Goal: Contribute content: Contribute content

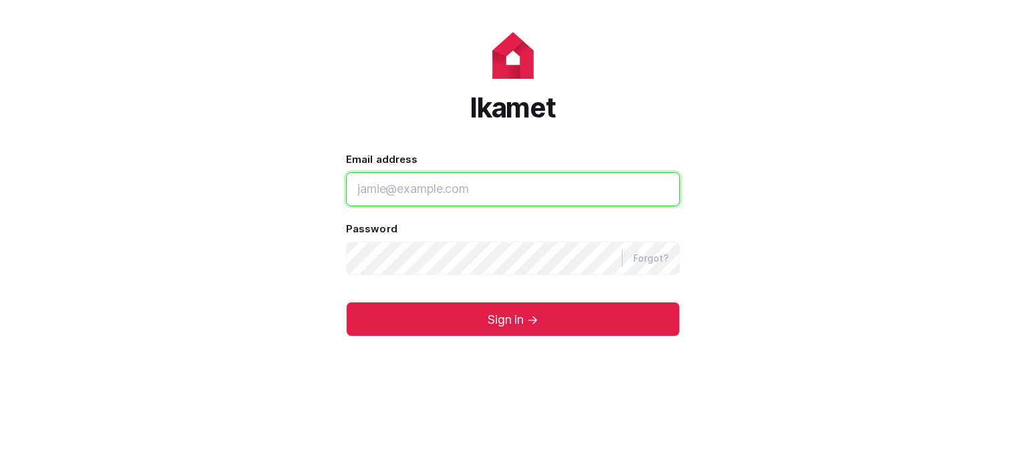
type input "[EMAIL_ADDRESS]"
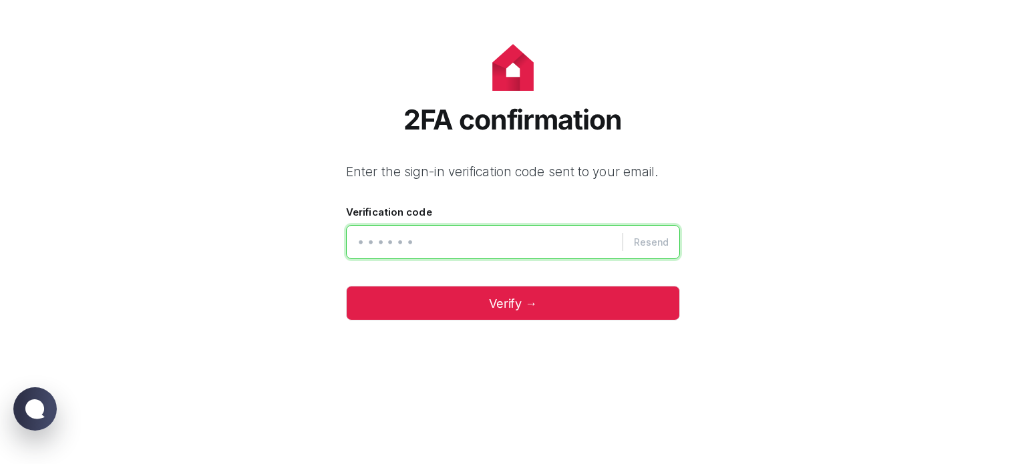
click at [424, 238] on input "Verification code" at bounding box center [513, 242] width 334 height 34
type input "187843"
click at [346, 286] on button "Verify →" at bounding box center [513, 303] width 334 height 35
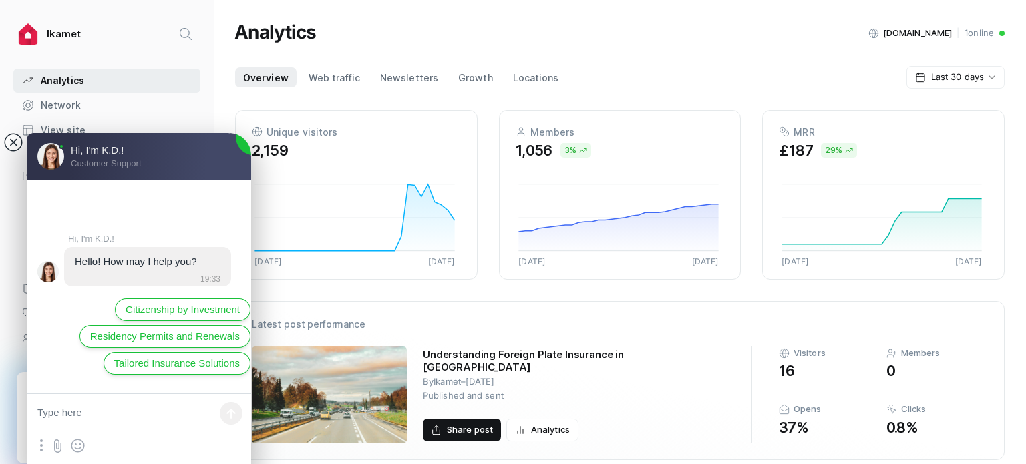
click at [13, 146] on jdiv at bounding box center [13, 142] width 19 height 19
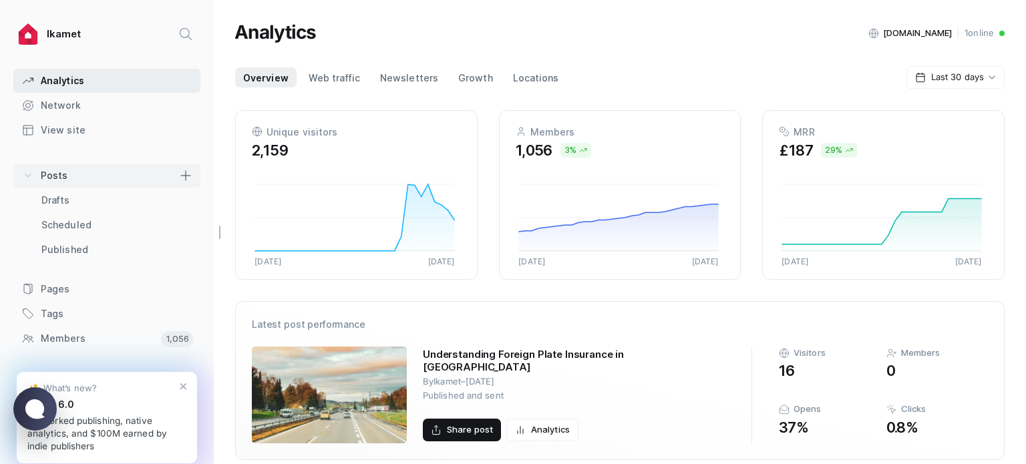
click at [122, 178] on link ".posts_svg__a{fill:none;stroke:currentColor;stroke-linecap:round;stroke-linejoi…" at bounding box center [106, 176] width 187 height 24
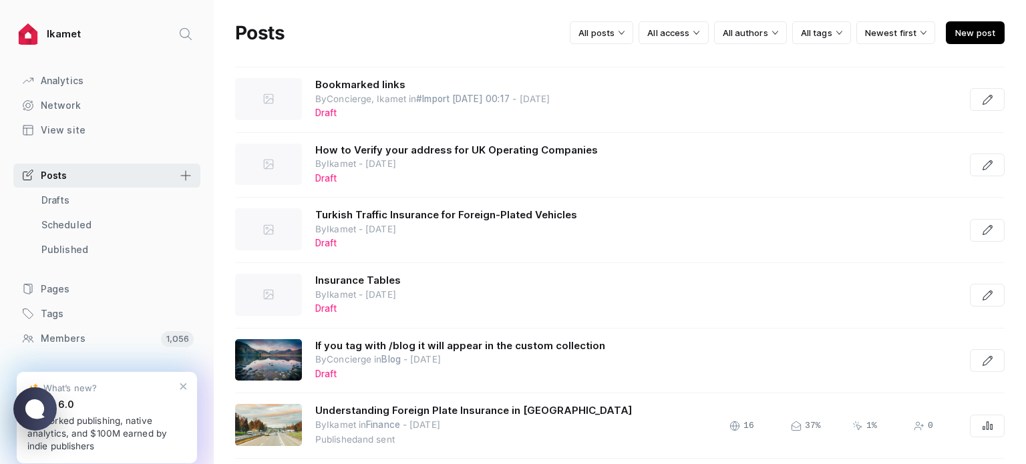
click at [962, 31] on span "New post" at bounding box center [975, 32] width 59 height 23
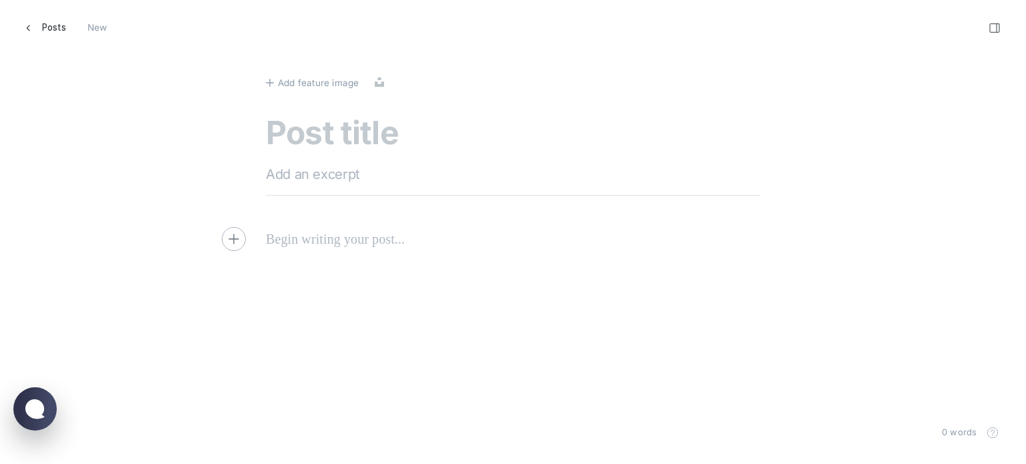
scroll to position [485, 1047]
click at [362, 116] on textarea at bounding box center [513, 135] width 494 height 38
paste textarea "Motorcycle Touring into Türkiye_ Routes, Documents, and Insurance for Riders"
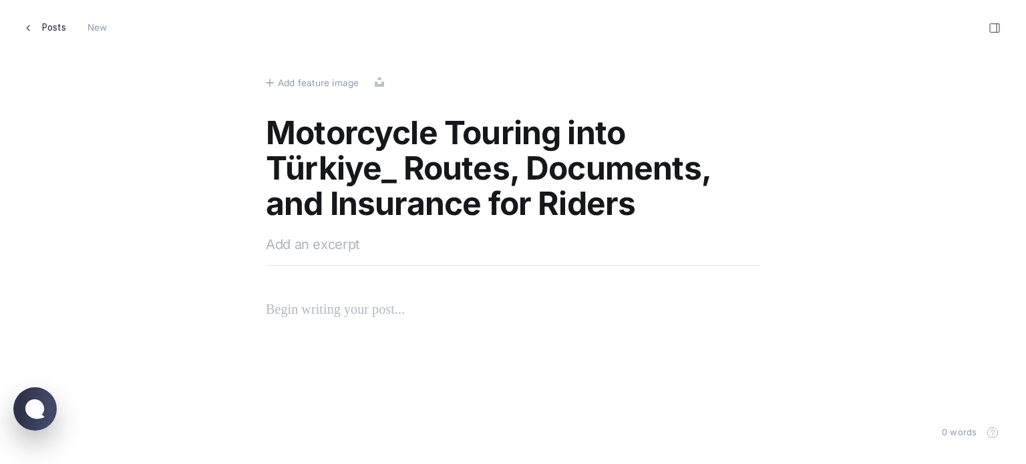
click at [398, 173] on textarea "Motorcycle Touring into Türkiye_ Routes, Documents, and Insurance for Riders" at bounding box center [513, 170] width 494 height 108
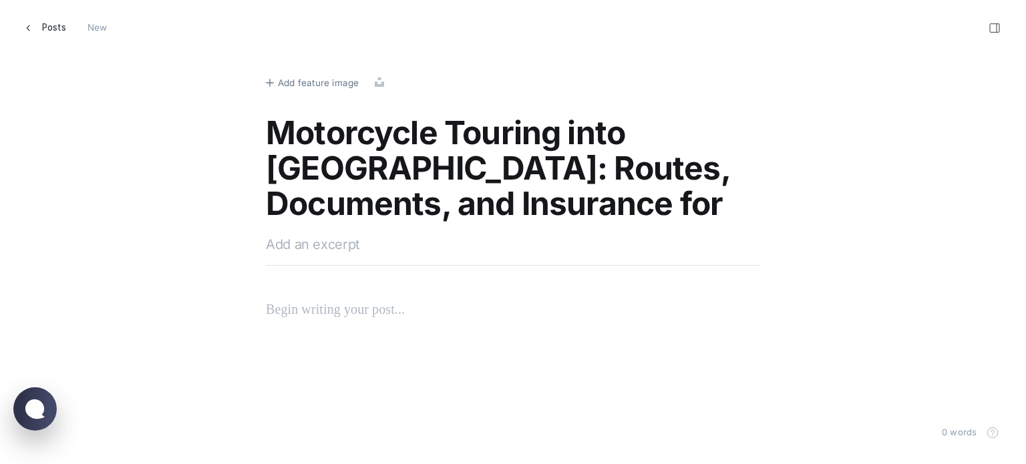
type textarea "Motorcycle Touring into [GEOGRAPHIC_DATA]: Routes, Documents, and Insurance for…"
click at [324, 73] on div "Add feature image Upload Motorcycle Touring into [GEOGRAPHIC_DATA]: Routes, Doc…" at bounding box center [513, 232] width 1026 height 464
click at [324, 83] on span "Add feature image" at bounding box center [318, 83] width 81 height 15
click at [392, 249] on textarea at bounding box center [513, 245] width 494 height 20
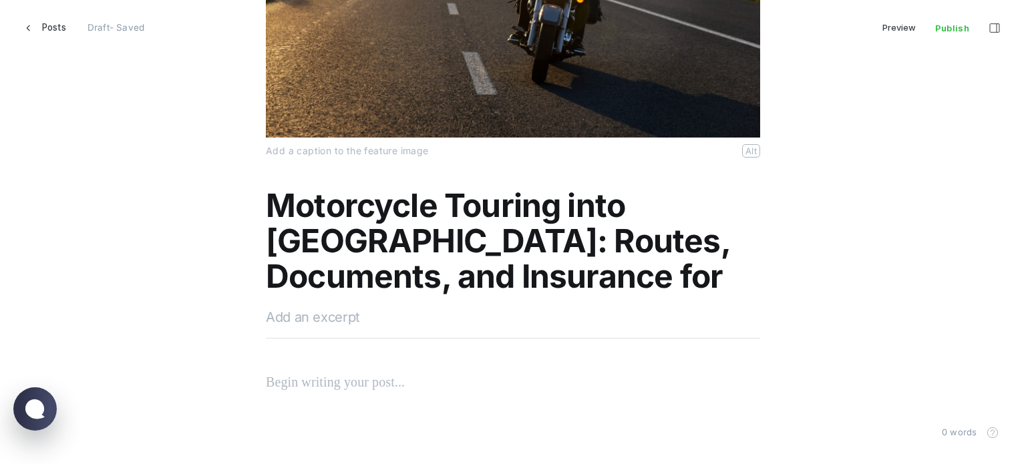
scroll to position [308, 0]
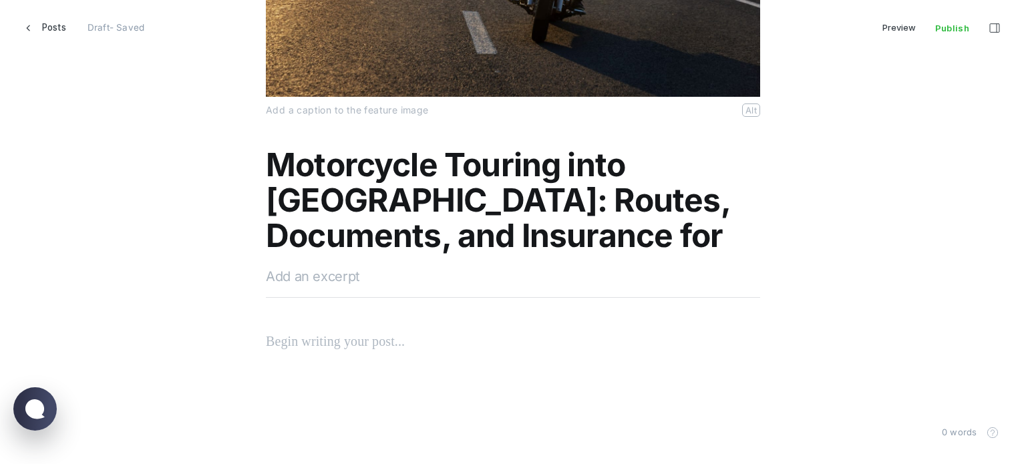
click at [341, 277] on textarea at bounding box center [513, 277] width 494 height 20
paste textarea "Motorcycle touring from [GEOGRAPHIC_DATA] to [GEOGRAPHIC_DATA] invites a sense …"
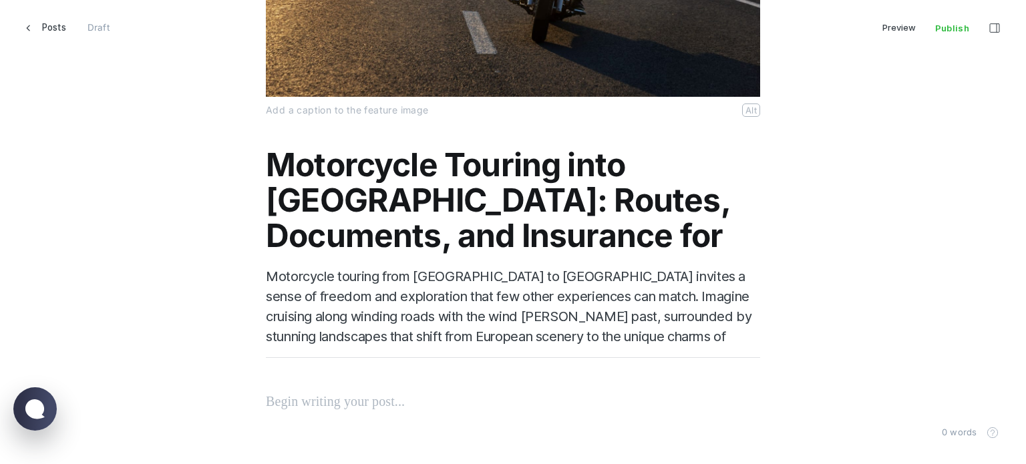
scroll to position [369, 0]
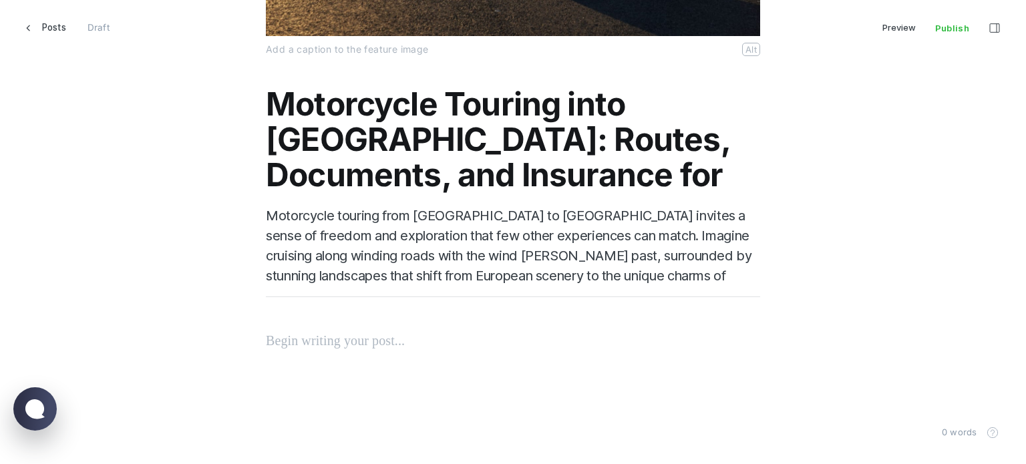
type textarea "Motorcycle touring from [GEOGRAPHIC_DATA] to [GEOGRAPHIC_DATA] invites a sense …"
click at [314, 339] on p at bounding box center [513, 340] width 494 height 21
click at [369, 337] on p at bounding box center [513, 340] width 494 height 21
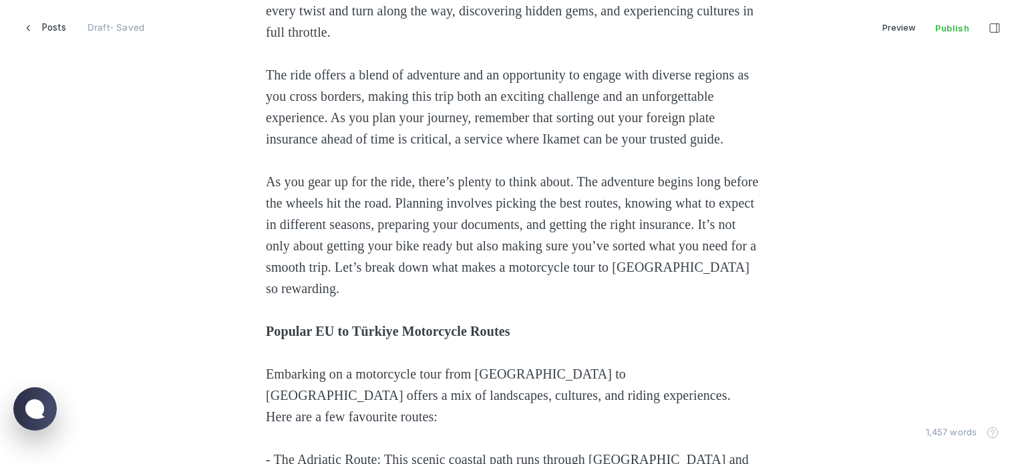
scroll to position [837, 0]
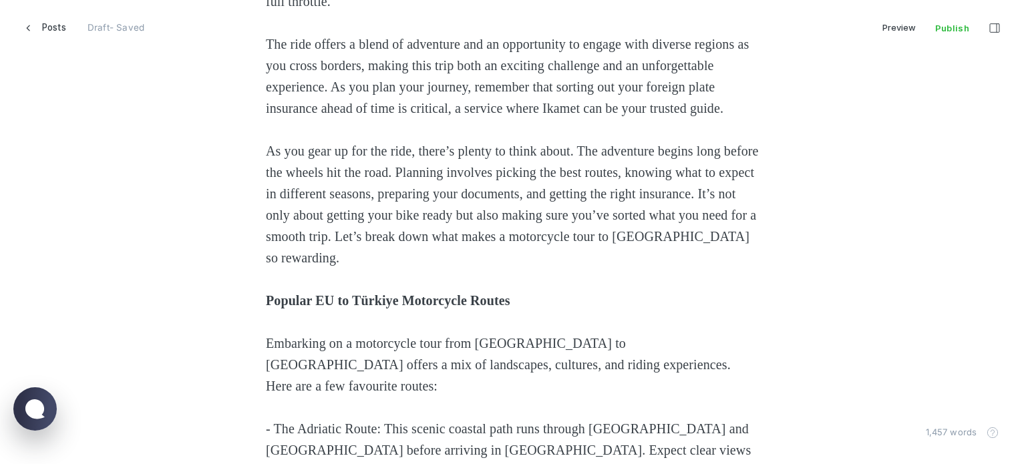
click at [510, 299] on strong "Popular EU to Türkiye Motorcycle Routes" at bounding box center [388, 300] width 245 height 15
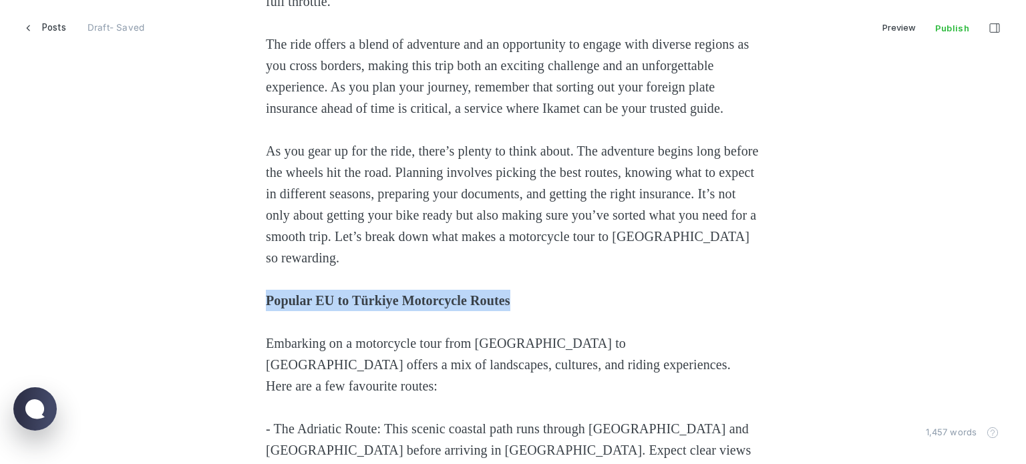
drag, startPoint x: 577, startPoint y: 297, endPoint x: 144, endPoint y: 301, distance: 432.3
click at [502, 272] on icon "Heading 2" at bounding box center [499, 273] width 11 height 11
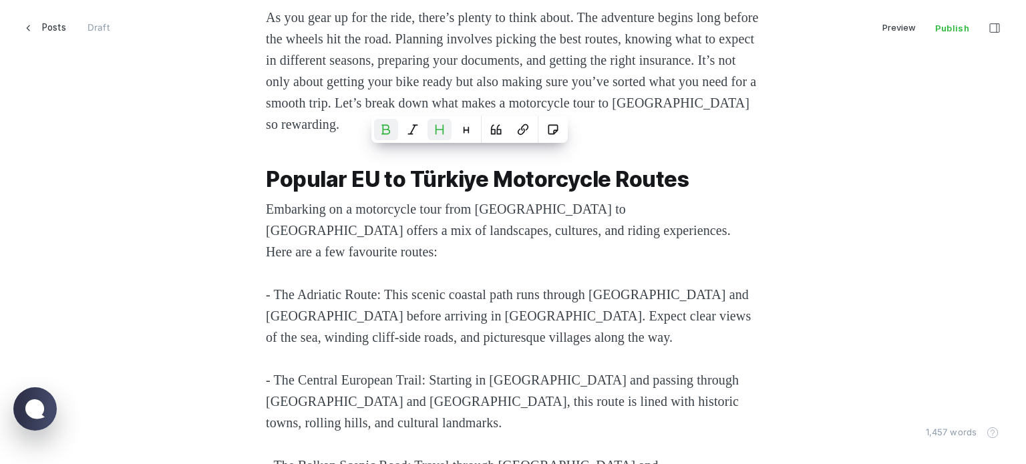
scroll to position [1037, 0]
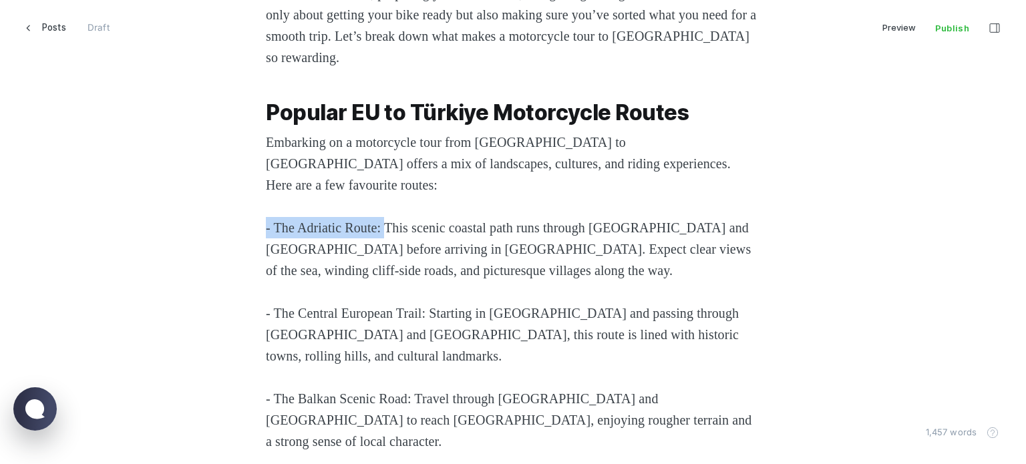
drag, startPoint x: 390, startPoint y: 208, endPoint x: 171, endPoint y: 208, distance: 218.5
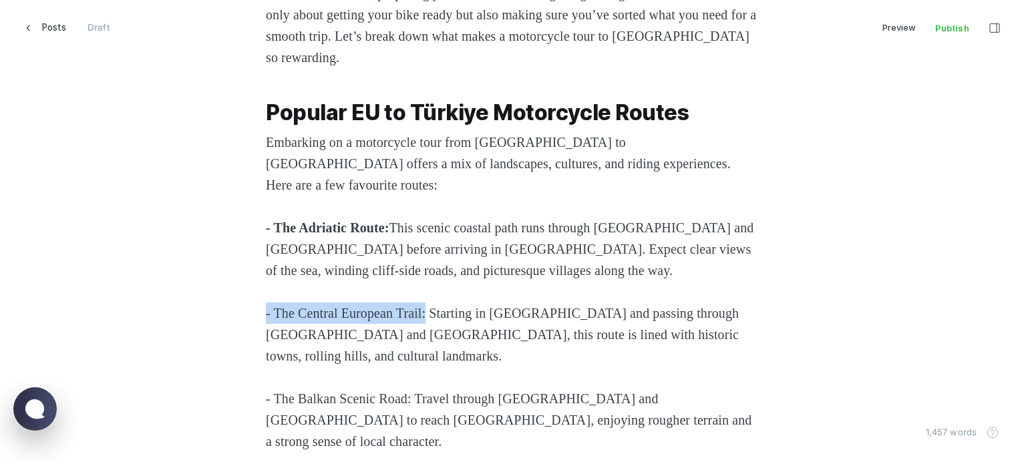
drag, startPoint x: 436, startPoint y: 291, endPoint x: 163, endPoint y: 287, distance: 273.3
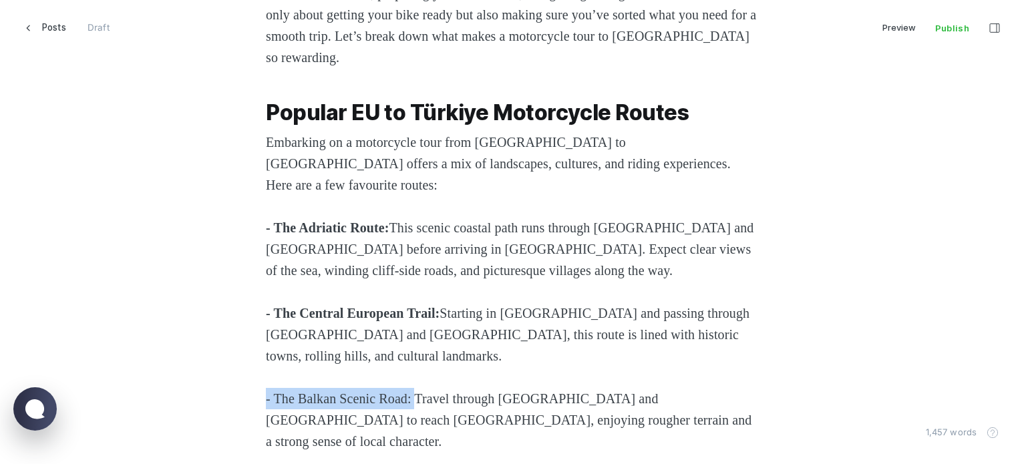
drag, startPoint x: 423, startPoint y: 381, endPoint x: 74, endPoint y: 384, distance: 348.8
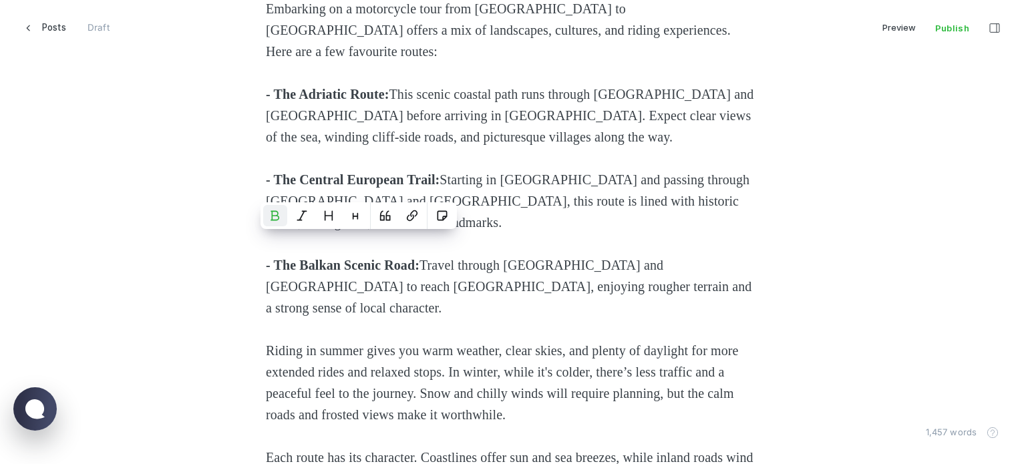
click at [416, 343] on span "Riding in summer gives you warm weather, clear skies, and plenty of daylight fo…" at bounding box center [504, 382] width 476 height 79
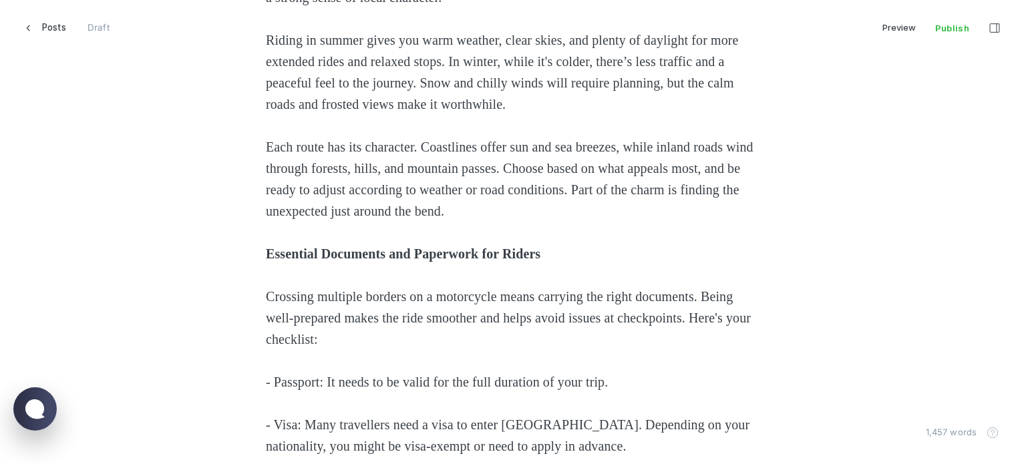
scroll to position [1505, 0]
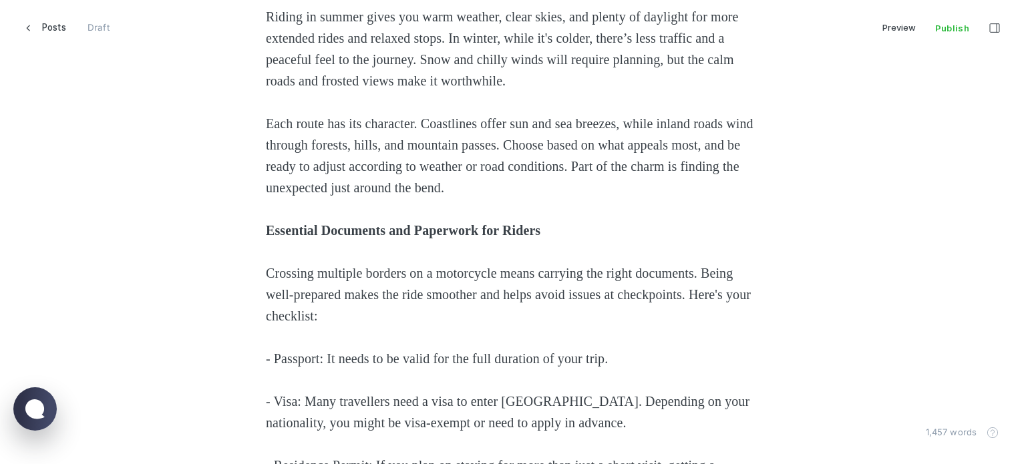
drag, startPoint x: 599, startPoint y: 186, endPoint x: 171, endPoint y: 202, distance: 427.9
drag, startPoint x: 563, startPoint y: 164, endPoint x: 622, endPoint y: 197, distance: 67.6
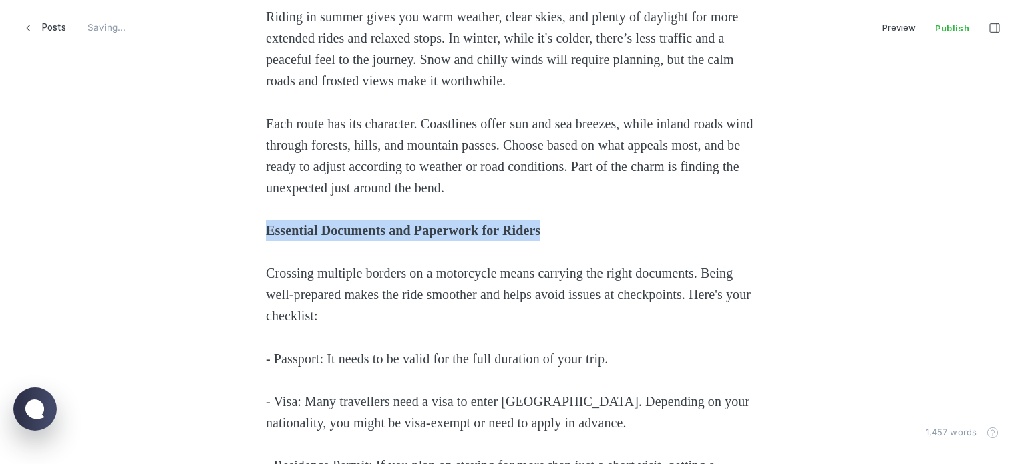
drag, startPoint x: 619, startPoint y: 192, endPoint x: 231, endPoint y: 190, distance: 388.2
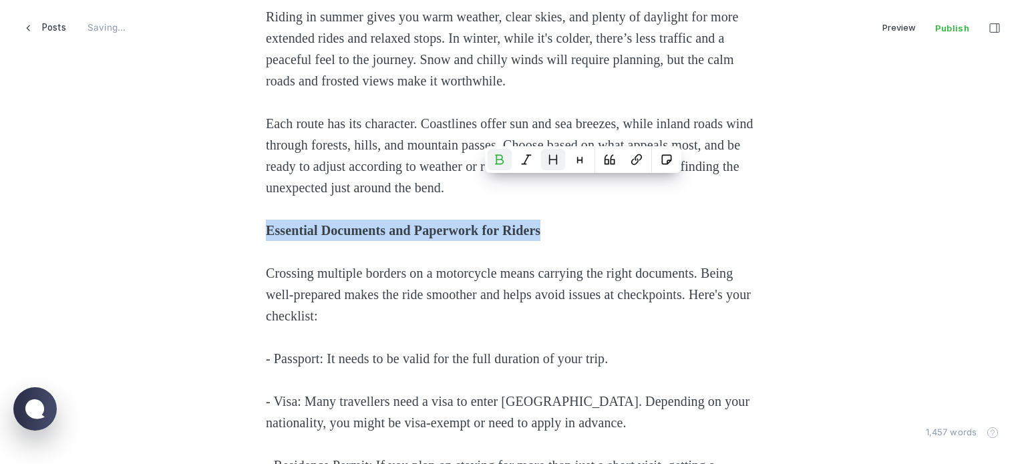
click at [559, 160] on button "Heading 2" at bounding box center [553, 159] width 24 height 21
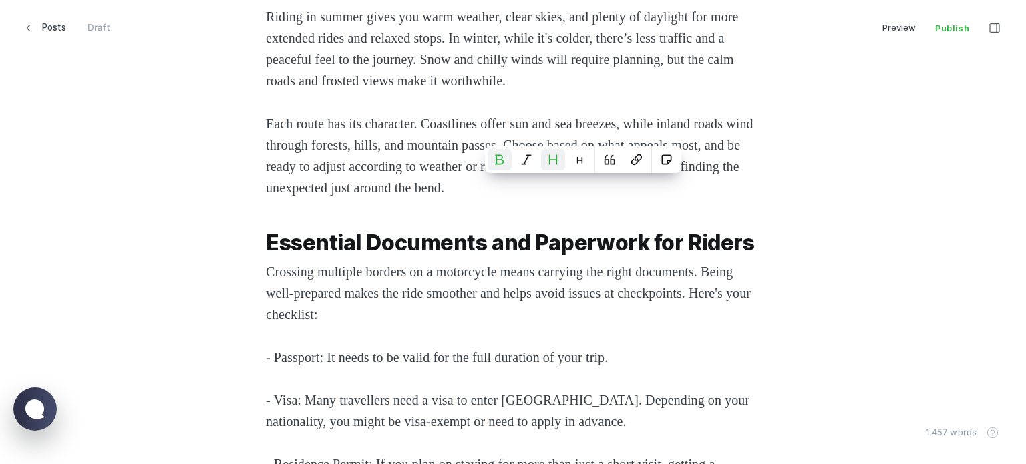
click at [417, 276] on span "Crossing multiple borders on a motorcycle means carrying the right documents. B…" at bounding box center [510, 293] width 488 height 57
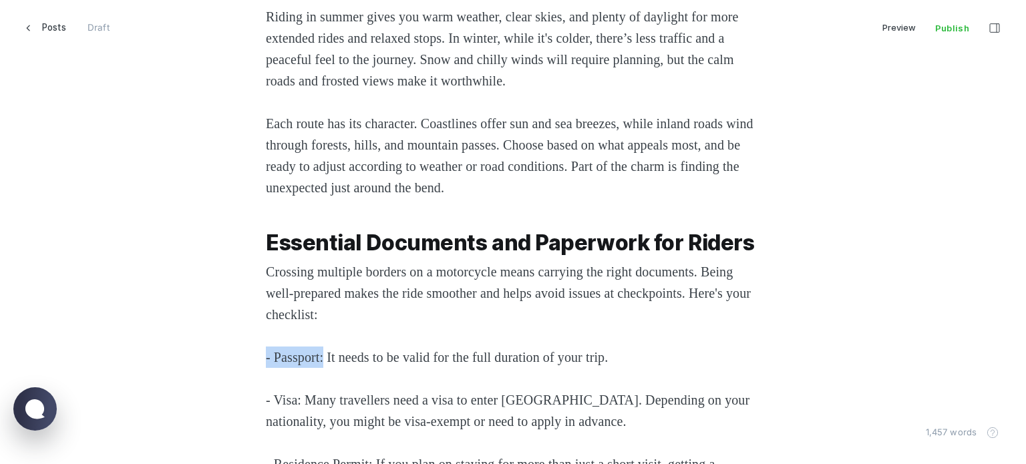
drag, startPoint x: 324, startPoint y: 315, endPoint x: 216, endPoint y: 318, distance: 107.6
drag, startPoint x: 298, startPoint y: 361, endPoint x: 215, endPoint y: 361, distance: 82.9
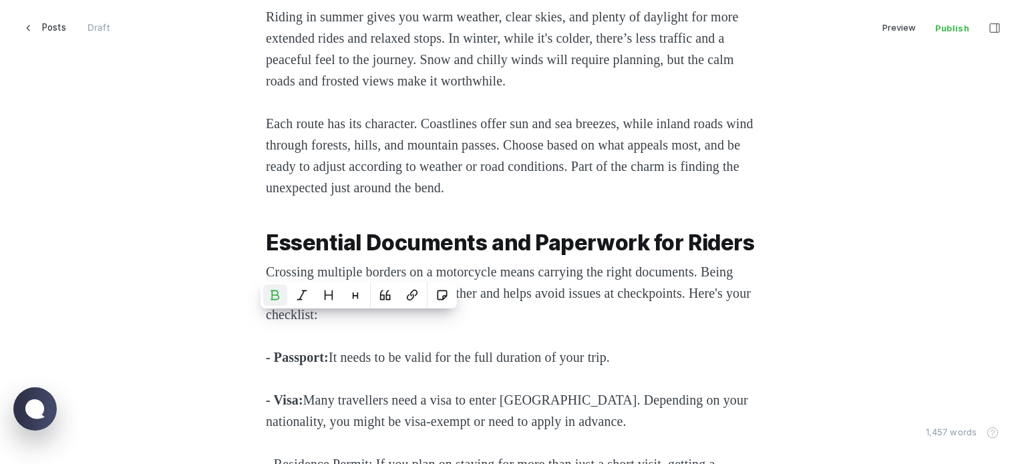
scroll to position [1571, 0]
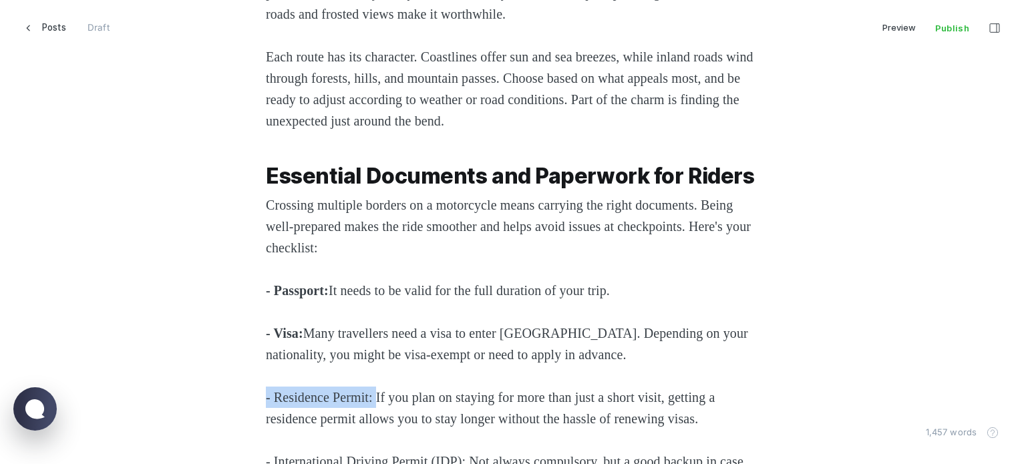
drag, startPoint x: 381, startPoint y: 355, endPoint x: 214, endPoint y: 360, distance: 167.1
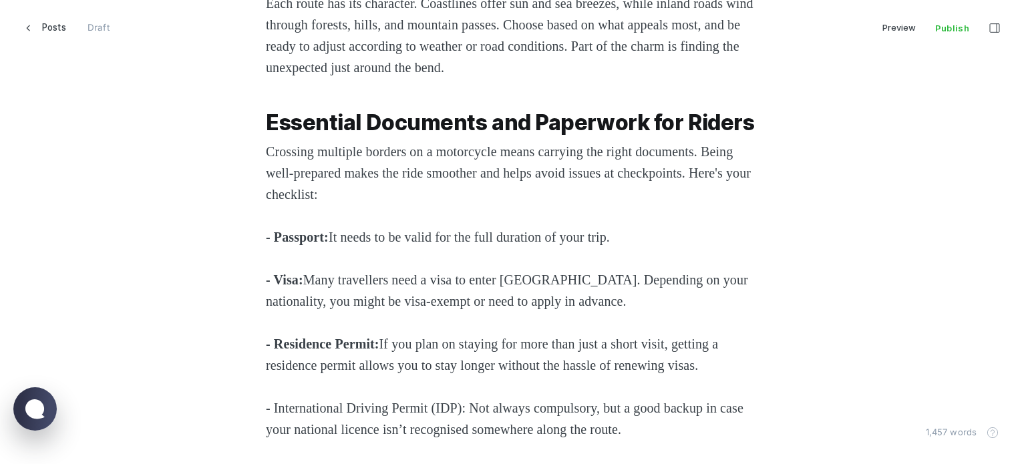
scroll to position [1705, 0]
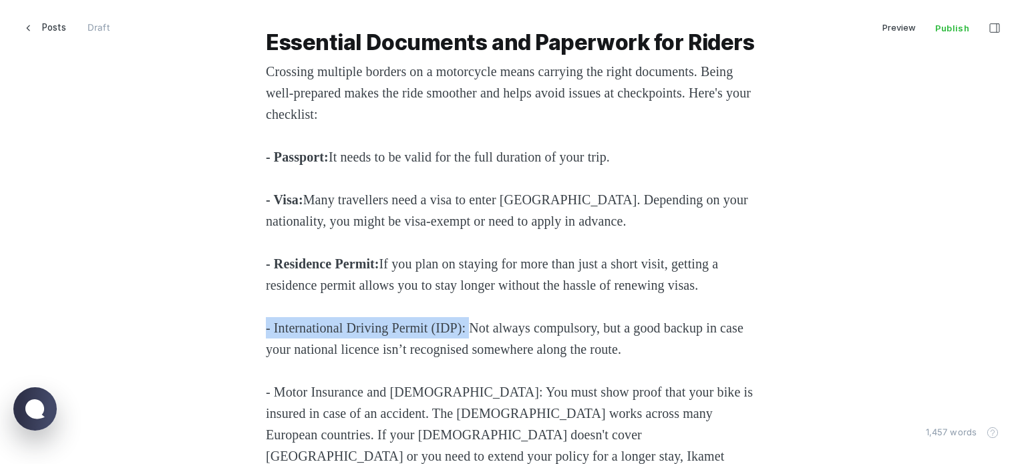
drag, startPoint x: 484, startPoint y: 309, endPoint x: 194, endPoint y: 307, distance: 290.0
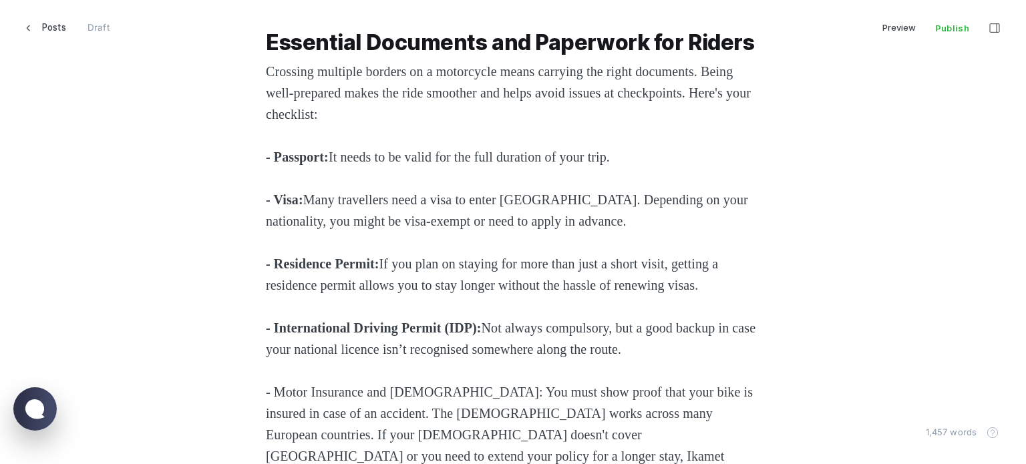
click at [411, 385] on span "- Motor Insurance and [DEMOGRAPHIC_DATA]: You must show proof that your bike is…" at bounding box center [511, 435] width 490 height 100
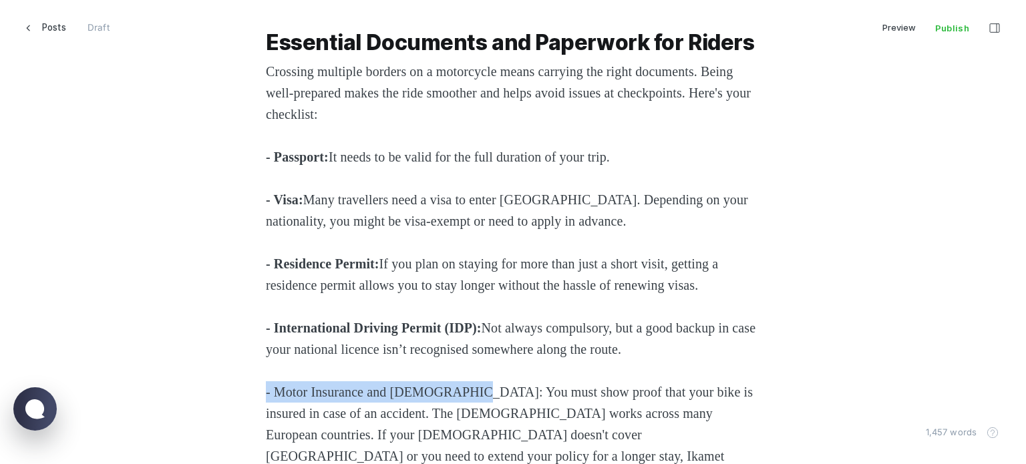
drag, startPoint x: 475, startPoint y: 370, endPoint x: 156, endPoint y: 369, distance: 319.4
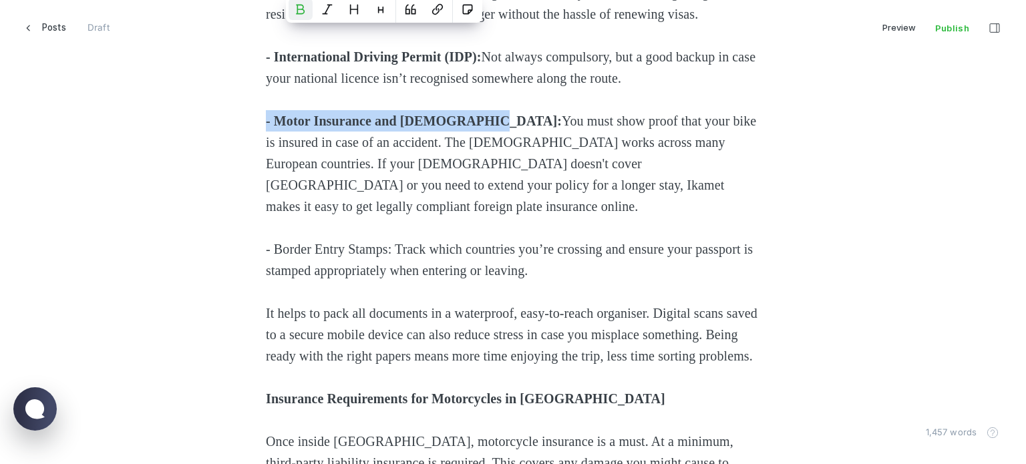
scroll to position [2039, 0]
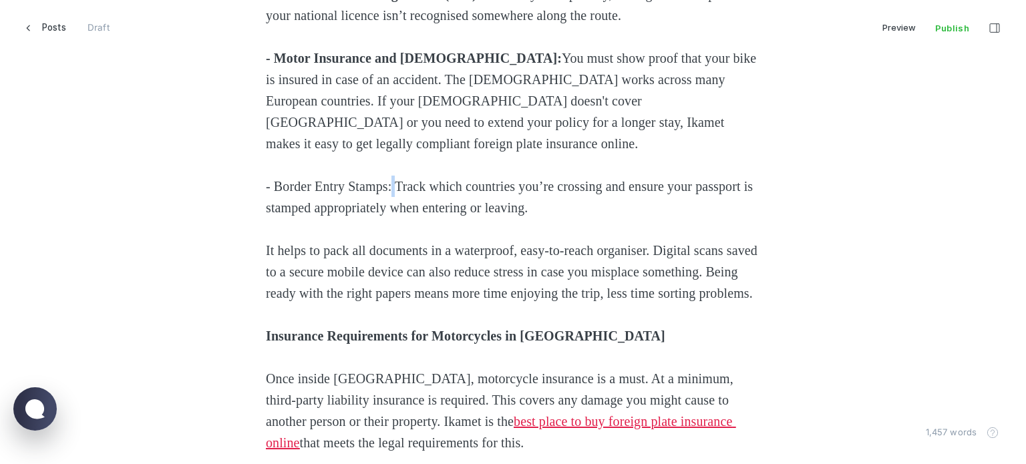
click at [398, 179] on span "- Border Entry Stamps: Track which countries you’re crossing and ensure your pa…" at bounding box center [511, 197] width 490 height 36
click at [400, 179] on span "- Border Entry Stamps: Track which countries you’re crossing and ensure your pa…" at bounding box center [511, 197] width 490 height 36
drag, startPoint x: 402, startPoint y: 164, endPoint x: 155, endPoint y: 166, distance: 246.6
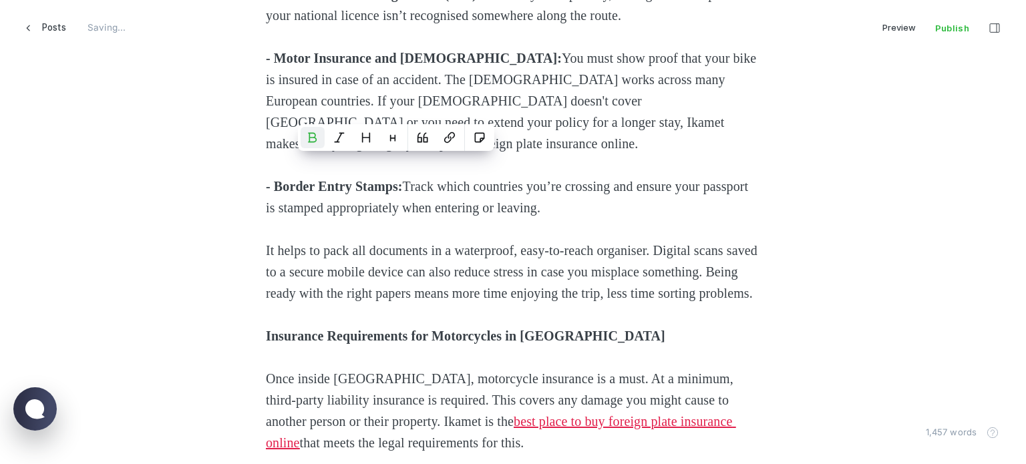
click at [482, 299] on p "It helps to pack all documents in a waterproof, easy-to-reach organiser. Digita…" at bounding box center [513, 272] width 494 height 64
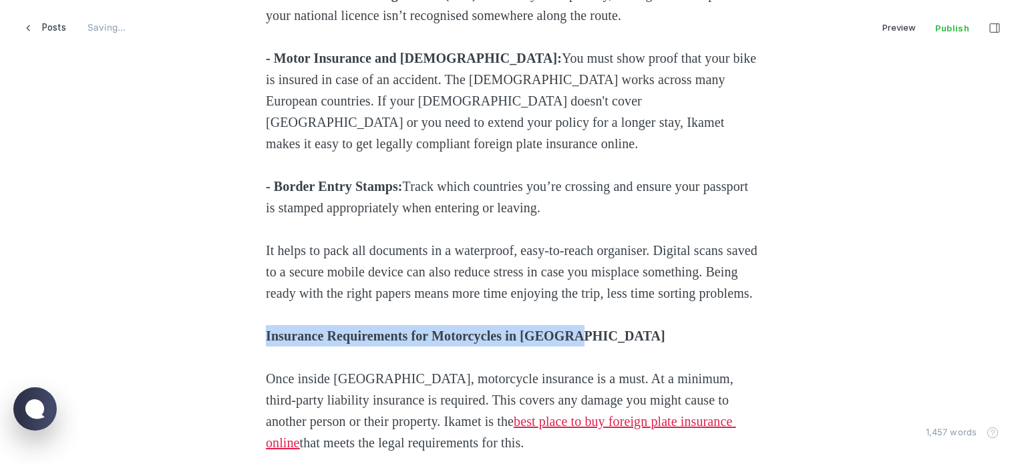
drag, startPoint x: 644, startPoint y: 323, endPoint x: 223, endPoint y: 339, distance: 421.3
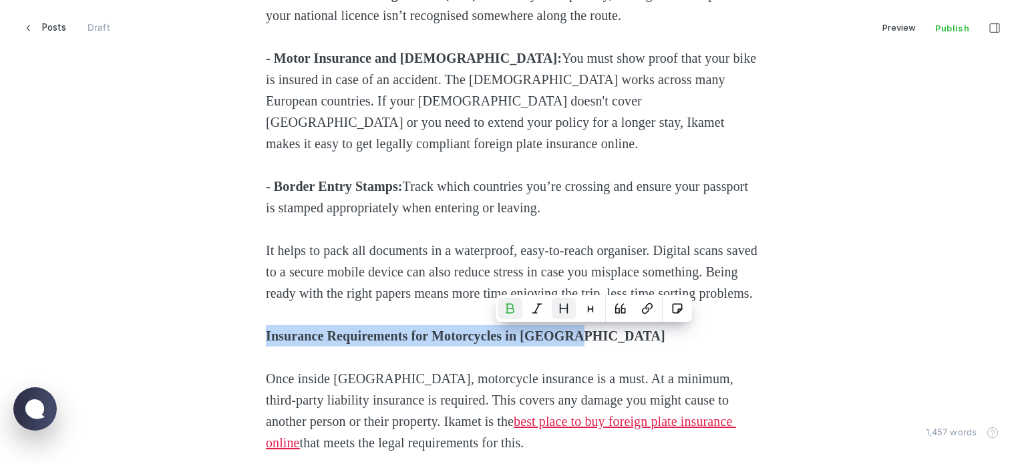
click at [569, 313] on button "Heading 2" at bounding box center [564, 308] width 24 height 21
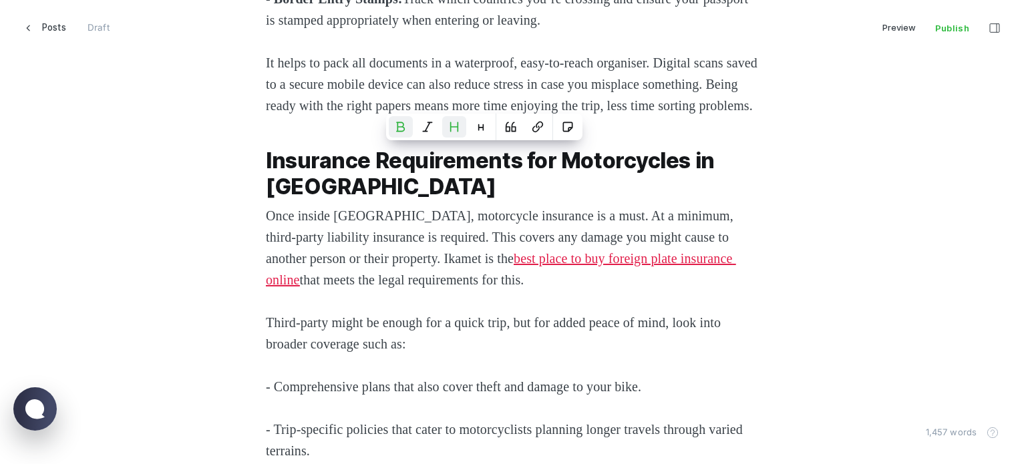
scroll to position [2306, 0]
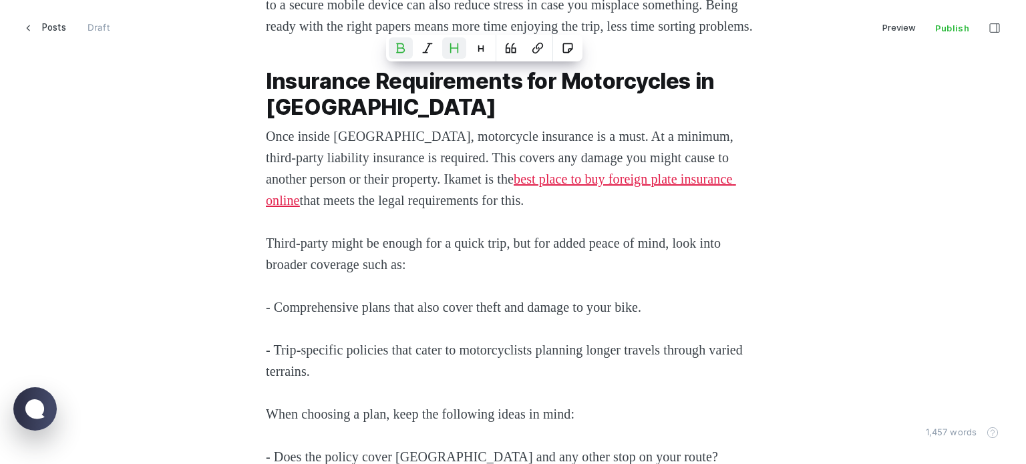
click at [456, 309] on span "- Comprehensive plans that also cover theft and damage to your bike." at bounding box center [454, 307] width 376 height 15
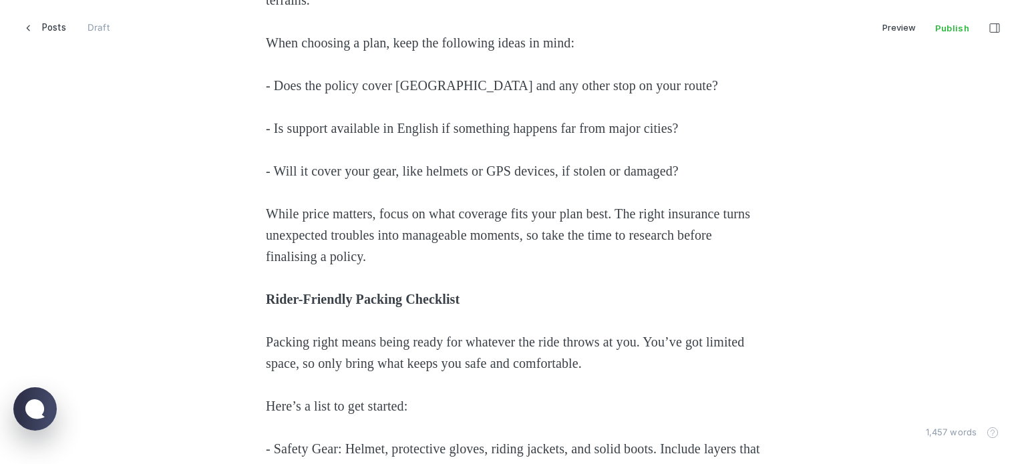
scroll to position [2707, 0]
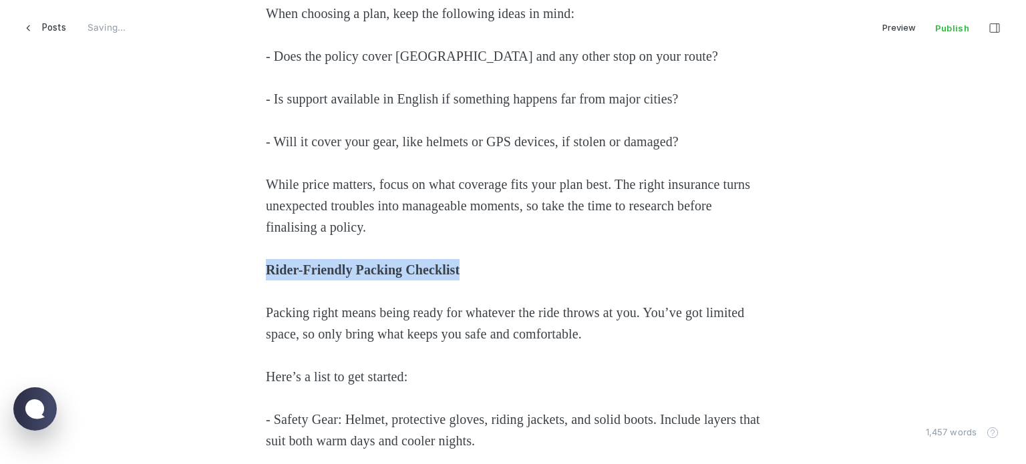
drag, startPoint x: 500, startPoint y: 268, endPoint x: 241, endPoint y: 270, distance: 259.3
click at [450, 238] on icon "Heading 2" at bounding box center [453, 242] width 7 height 9
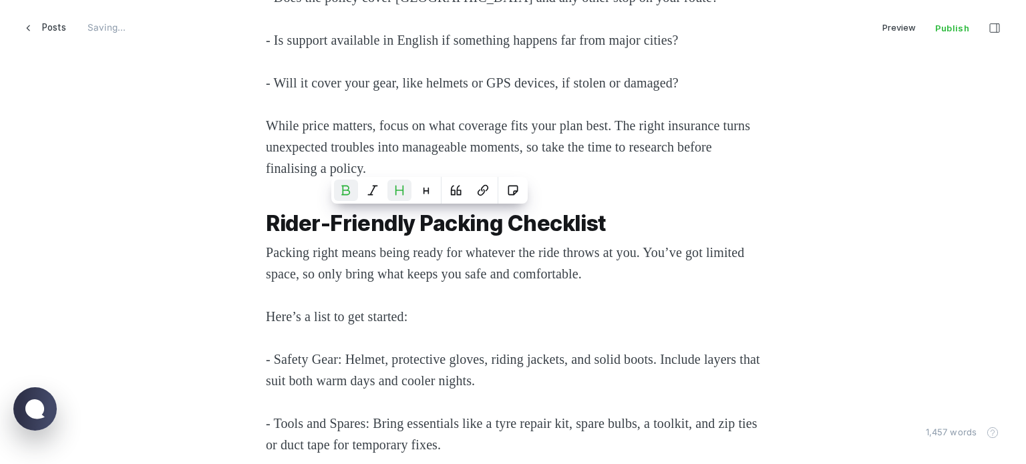
scroll to position [2841, 0]
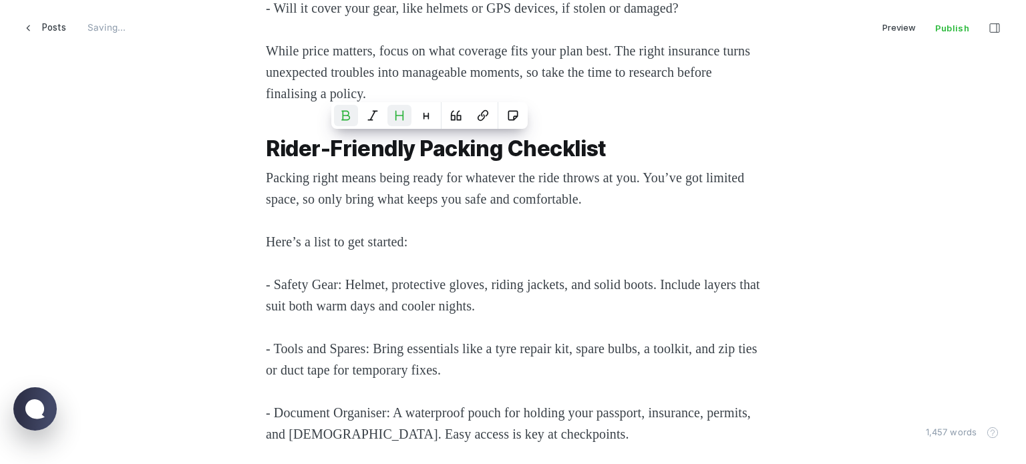
drag, startPoint x: 395, startPoint y: 319, endPoint x: 353, endPoint y: 305, distance: 43.7
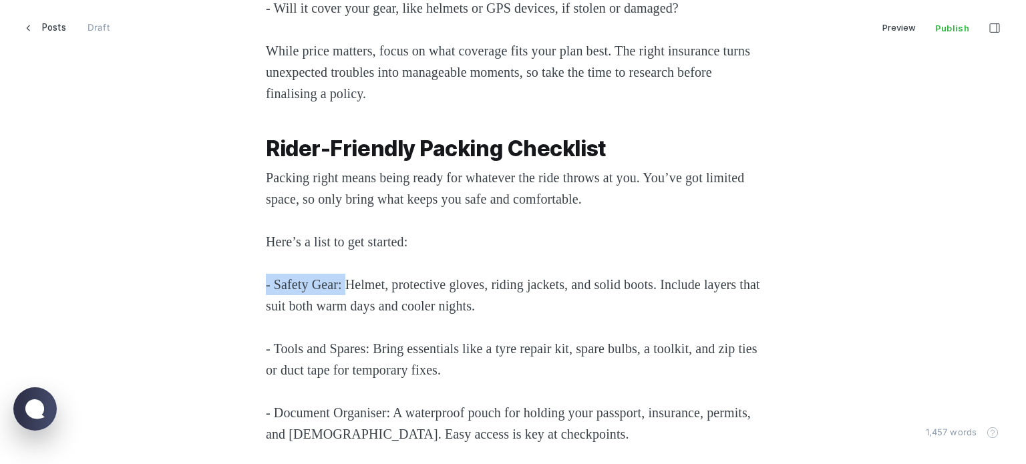
drag, startPoint x: 348, startPoint y: 280, endPoint x: 212, endPoint y: 288, distance: 136.5
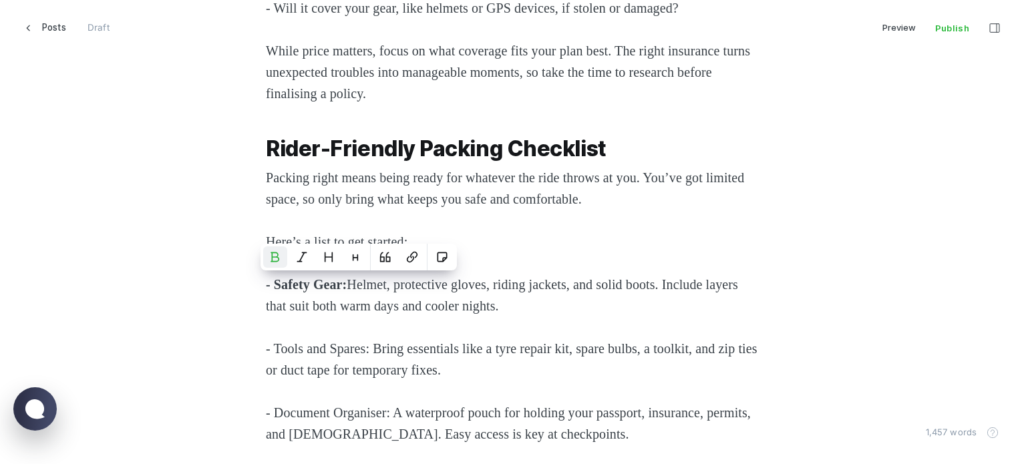
click at [367, 347] on span "- Tools and Spares: Bring essentials like a tyre repair kit, spare bulbs, a too…" at bounding box center [513, 359] width 495 height 36
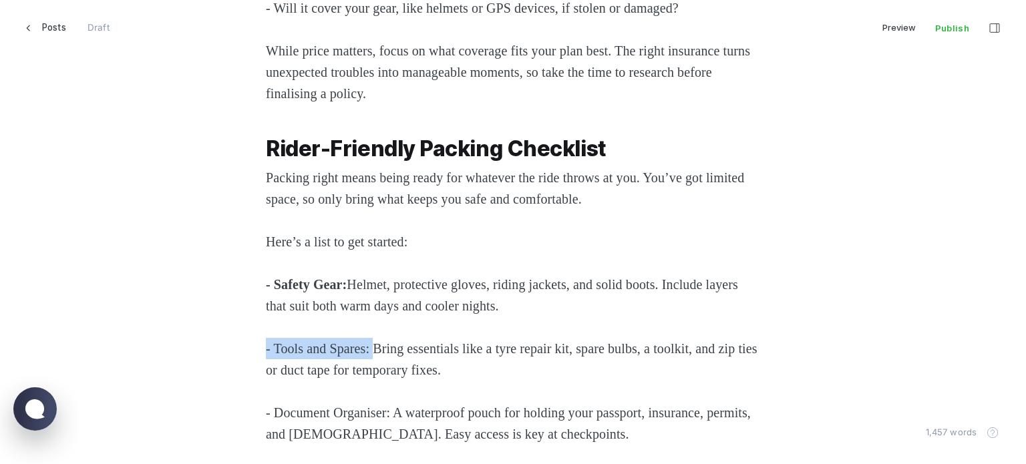
drag, startPoint x: 241, startPoint y: 347, endPoint x: 95, endPoint y: 331, distance: 146.5
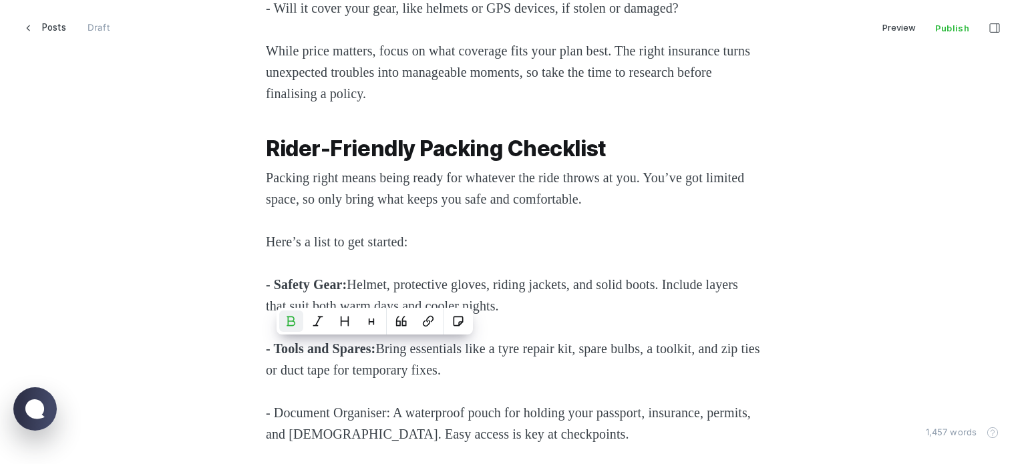
click at [321, 408] on span "- Document Organiser: A waterproof pouch for holding your passport, insurance, …" at bounding box center [510, 424] width 488 height 36
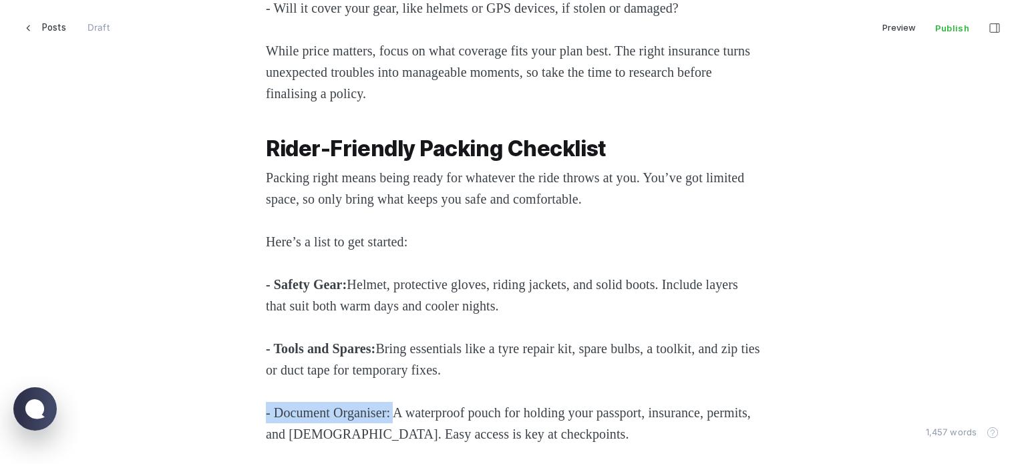
drag, startPoint x: 401, startPoint y: 414, endPoint x: 120, endPoint y: 413, distance: 281.3
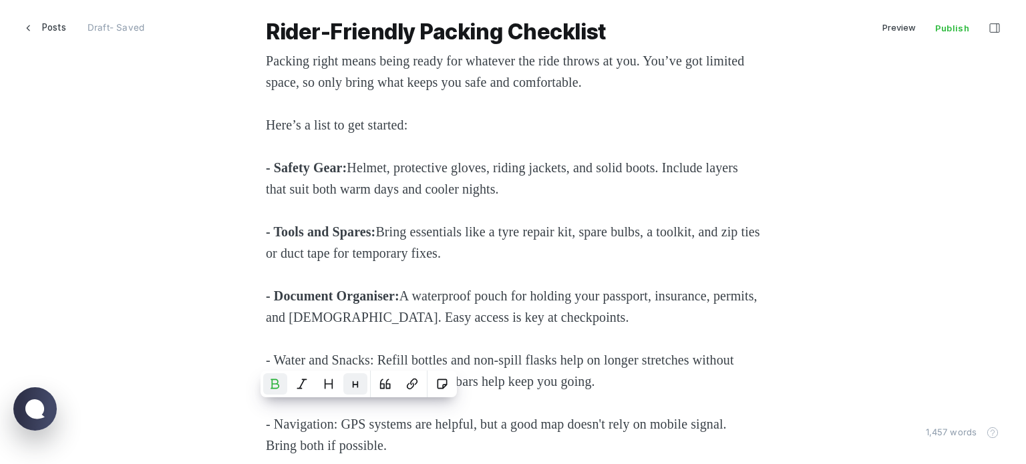
scroll to position [2975, 0]
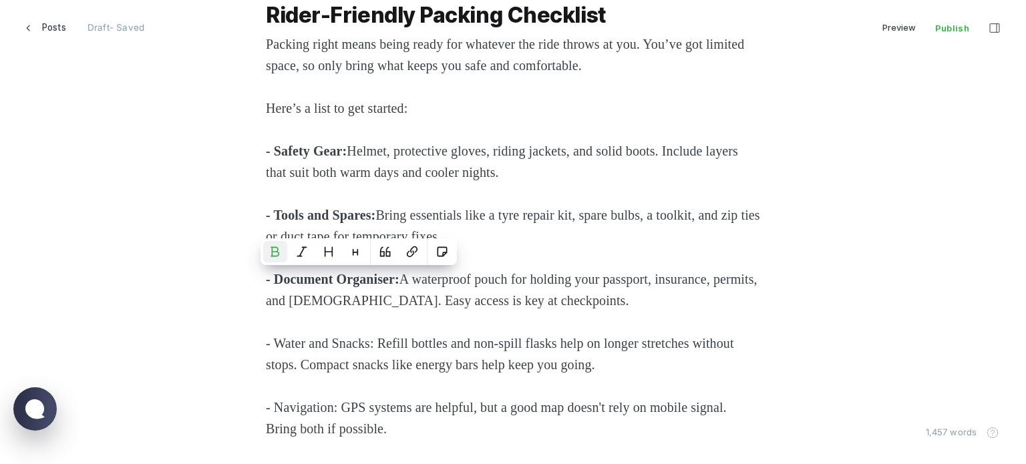
click at [345, 334] on p "- Water and Snacks: Refill bottles and non-spill flasks help on longer stretche…" at bounding box center [513, 354] width 494 height 43
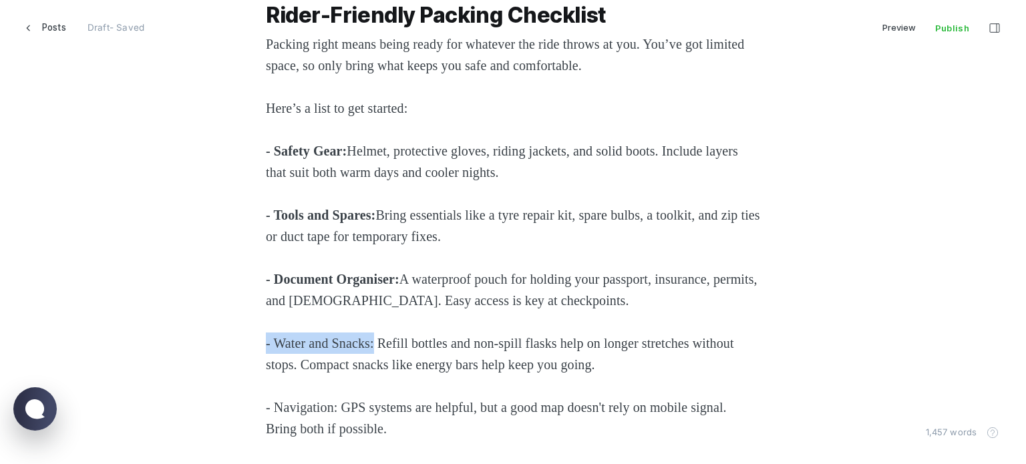
drag, startPoint x: 277, startPoint y: 346, endPoint x: 205, endPoint y: 346, distance: 71.5
drag, startPoint x: 341, startPoint y: 405, endPoint x: 168, endPoint y: 411, distance: 172.5
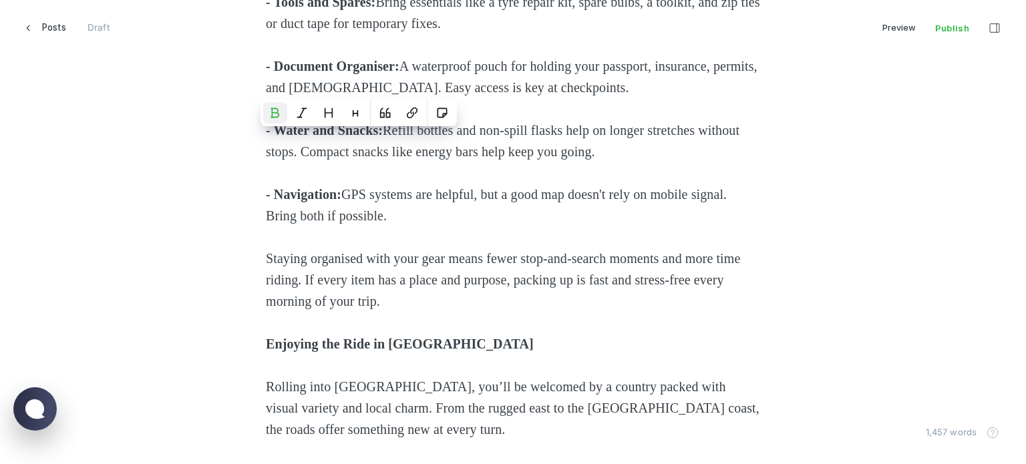
scroll to position [3242, 0]
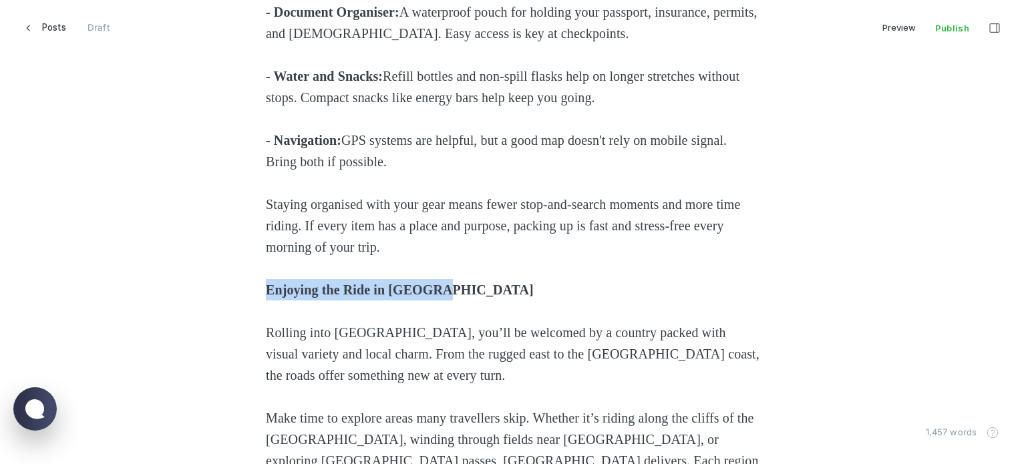
drag, startPoint x: 489, startPoint y: 297, endPoint x: 215, endPoint y: 295, distance: 273.9
click at [435, 257] on button "Heading 2" at bounding box center [429, 262] width 24 height 21
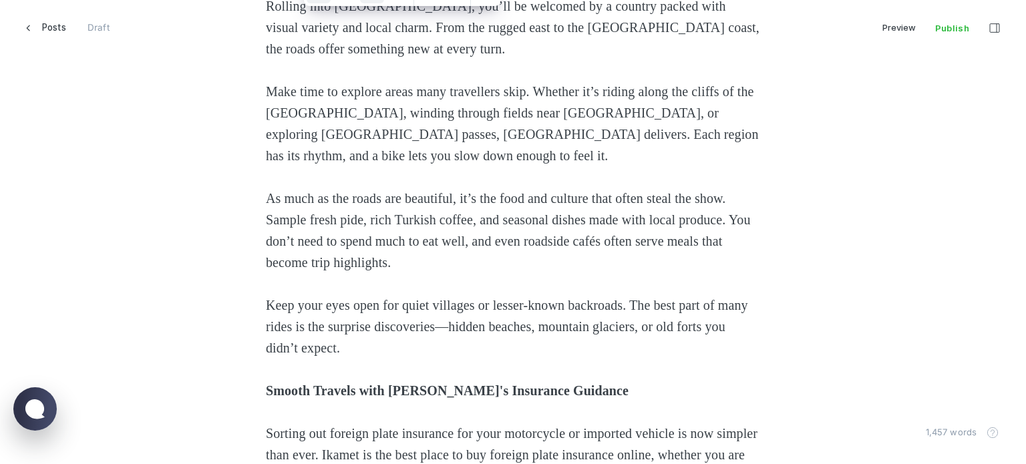
scroll to position [3710, 0]
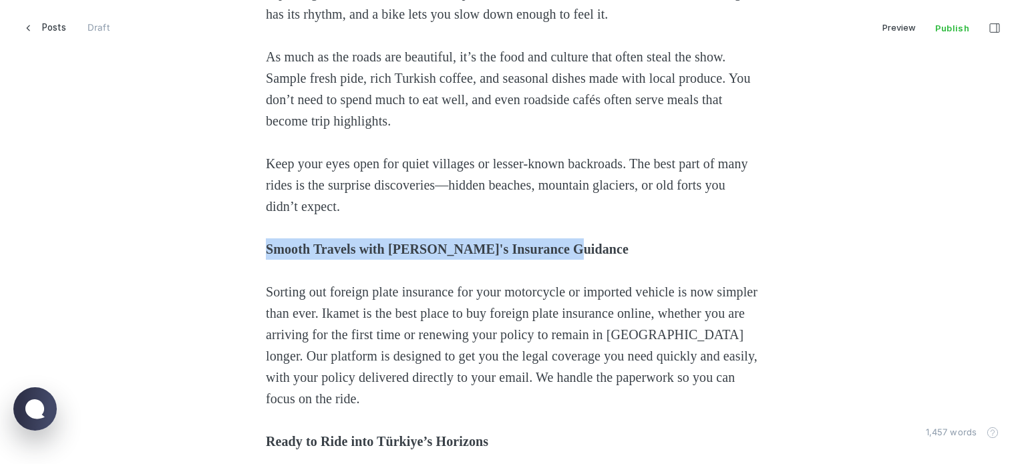
drag, startPoint x: 631, startPoint y: 243, endPoint x: 232, endPoint y: 245, distance: 398.9
click at [581, 222] on icon "Heading 2" at bounding box center [576, 221] width 11 height 11
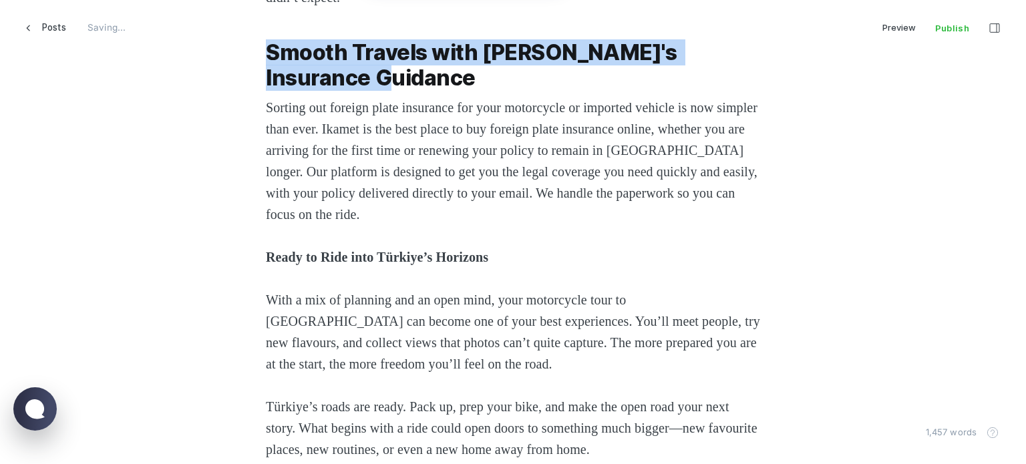
scroll to position [3977, 0]
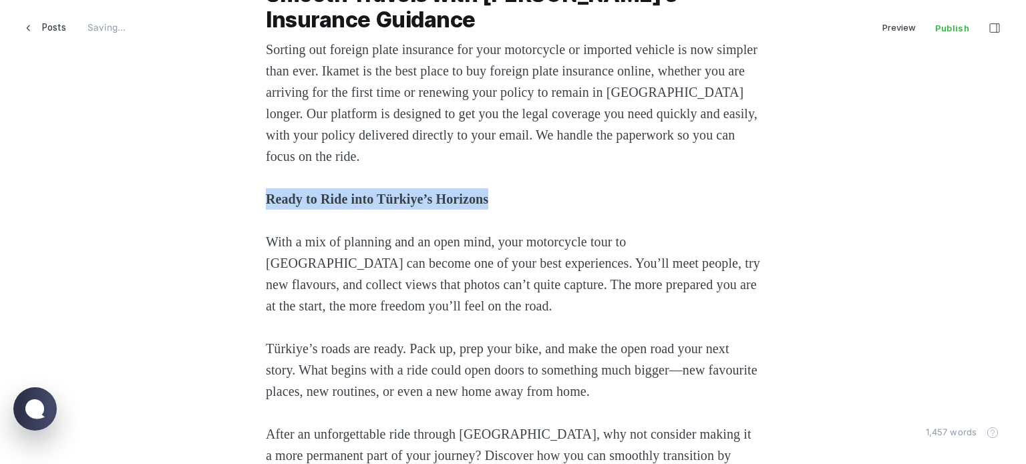
drag, startPoint x: 535, startPoint y: 196, endPoint x: 203, endPoint y: 188, distance: 332.2
click at [488, 171] on icon "Heading 2" at bounding box center [490, 170] width 7 height 9
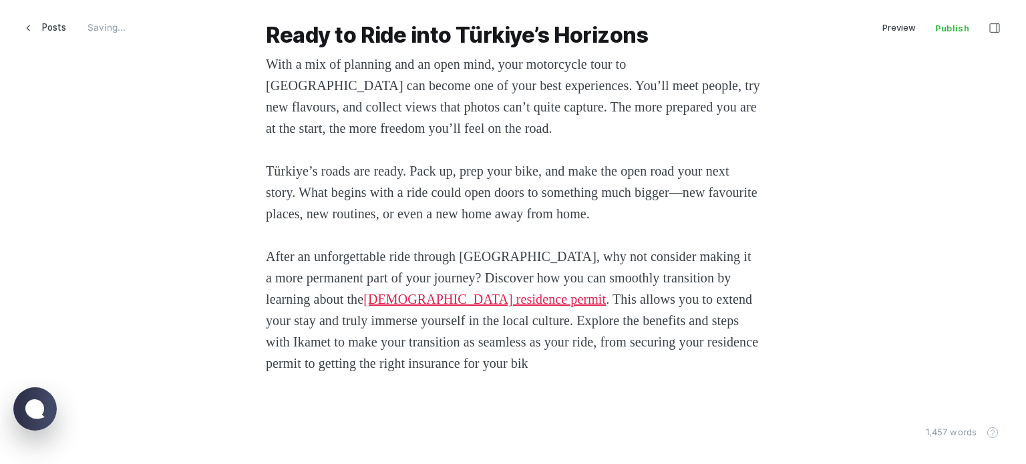
scroll to position [4175, 0]
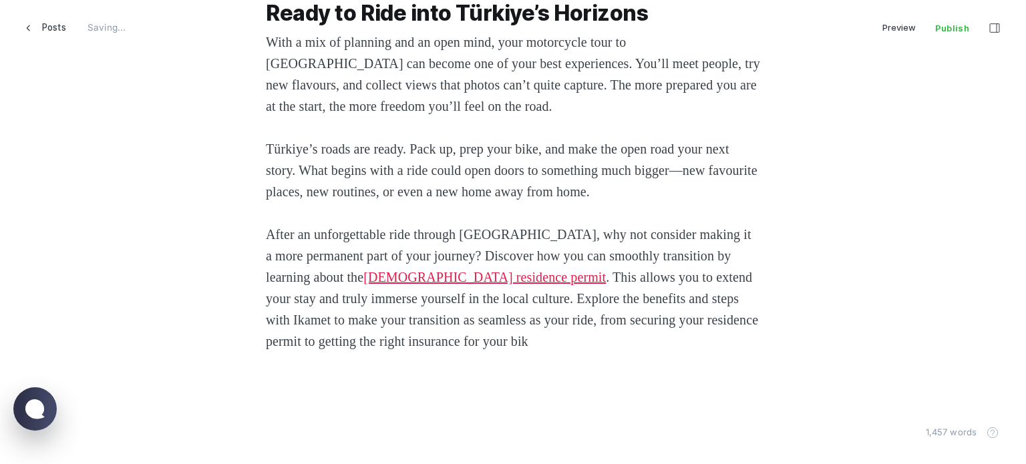
click at [644, 337] on p "After an unforgettable ride through [GEOGRAPHIC_DATA], why not consider making …" at bounding box center [513, 288] width 494 height 128
click at [649, 341] on p "After an unforgettable ride through [GEOGRAPHIC_DATA], why not consider making …" at bounding box center [513, 288] width 494 height 128
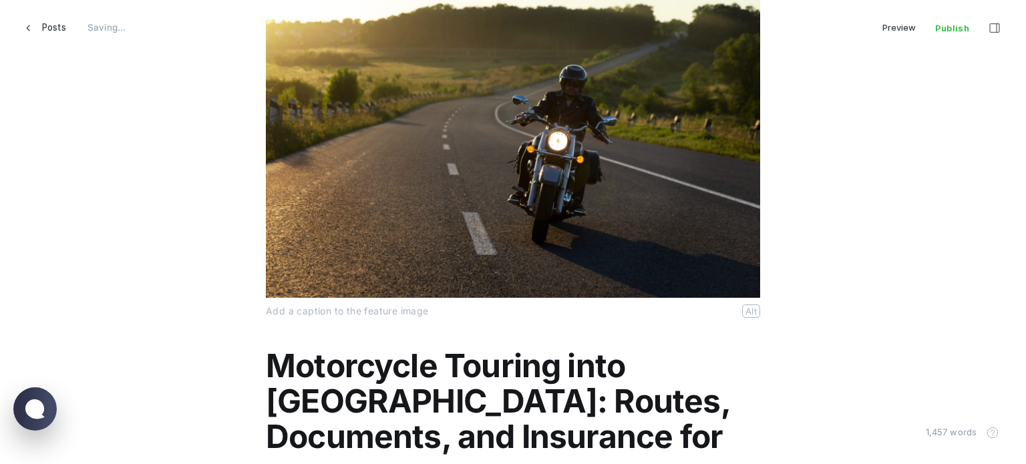
scroll to position [33, 0]
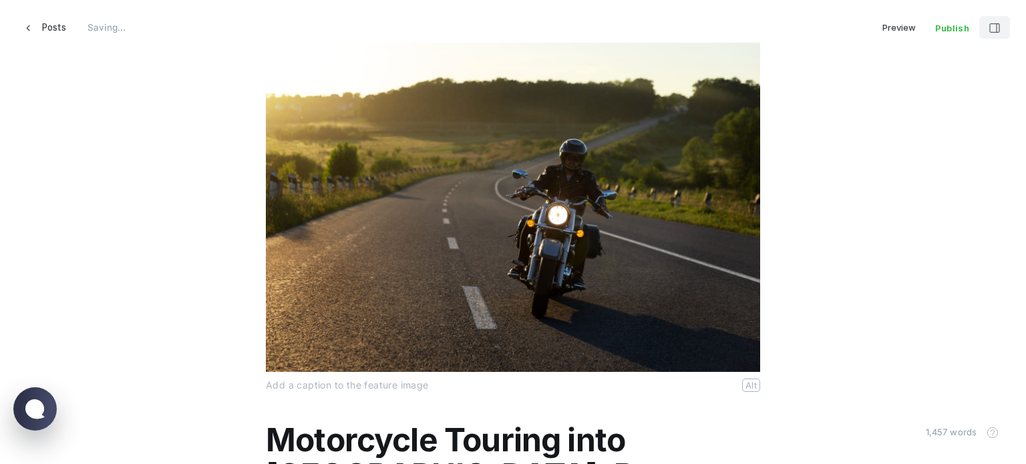
click at [990, 24] on icon "button" at bounding box center [995, 28] width 11 height 11
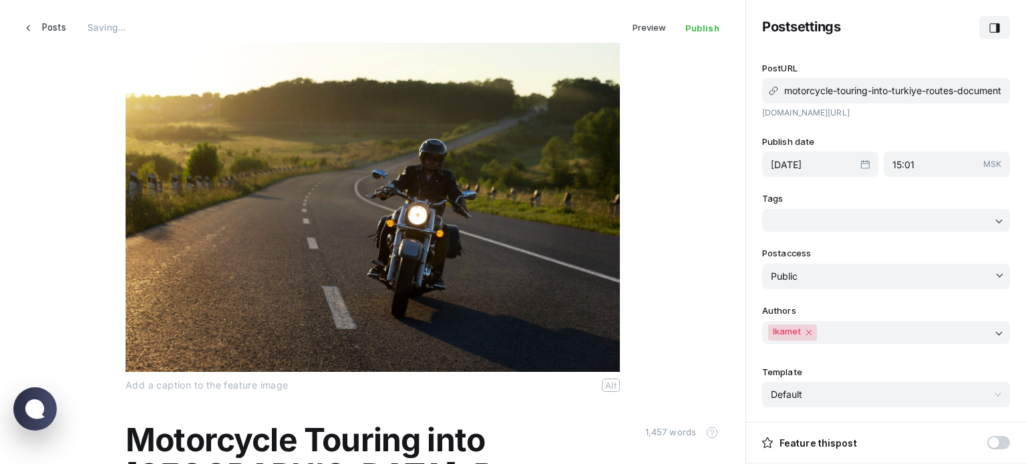
scroll to position [485, 756]
click at [822, 162] on input "[DATE]" at bounding box center [816, 164] width 90 height 11
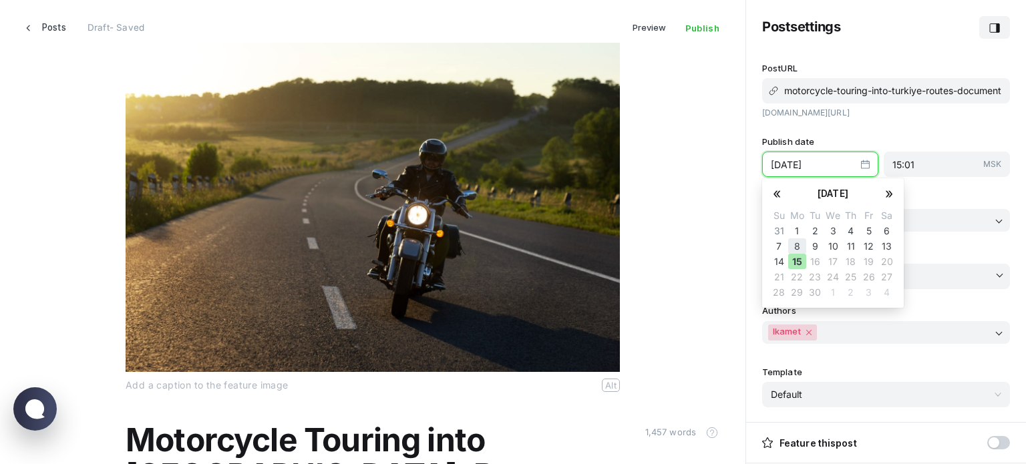
click at [796, 245] on button "8" at bounding box center [797, 246] width 18 height 15
type input "[DATE]"
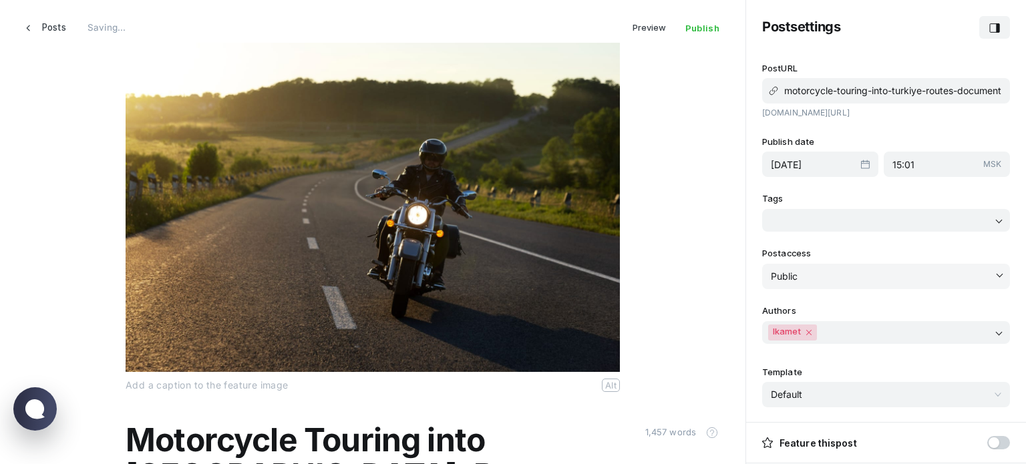
drag, startPoint x: 824, startPoint y: 272, endPoint x: 858, endPoint y: 271, distance: 34.1
click at [824, 272] on select "Public Members only Paid-members only Specific tier(s)" at bounding box center [886, 276] width 248 height 25
click at [914, 253] on label "Post access" at bounding box center [886, 254] width 248 height 14
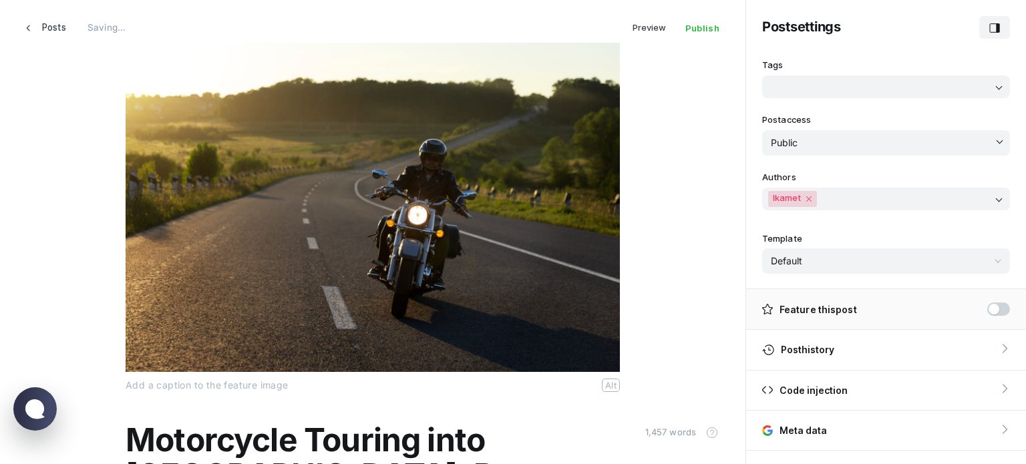
scroll to position [200, 0]
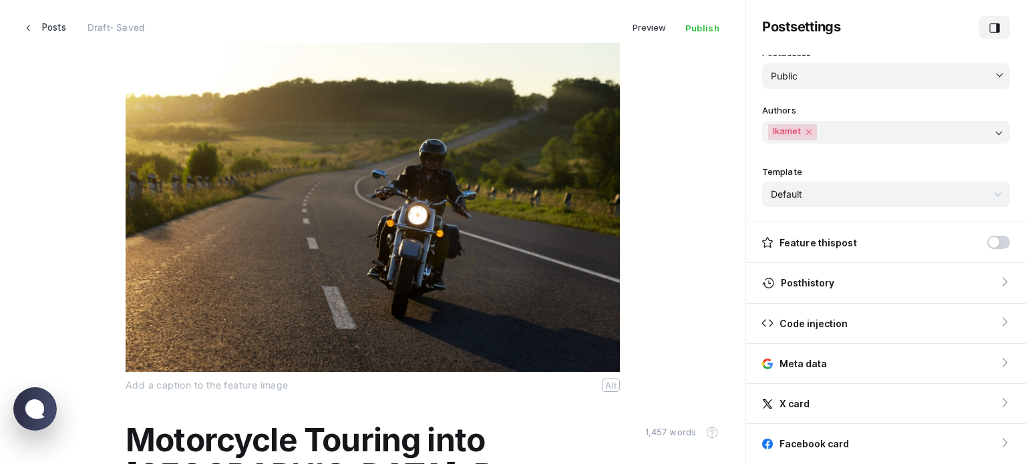
click at [835, 180] on div "Template Default Account Authors Contact Featured Membership Sign In Sign Up Su…" at bounding box center [886, 186] width 248 height 42
click at [855, 194] on select "Default Account Authors Contact Featured Membership Sign In Sign Up Subscribe T…" at bounding box center [886, 194] width 248 height 25
click at [877, 174] on label "Template" at bounding box center [886, 172] width 248 height 14
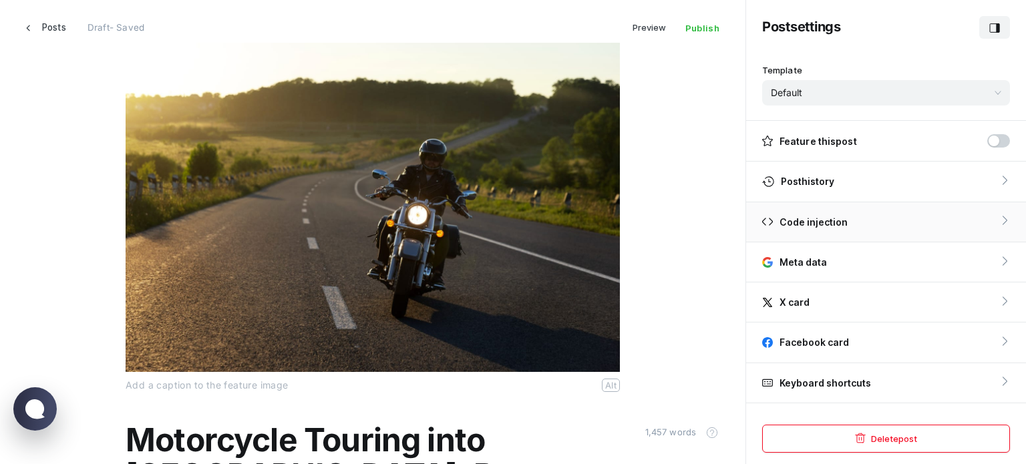
scroll to position [305, 0]
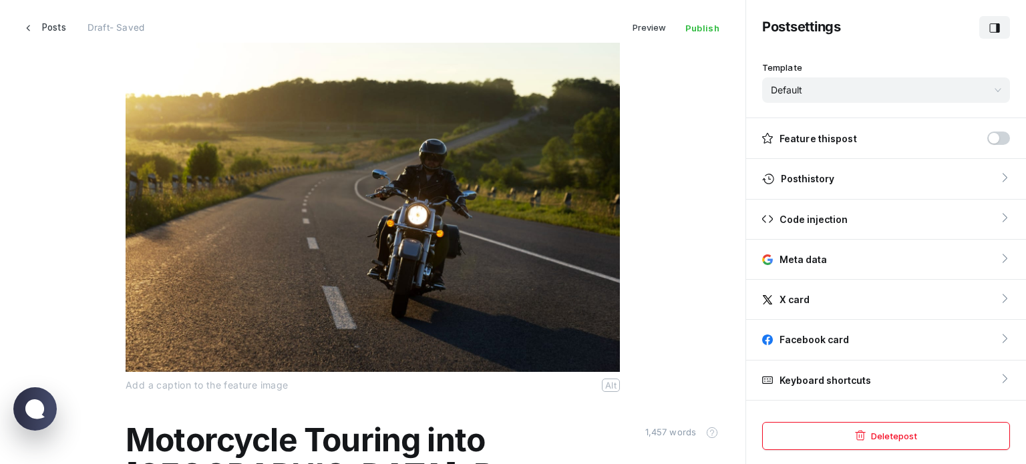
click at [988, 26] on span "button" at bounding box center [994, 28] width 29 height 23
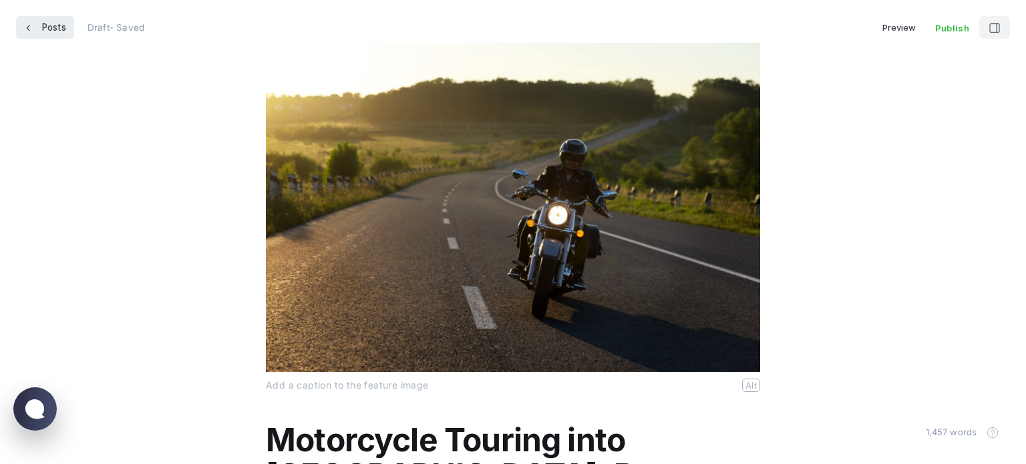
click at [47, 26] on span "Posts" at bounding box center [54, 27] width 24 height 23
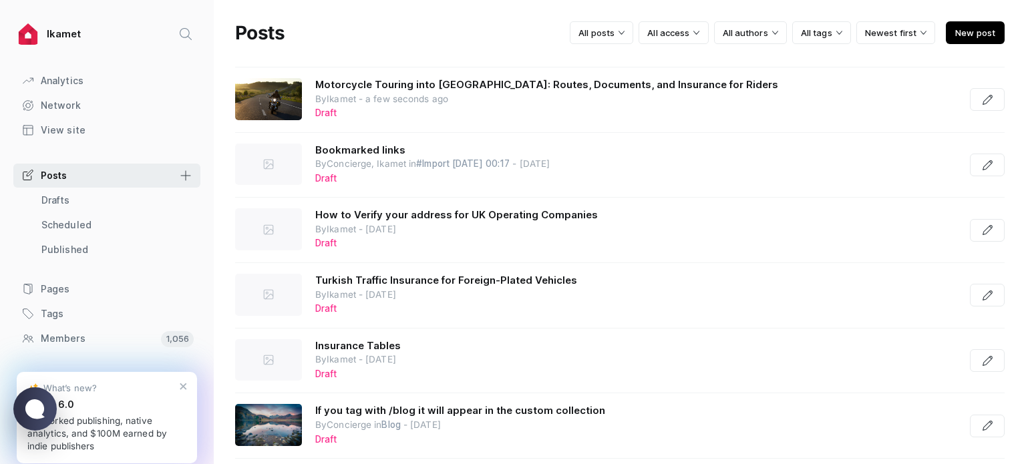
click at [951, 31] on span "New post" at bounding box center [975, 32] width 59 height 23
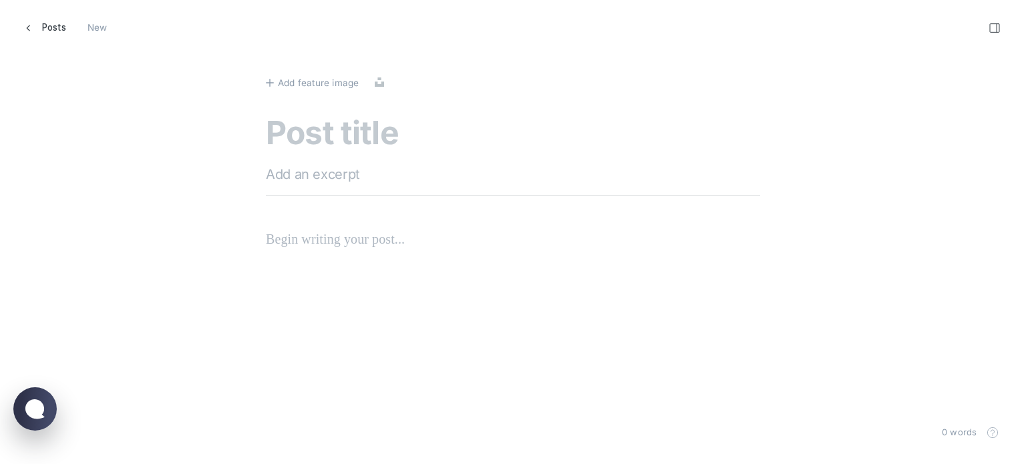
scroll to position [485, 1047]
paste textarea "Foreign Plate Car Insurance in [GEOGRAPHIC_DATA] Everything You Need Before You…"
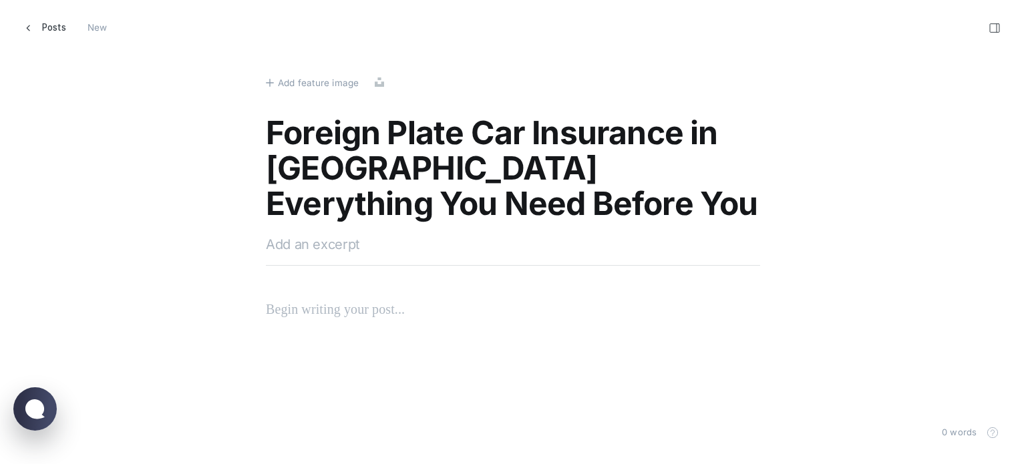
click at [273, 133] on textarea "Foreign Plate Car Insurance in [GEOGRAPHIC_DATA] Everything You Need Before You…" at bounding box center [513, 170] width 494 height 108
type textarea "Foreign Plate Car Insurance in [GEOGRAPHIC_DATA]: Everything You Need Before Yo…"
click at [332, 80] on span "Add feature image" at bounding box center [318, 83] width 81 height 15
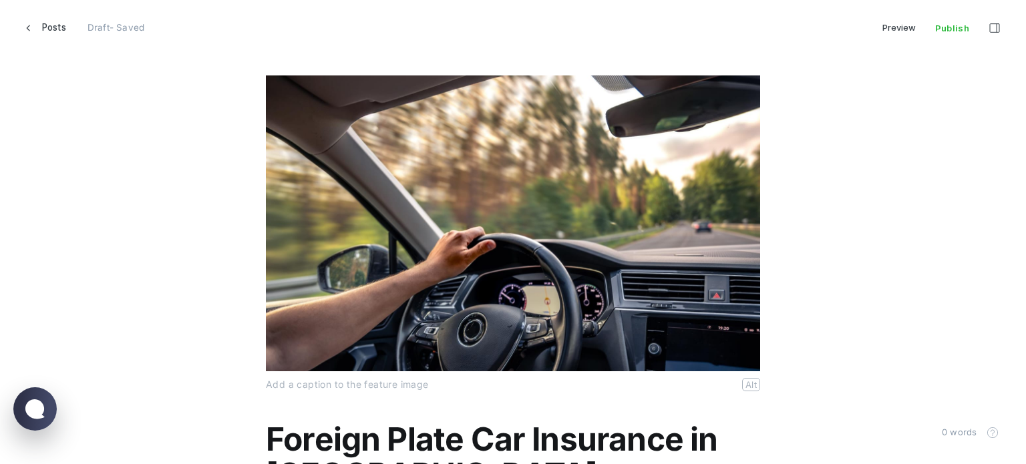
scroll to position [134, 0]
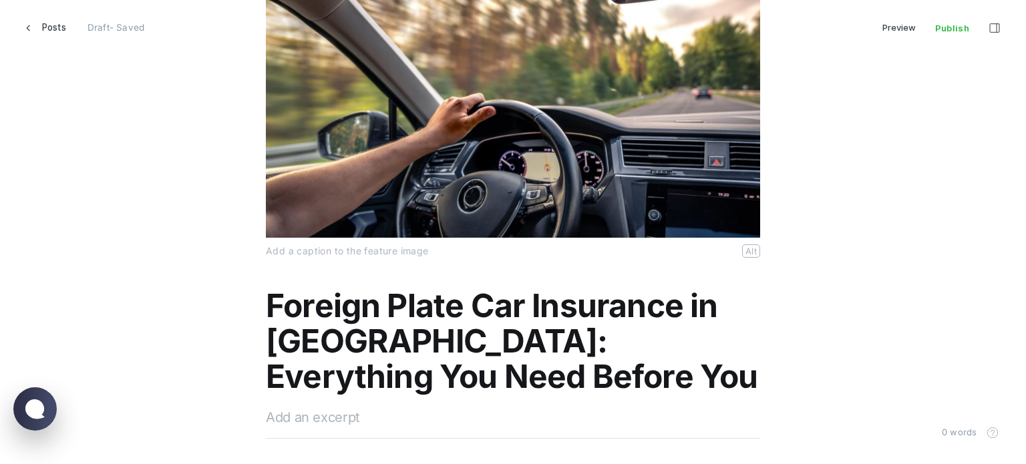
click at [335, 417] on textarea at bounding box center [513, 418] width 494 height 20
paste textarea "Driving in [GEOGRAPHIC_DATA] with a vehicle that has foreign plates requires a …"
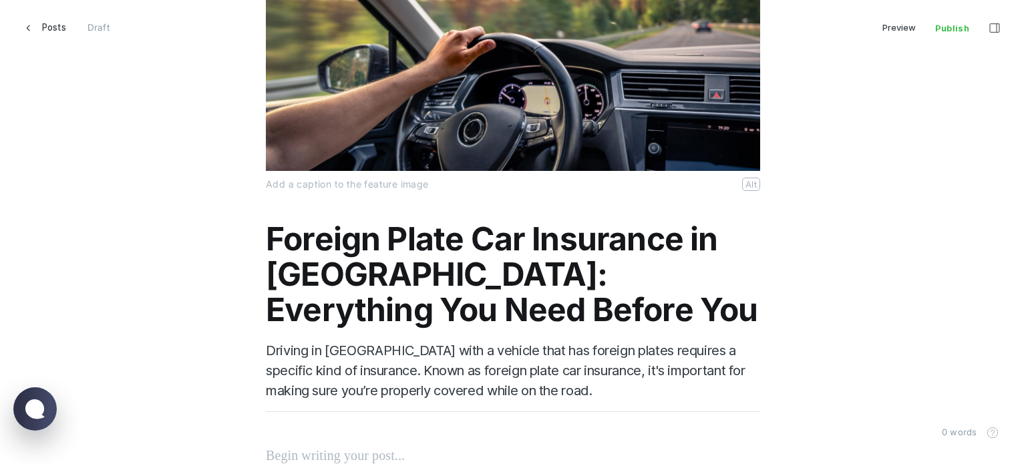
scroll to position [315, 0]
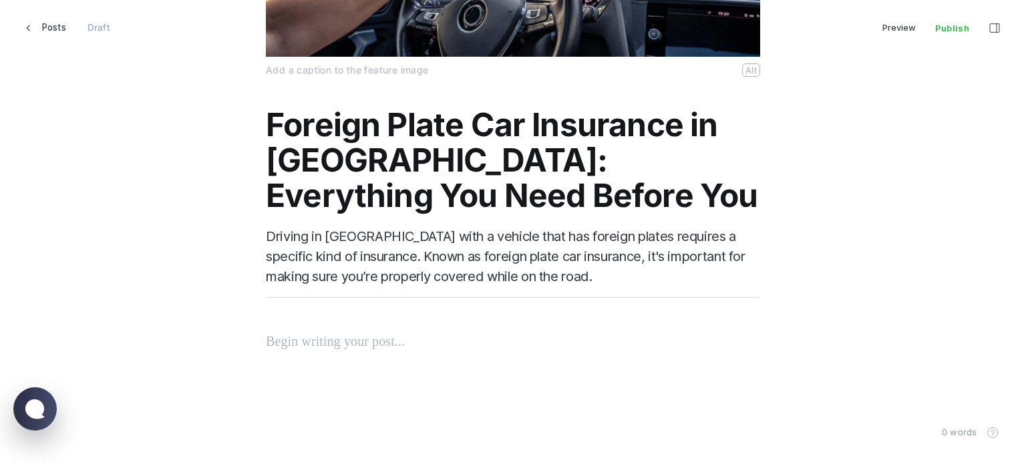
type textarea "Driving in [GEOGRAPHIC_DATA] with a vehicle that has foreign plates requires a …"
click at [305, 345] on p at bounding box center [513, 341] width 494 height 21
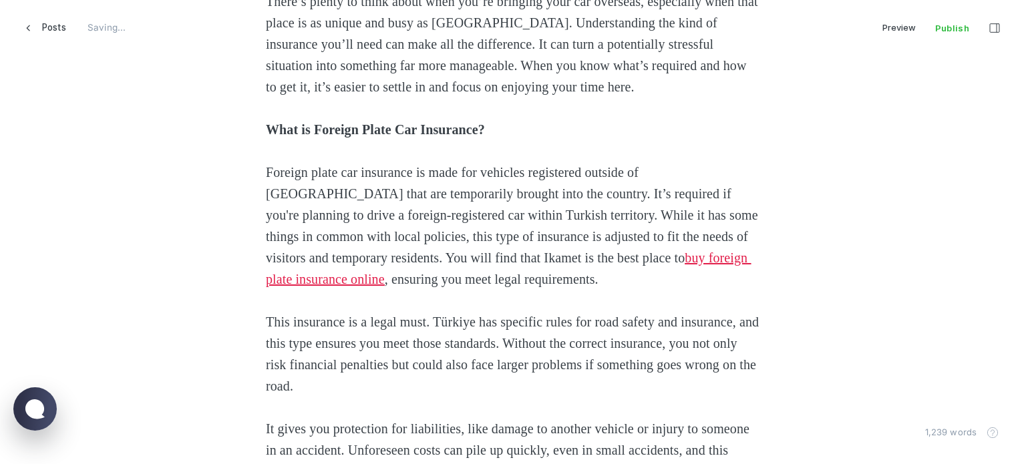
scroll to position [941, 0]
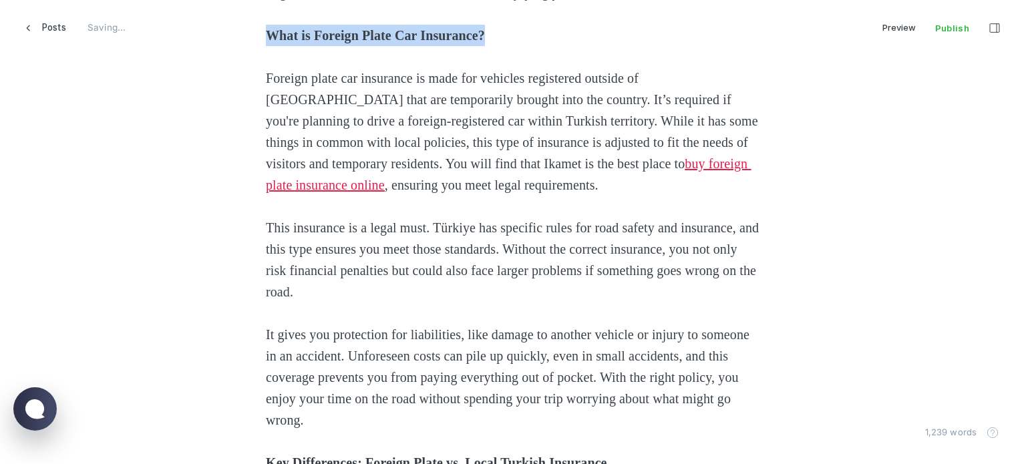
drag, startPoint x: 545, startPoint y: 31, endPoint x: 237, endPoint y: 33, distance: 308.7
click at [470, 9] on icon "Heading 2" at bounding box center [469, 7] width 11 height 11
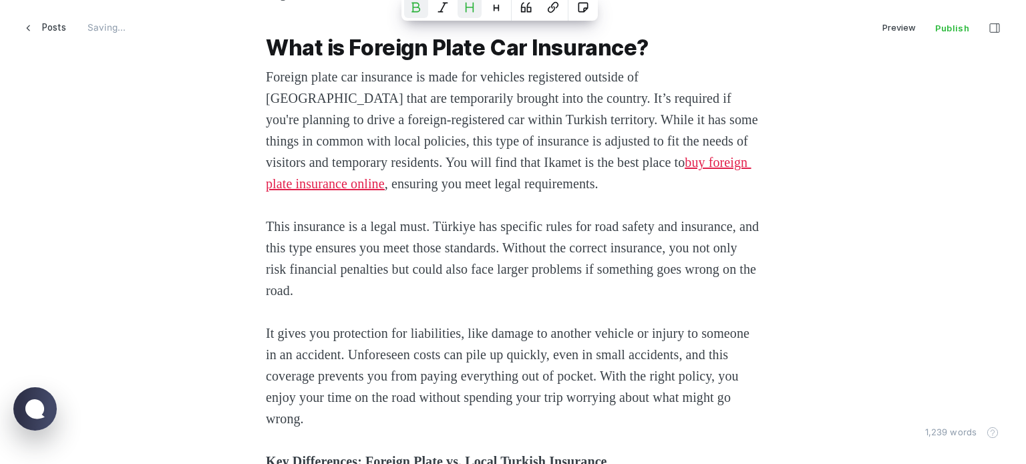
click at [414, 167] on span "Foreign plate car insurance is made for vehicles registered outside of [GEOGRAP…" at bounding box center [514, 119] width 496 height 100
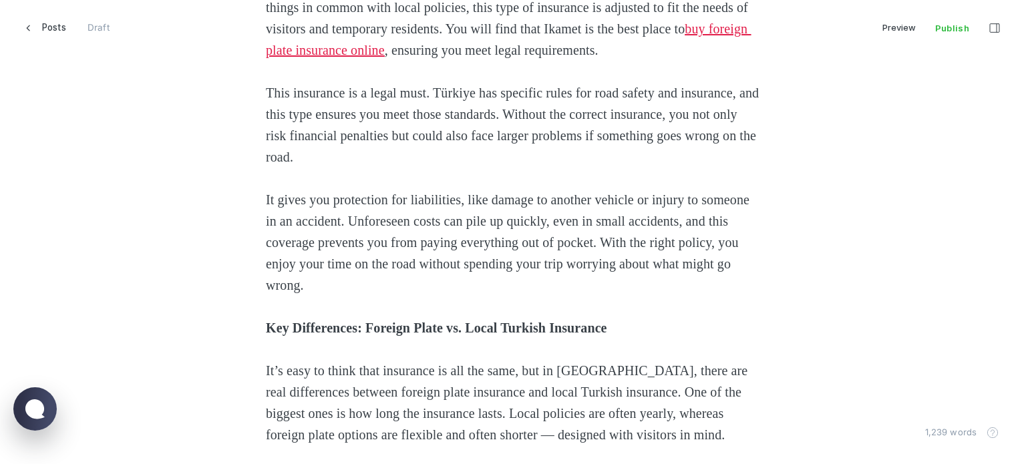
scroll to position [1142, 0]
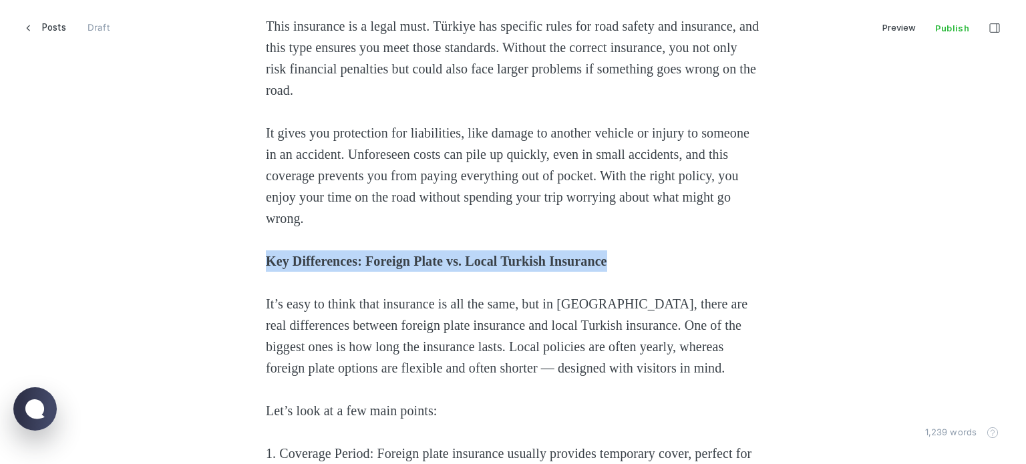
drag, startPoint x: 711, startPoint y: 259, endPoint x: 134, endPoint y: 259, distance: 576.6
click at [635, 235] on button "Heading 2" at bounding box center [625, 232] width 24 height 21
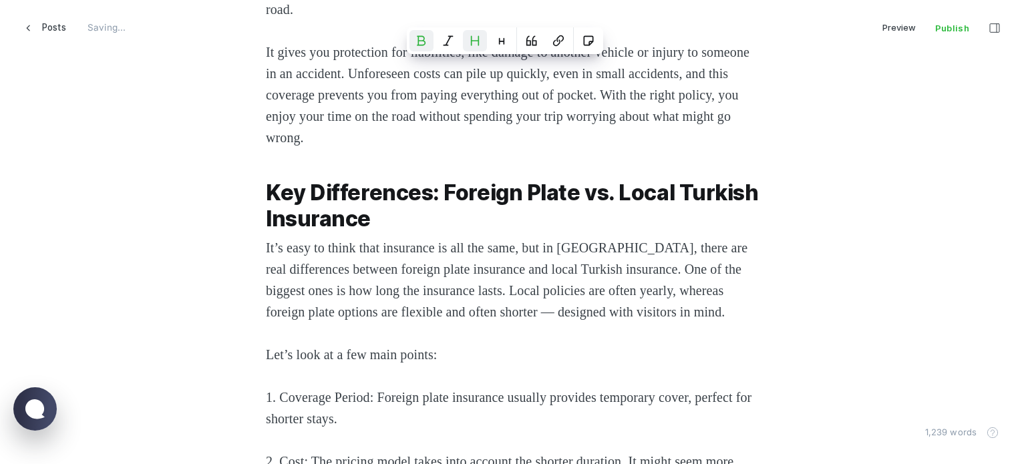
scroll to position [1342, 0]
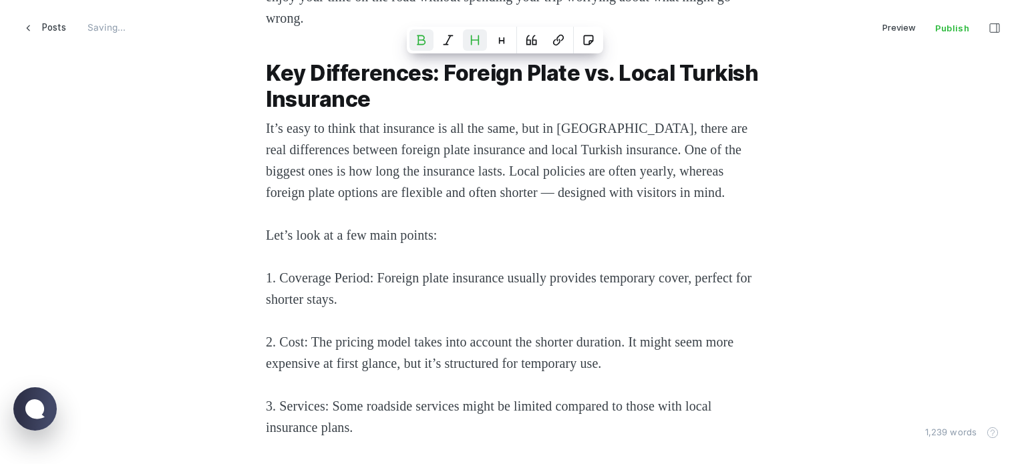
click at [379, 243] on span "Let’s look at a few main points:" at bounding box center [351, 235] width 171 height 15
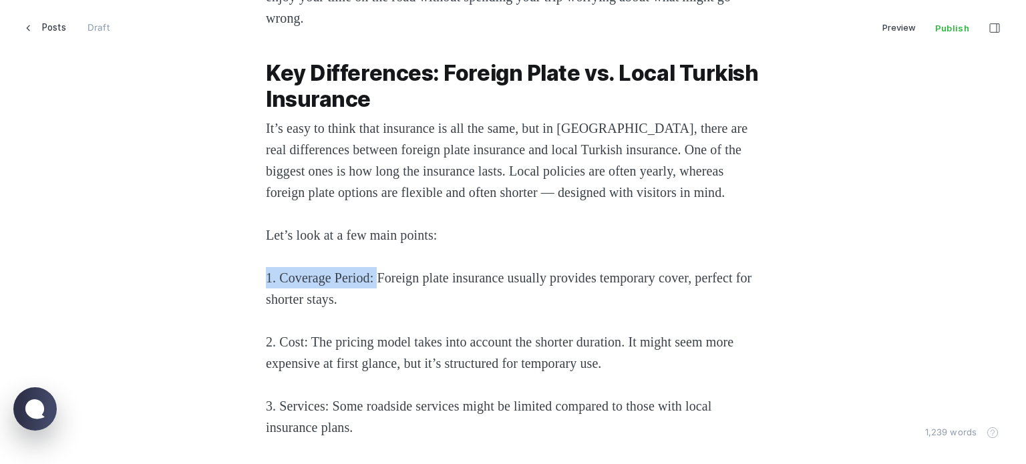
drag, startPoint x: 380, startPoint y: 299, endPoint x: 136, endPoint y: 284, distance: 243.7
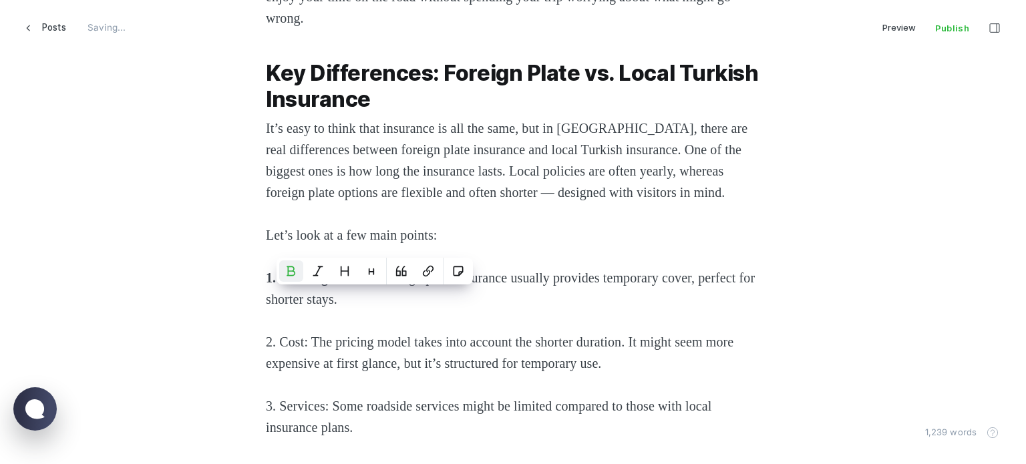
scroll to position [1409, 0]
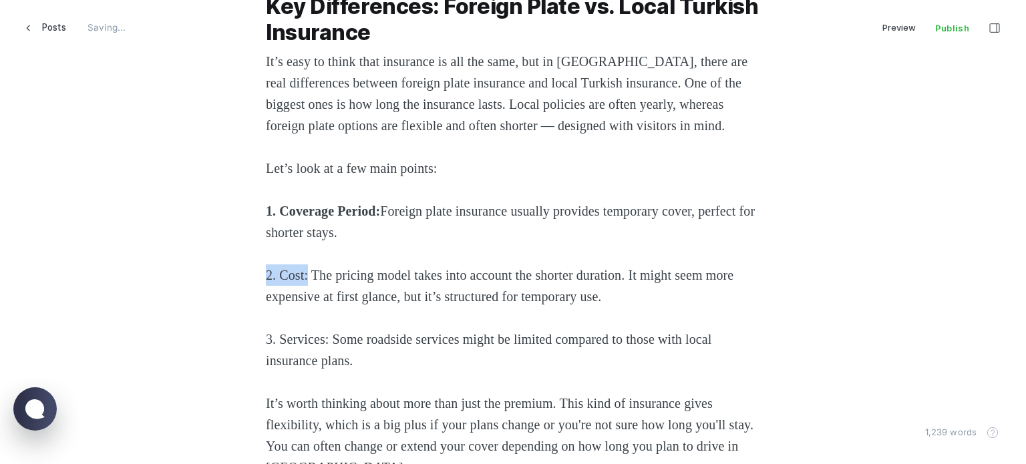
drag, startPoint x: 307, startPoint y: 293, endPoint x: 141, endPoint y: 293, distance: 165.7
drag, startPoint x: 331, startPoint y: 357, endPoint x: 184, endPoint y: 360, distance: 146.3
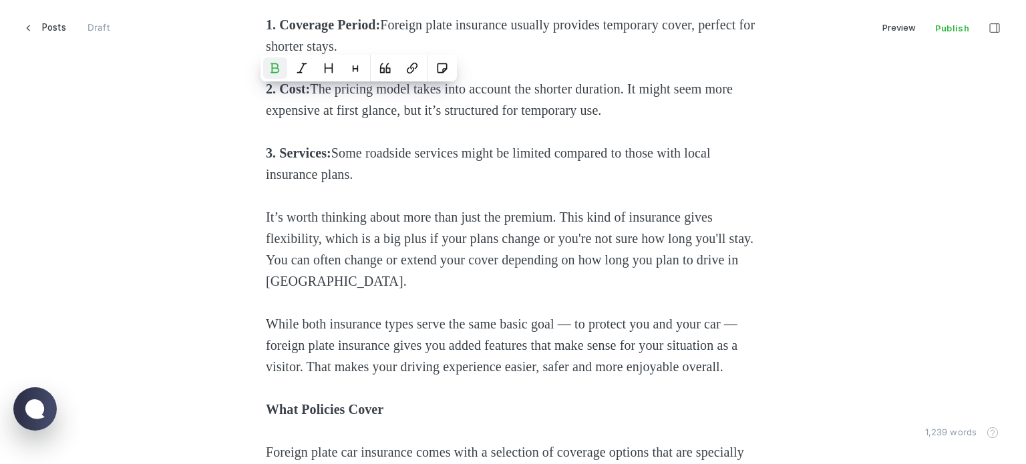
scroll to position [1676, 0]
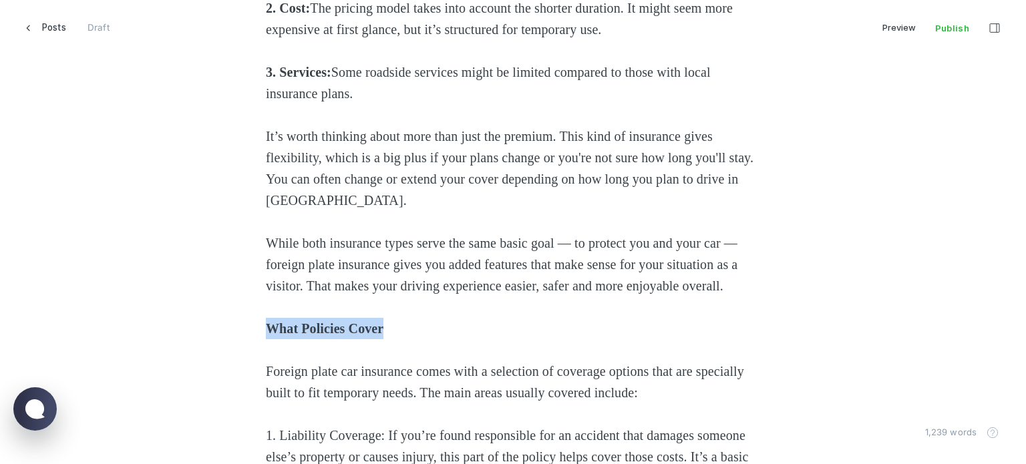
drag, startPoint x: 412, startPoint y: 373, endPoint x: 198, endPoint y: 357, distance: 213.8
click at [372, 341] on button "Heading 2" at bounding box center [366, 343] width 24 height 21
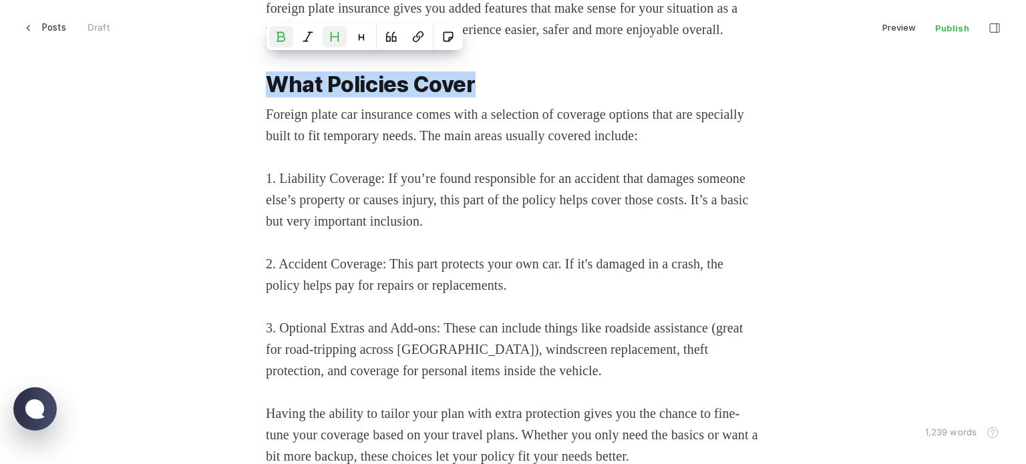
scroll to position [2010, 0]
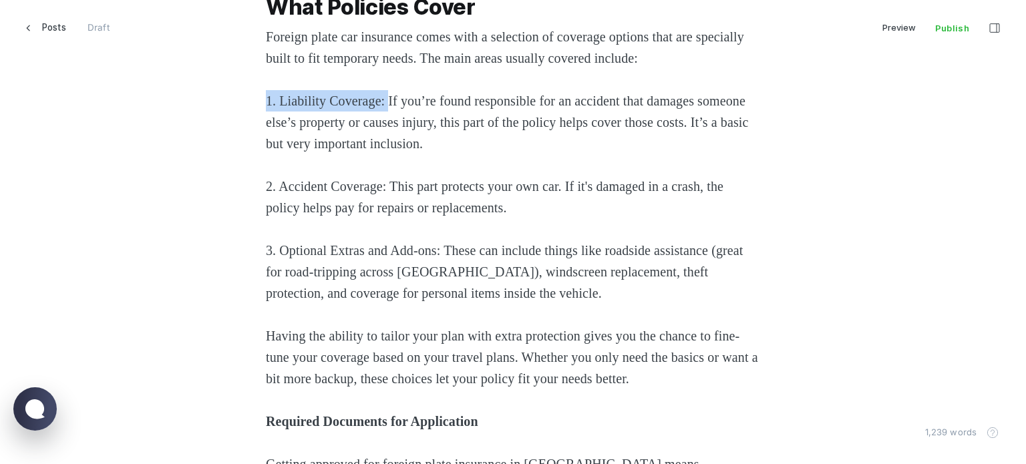
drag, startPoint x: 388, startPoint y: 144, endPoint x: 101, endPoint y: 146, distance: 286.6
click at [94, 145] on div "Driving in [GEOGRAPHIC_DATA] with a vehicle that has foreign plates requires a …" at bounding box center [512, 143] width 903 height 3016
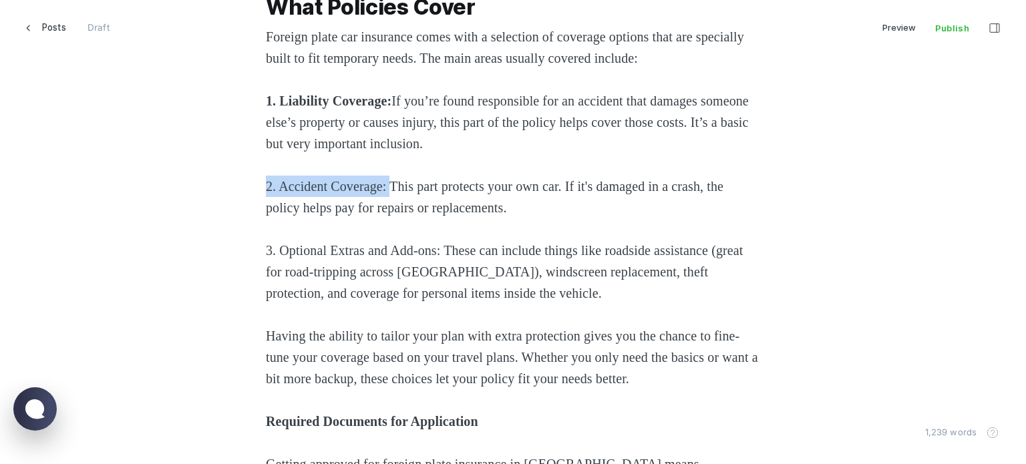
drag, startPoint x: 393, startPoint y: 231, endPoint x: 248, endPoint y: 269, distance: 150.1
click at [78, 229] on div "Driving in [GEOGRAPHIC_DATA] with a vehicle that has foreign plates requires a …" at bounding box center [512, 143] width 903 height 3016
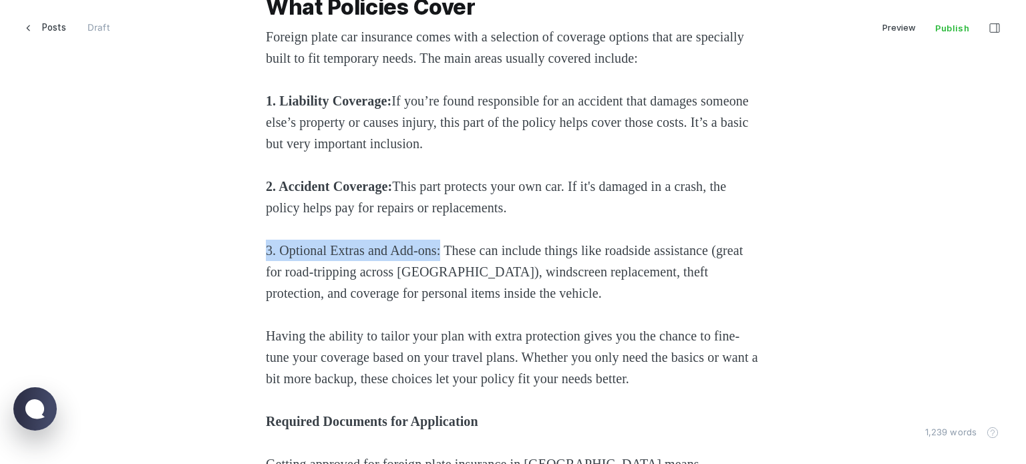
drag, startPoint x: 454, startPoint y: 291, endPoint x: 110, endPoint y: 293, distance: 344.8
click at [110, 293] on div "Driving in [GEOGRAPHIC_DATA] with a vehicle that has foreign plates requires a …" at bounding box center [512, 143] width 903 height 3016
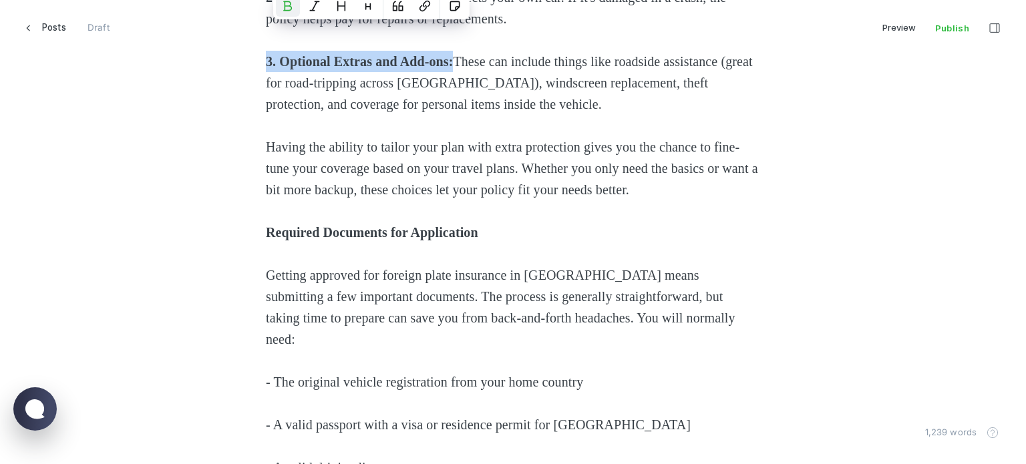
scroll to position [2278, 0]
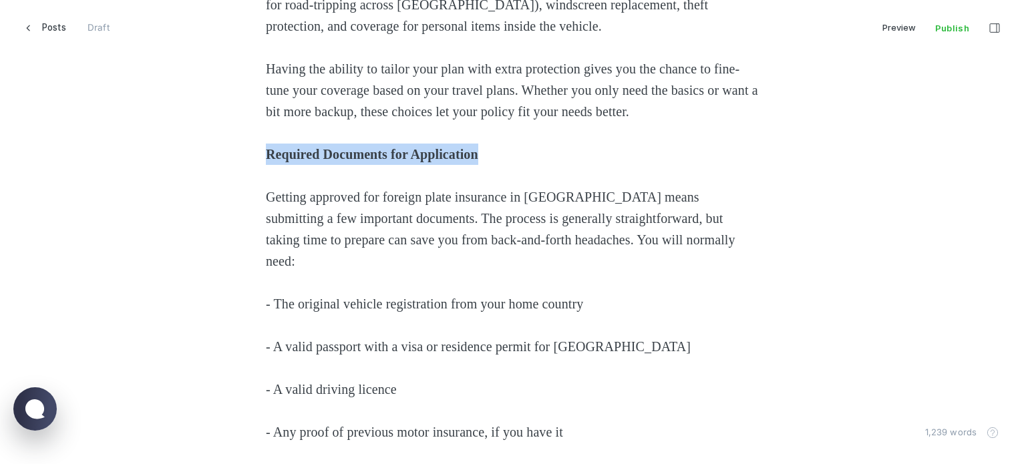
drag, startPoint x: 540, startPoint y: 220, endPoint x: 186, endPoint y: 219, distance: 353.5
click at [458, 190] on button "Heading 2" at bounding box center [465, 190] width 24 height 21
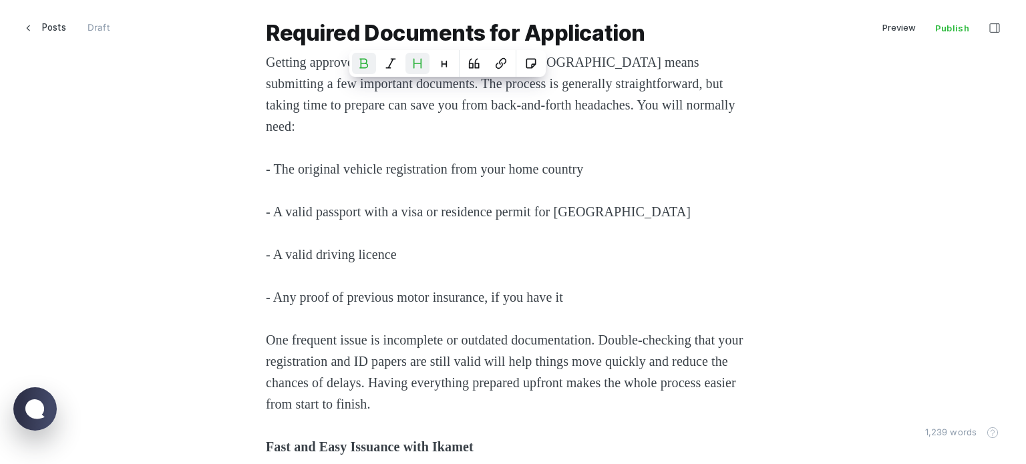
click at [397, 262] on span "- A valid driving licence" at bounding box center [331, 254] width 131 height 15
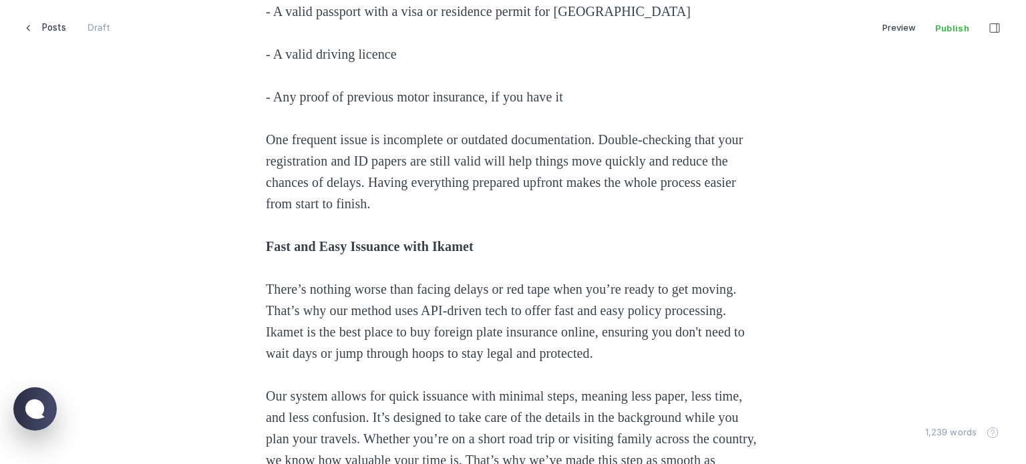
scroll to position [2679, 0]
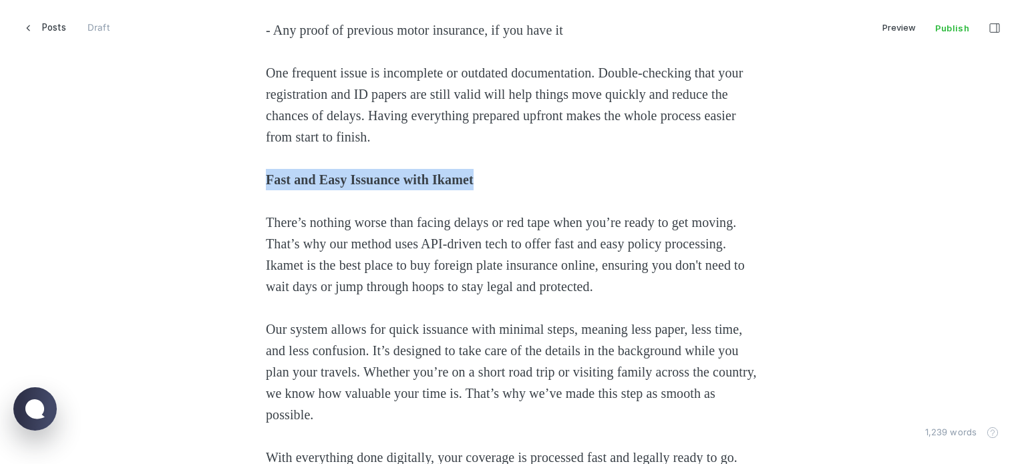
drag, startPoint x: 523, startPoint y: 219, endPoint x: 212, endPoint y: 225, distance: 310.7
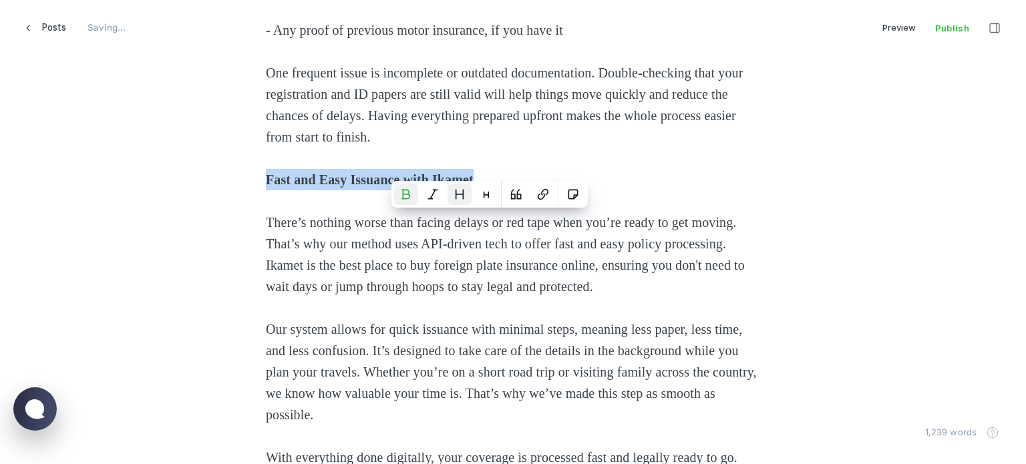
click at [454, 193] on icon "Heading 2" at bounding box center [459, 194] width 11 height 11
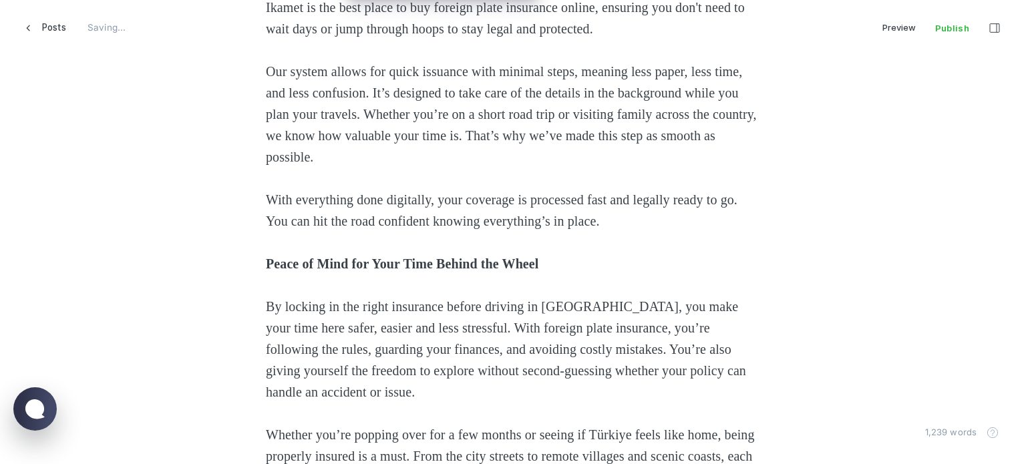
scroll to position [2946, 0]
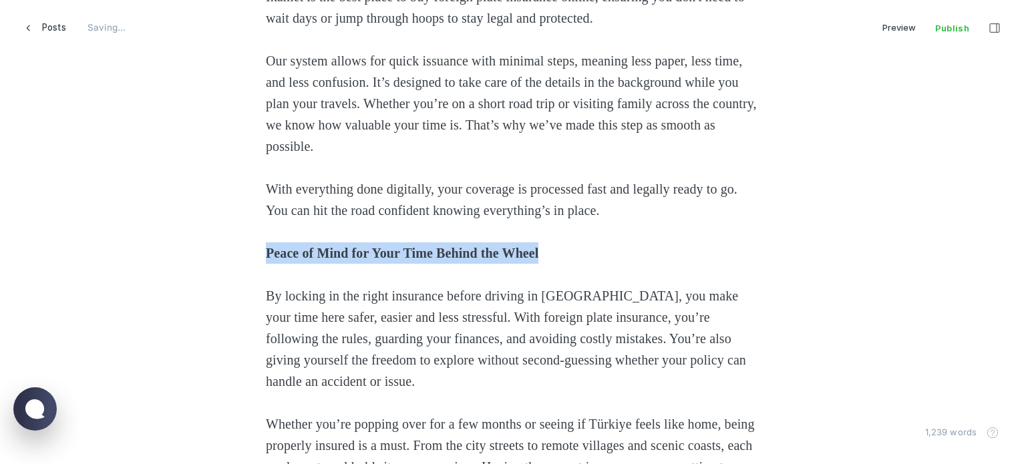
drag, startPoint x: 499, startPoint y: 293, endPoint x: 245, endPoint y: 296, distance: 254.6
click at [551, 264] on icon "Heading 2" at bounding box center [554, 268] width 7 height 9
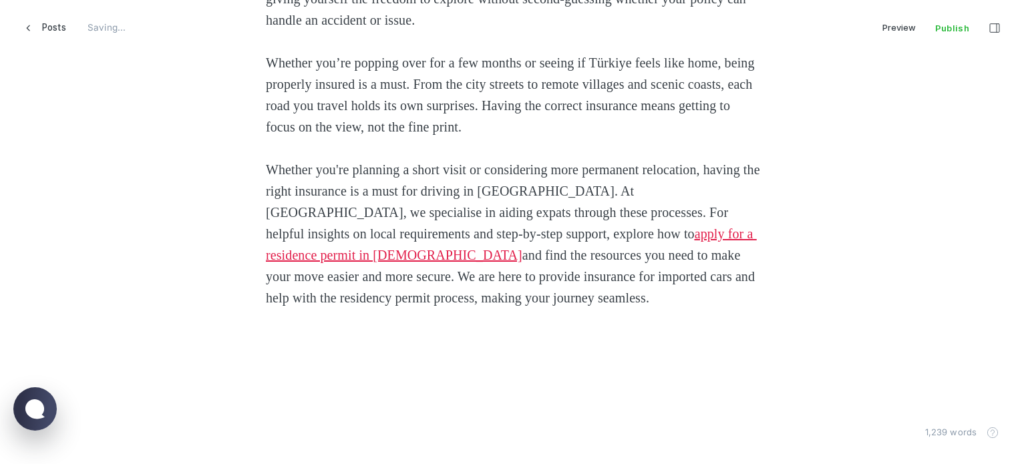
scroll to position [3349, 0]
click at [564, 347] on p at bounding box center [513, 340] width 494 height 21
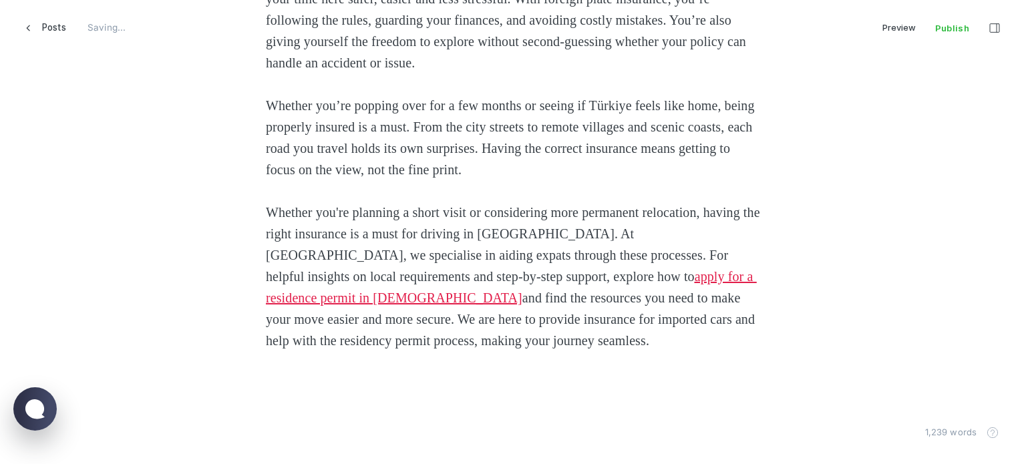
scroll to position [3306, 0]
click at [62, 31] on span "Posts" at bounding box center [54, 27] width 24 height 23
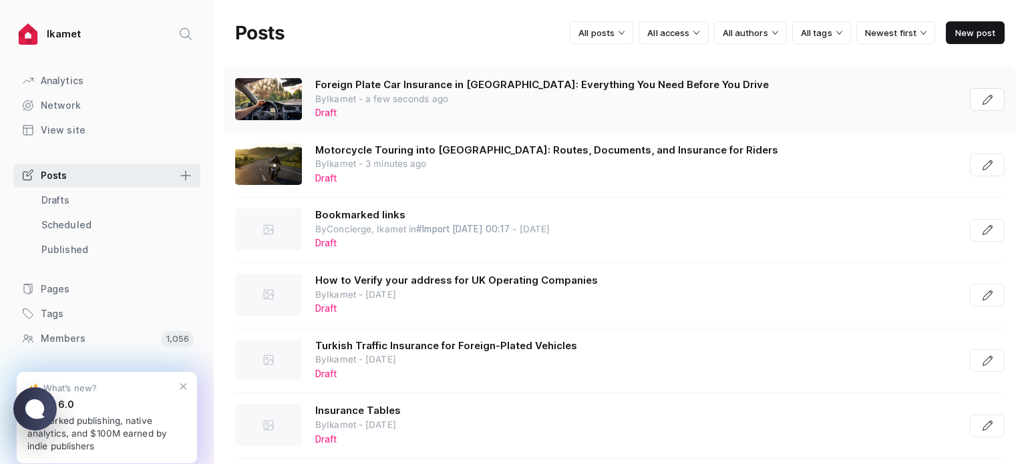
click at [678, 98] on div "Foreign Plate Car Insurance in [GEOGRAPHIC_DATA]: Everything You Need Before Yo…" at bounding box center [542, 99] width 454 height 43
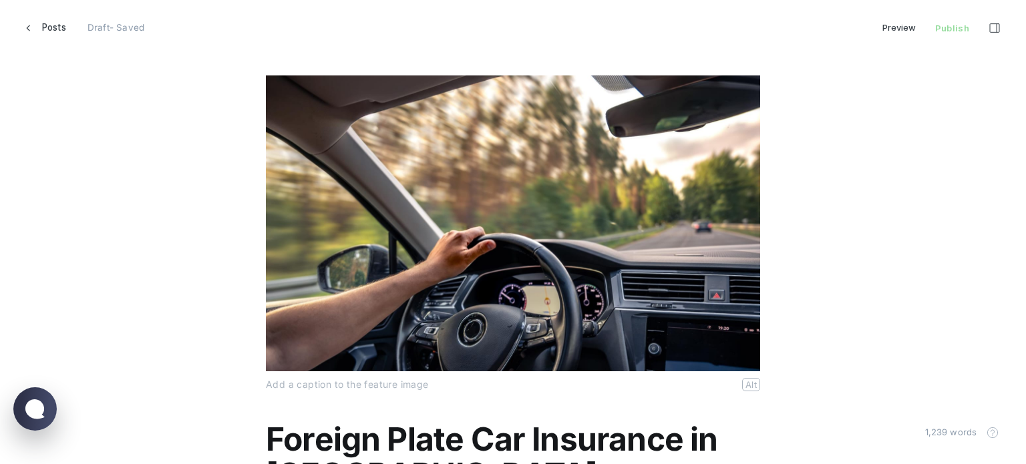
scroll to position [485, 1037]
click at [995, 34] on span "button" at bounding box center [994, 28] width 29 height 23
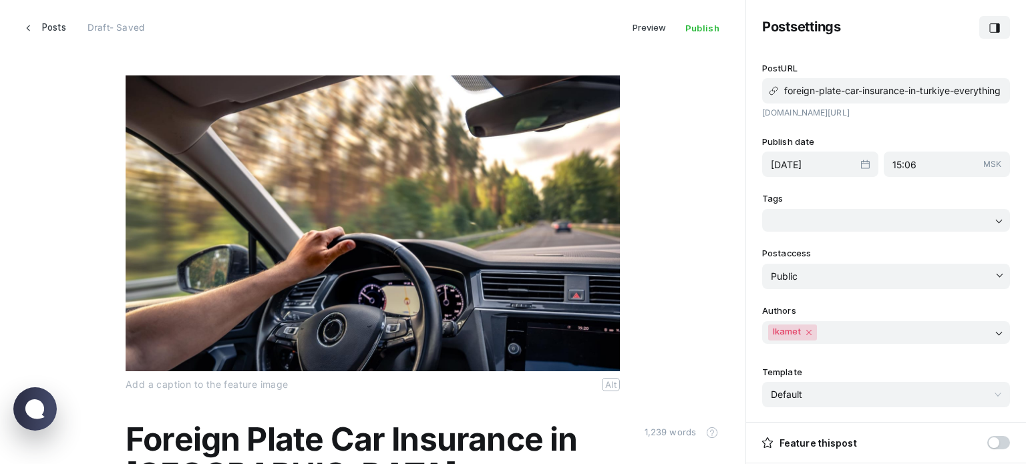
scroll to position [485, 756]
click at [887, 95] on input "foreign-plate-car-insurance-in-turkiye-everything-you-need-before-you-drive" at bounding box center [886, 90] width 248 height 25
drag, startPoint x: 812, startPoint y: 92, endPoint x: 1026, endPoint y: 90, distance: 213.2
click at [1026, 90] on div "Post settings Post URL foreign-plate-car-insurance-in-turkiye-everything-you-ne…" at bounding box center [886, 232] width 280 height 464
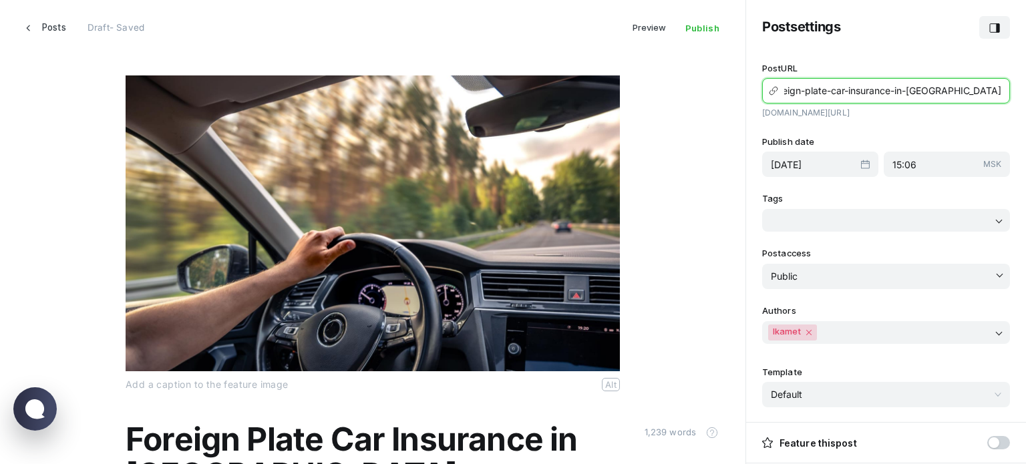
scroll to position [0, 0]
type input "foreign-plate-car-insurance-in-[GEOGRAPHIC_DATA]"
click at [830, 166] on input "[DATE]" at bounding box center [816, 164] width 90 height 11
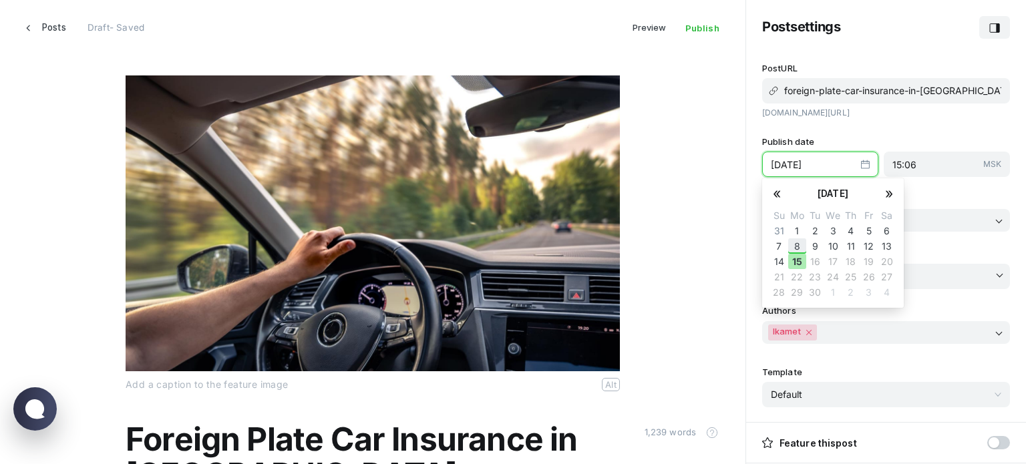
click at [797, 249] on button "8" at bounding box center [797, 246] width 18 height 15
type input "[DATE]"
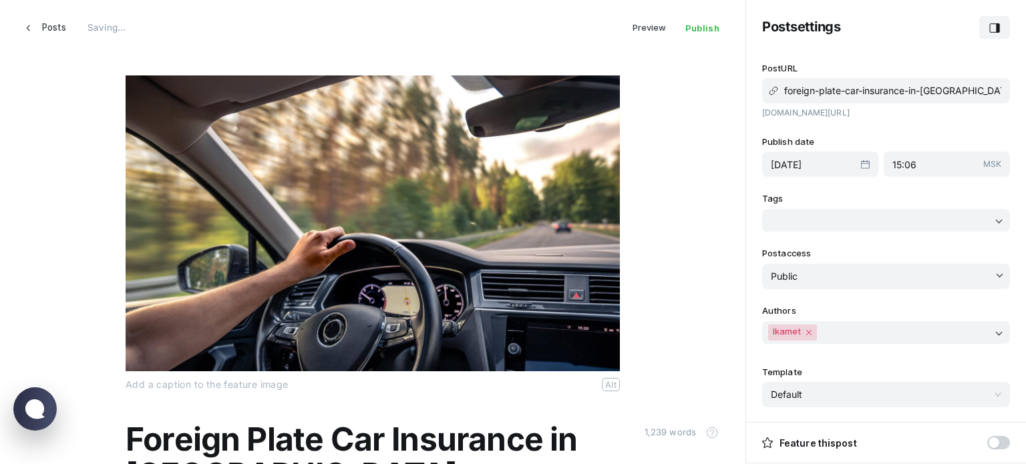
click at [939, 198] on label "Tags" at bounding box center [886, 199] width 248 height 14
click at [915, 223] on div "Post settings" at bounding box center [886, 220] width 248 height 23
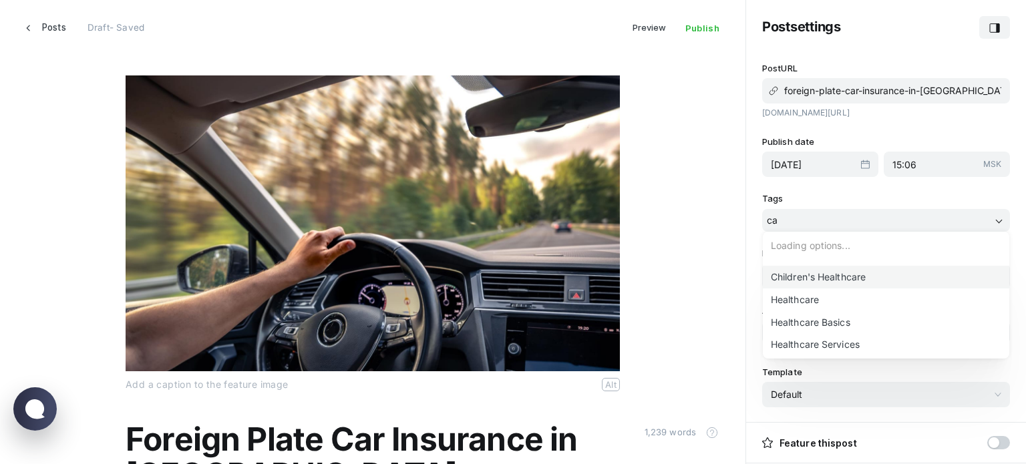
type input "c"
type input "n"
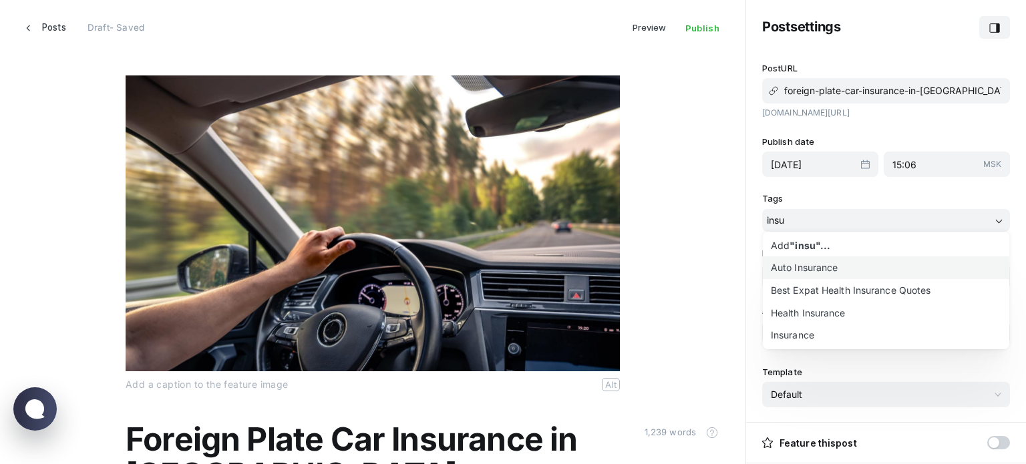
type input "insu"
click at [825, 262] on li "Auto Insurance" at bounding box center [886, 268] width 247 height 23
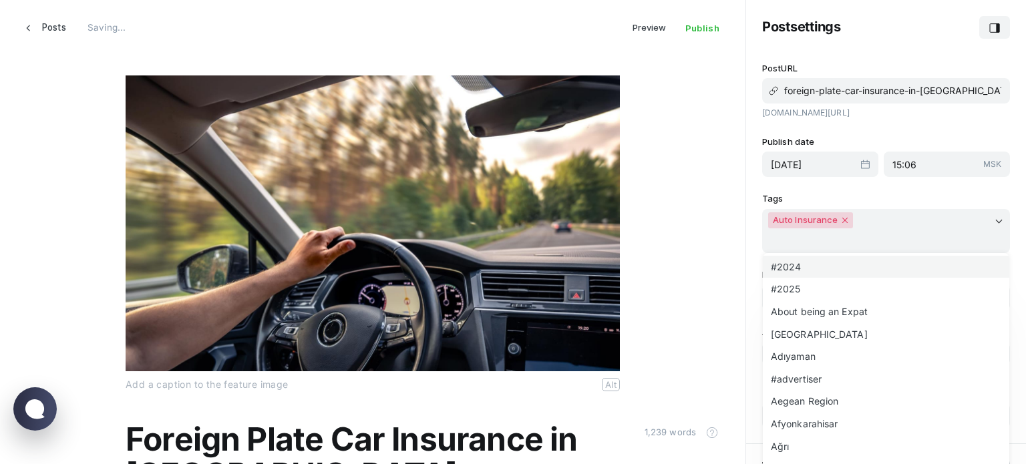
scroll to position [134, 0]
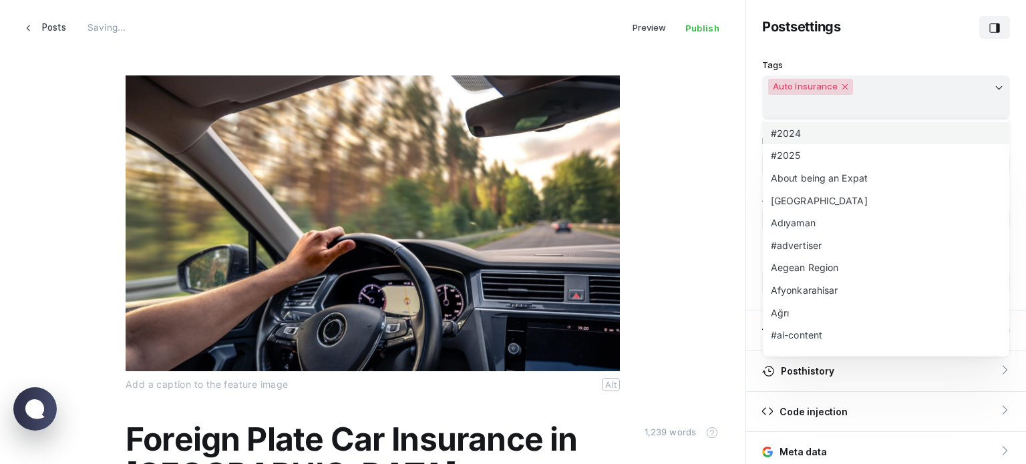
click at [994, 59] on label "Tags" at bounding box center [886, 65] width 248 height 14
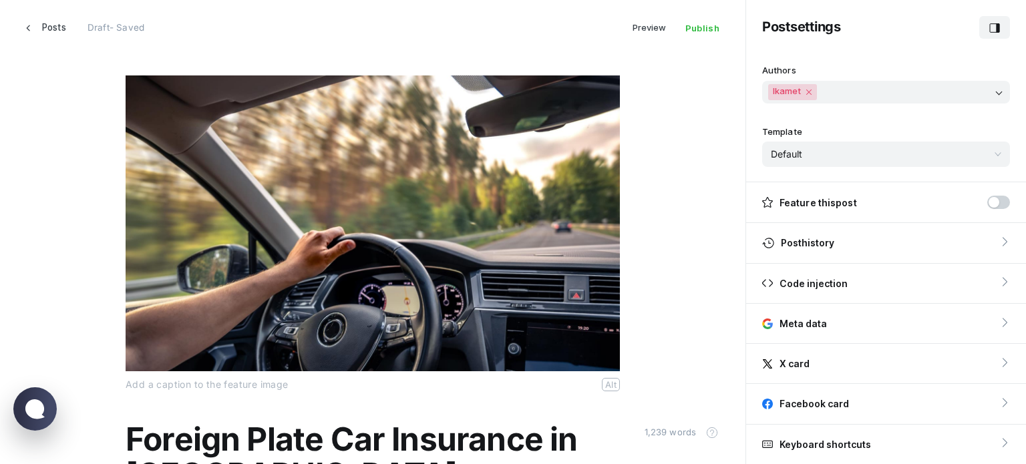
scroll to position [326, 0]
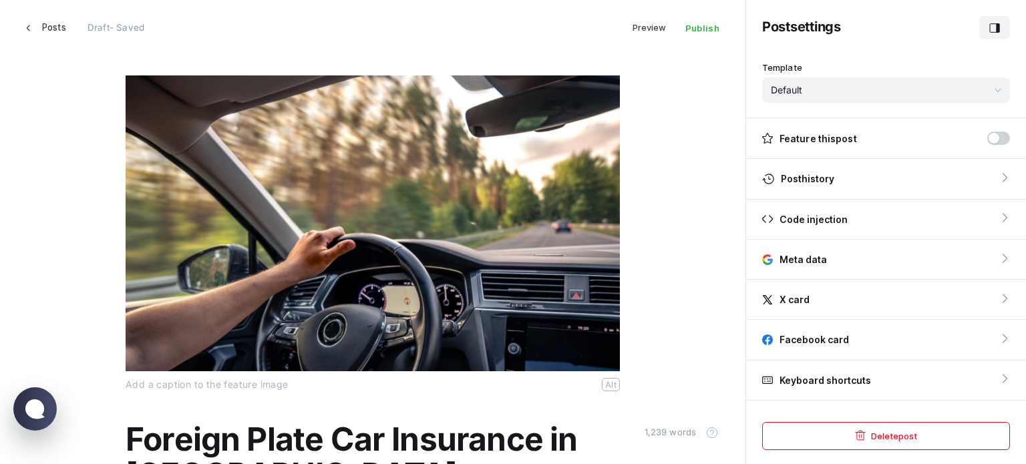
click at [1000, 24] on icon "button" at bounding box center [995, 28] width 11 height 11
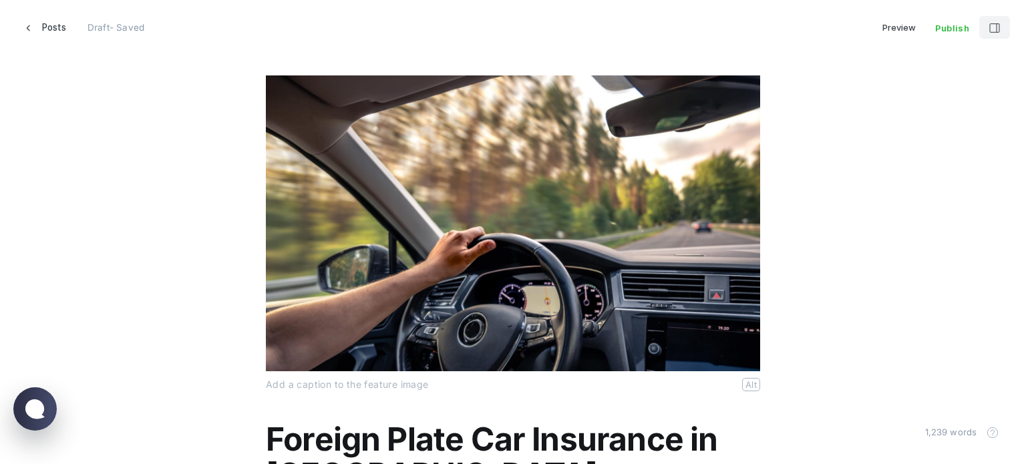
scroll to position [485, 1037]
click at [61, 23] on span "Posts" at bounding box center [54, 27] width 24 height 23
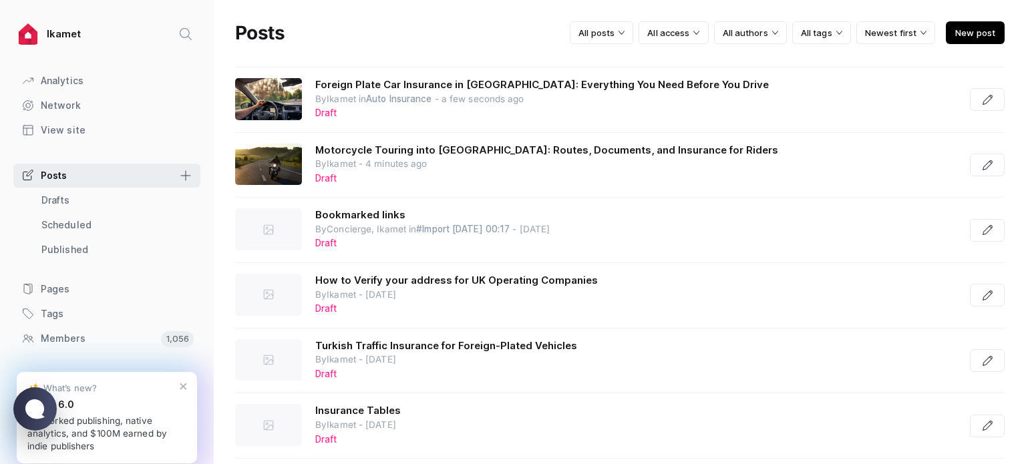
click at [946, 35] on span "New post" at bounding box center [975, 32] width 59 height 23
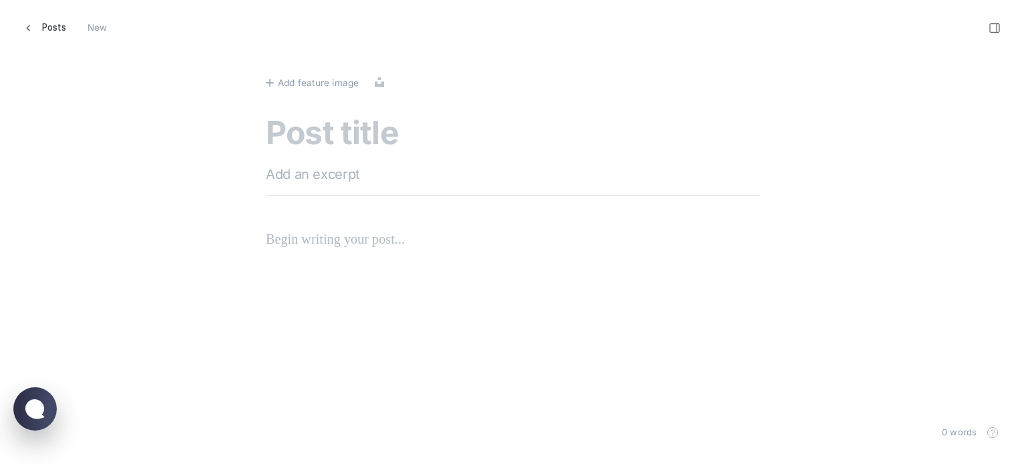
scroll to position [485, 1047]
paste textarea "Bringing a Campervan into Türkiye_ Customs, Insurance, and Travel Checklist"
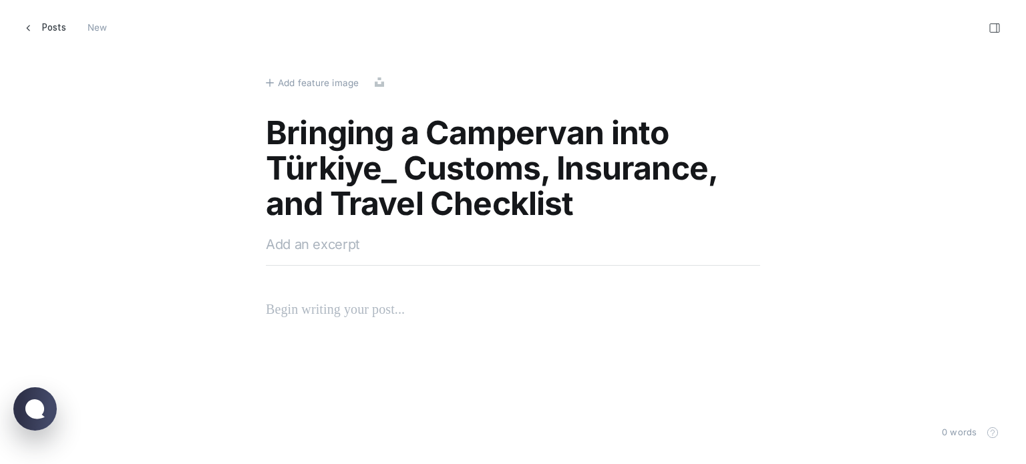
click at [390, 173] on textarea "Bringing a Campervan into Türkiye_ Customs, Insurance, and Travel Checklist" at bounding box center [513, 170] width 494 height 108
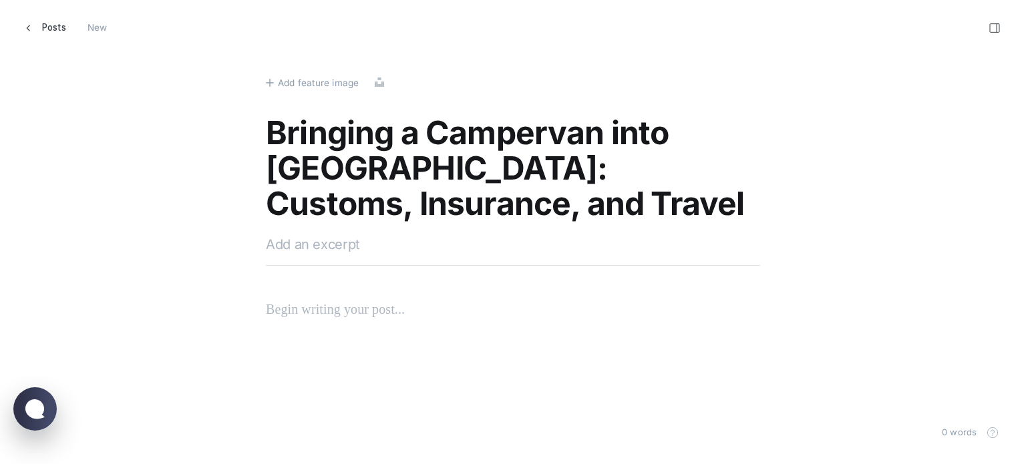
type textarea "Bringing a Campervan into [GEOGRAPHIC_DATA]: Customs, Insurance, and Travel Che…"
click at [332, 83] on span "Add feature image" at bounding box center [318, 83] width 81 height 15
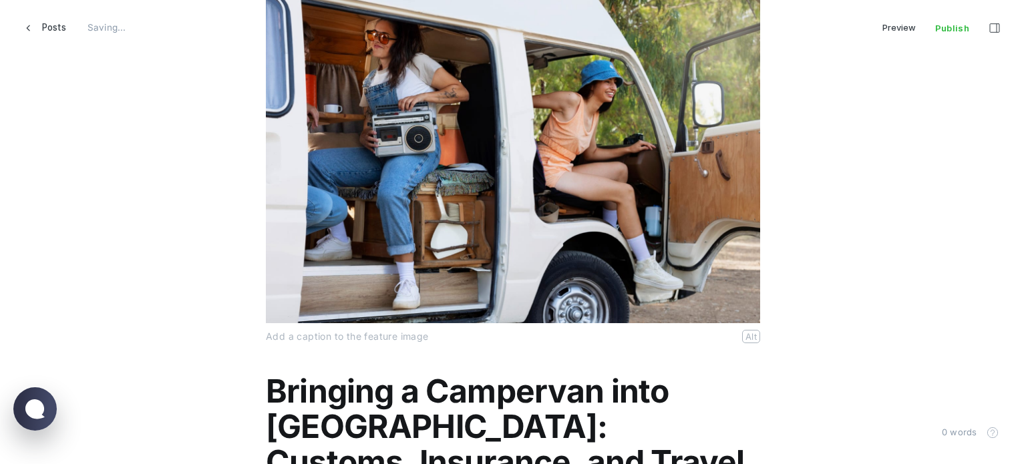
scroll to position [200, 0]
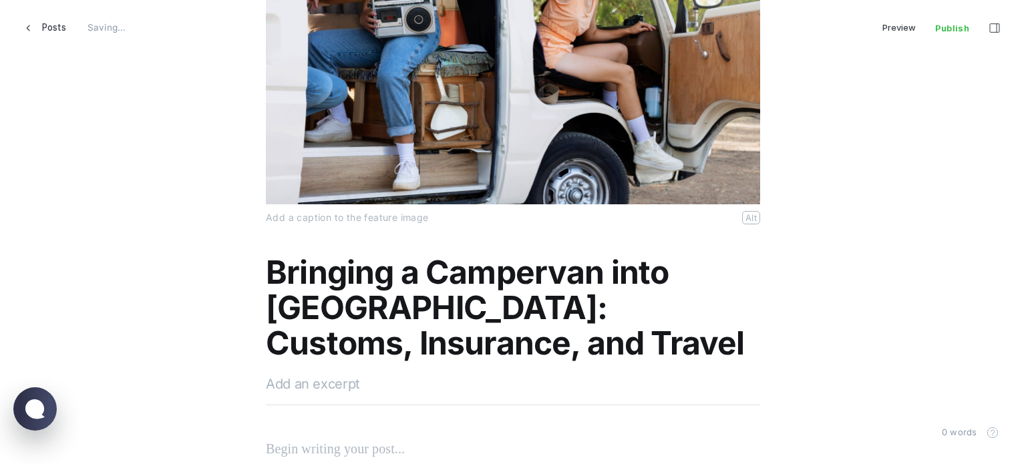
click at [324, 384] on textarea at bounding box center [513, 384] width 494 height 20
paste textarea "Travelling with a campervan in [GEOGRAPHIC_DATA] offers a thrilling and flexibl…"
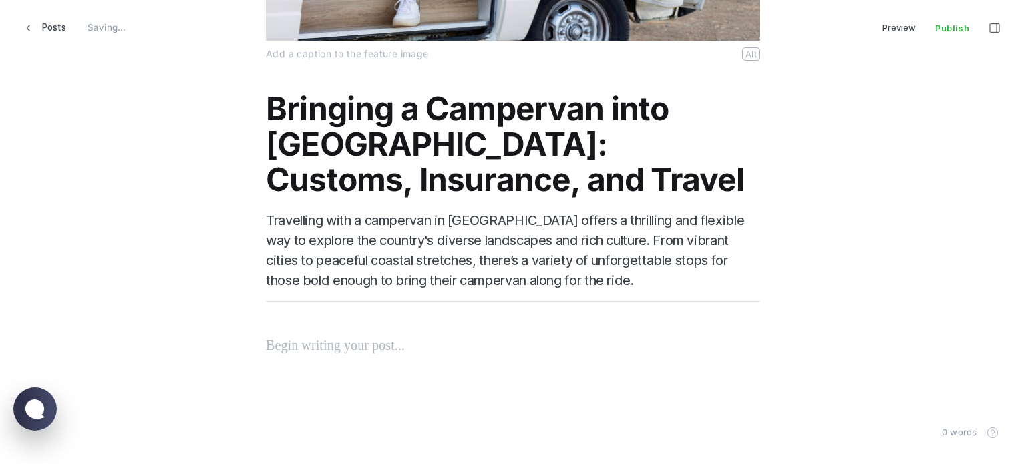
scroll to position [369, 0]
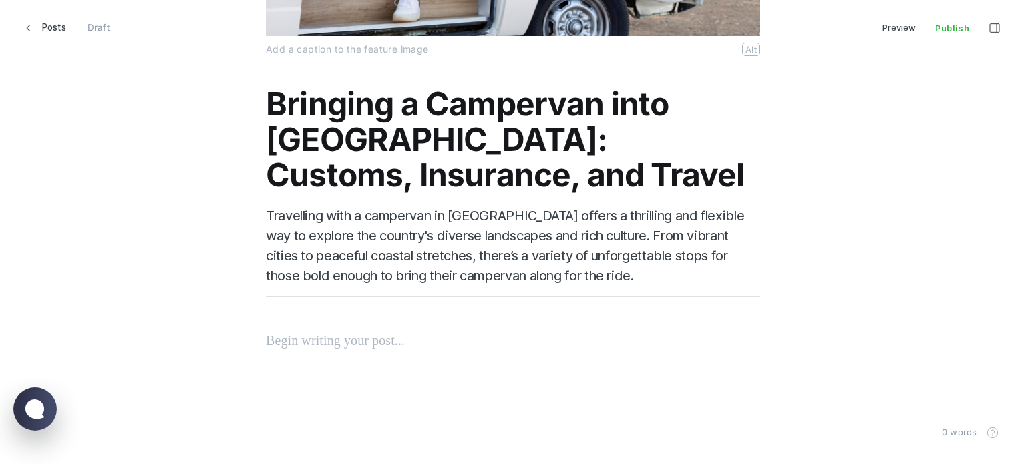
type textarea "Travelling with a campervan in [GEOGRAPHIC_DATA] offers a thrilling and flexibl…"
click at [337, 326] on div "Bringing a Campervan into [GEOGRAPHIC_DATA]: Customs, Insurance, and Travel Che…" at bounding box center [513, 208] width 494 height 243
click at [334, 339] on p at bounding box center [513, 340] width 494 height 21
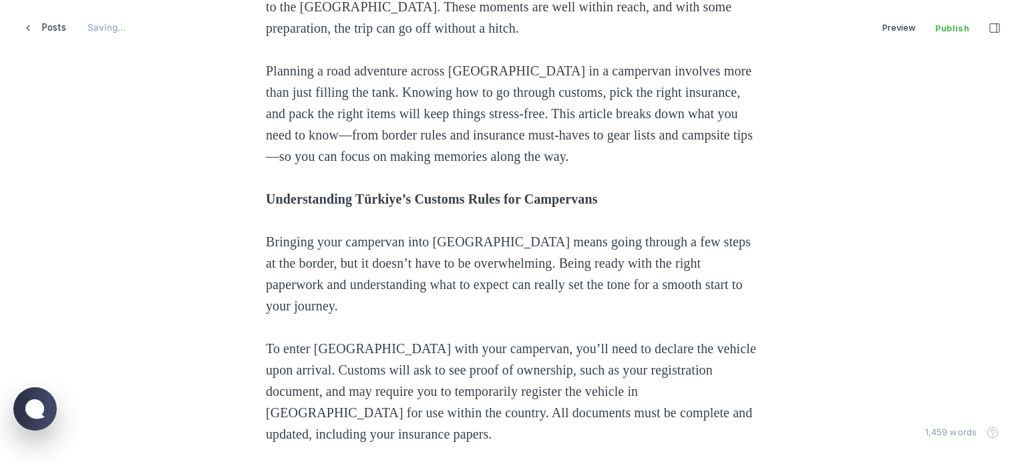
scroll to position [859, 0]
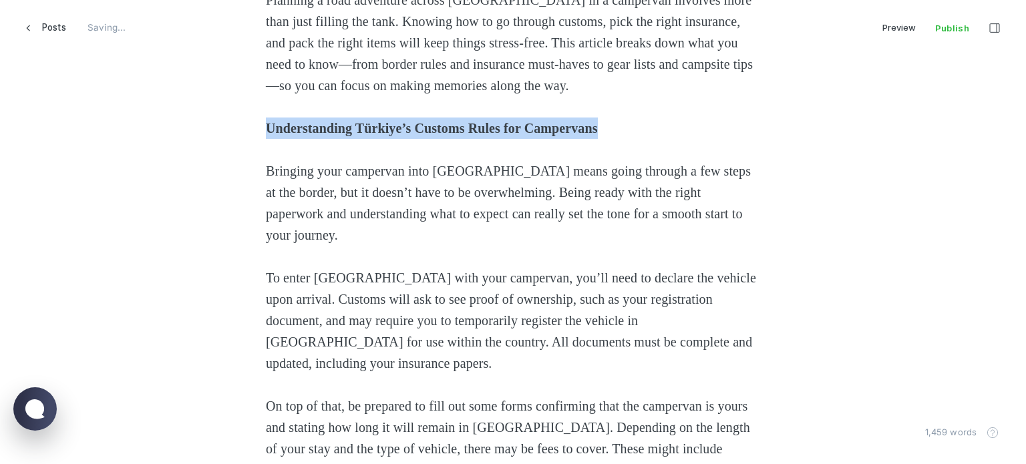
drag, startPoint x: 513, startPoint y: 126, endPoint x: 202, endPoint y: 132, distance: 310.7
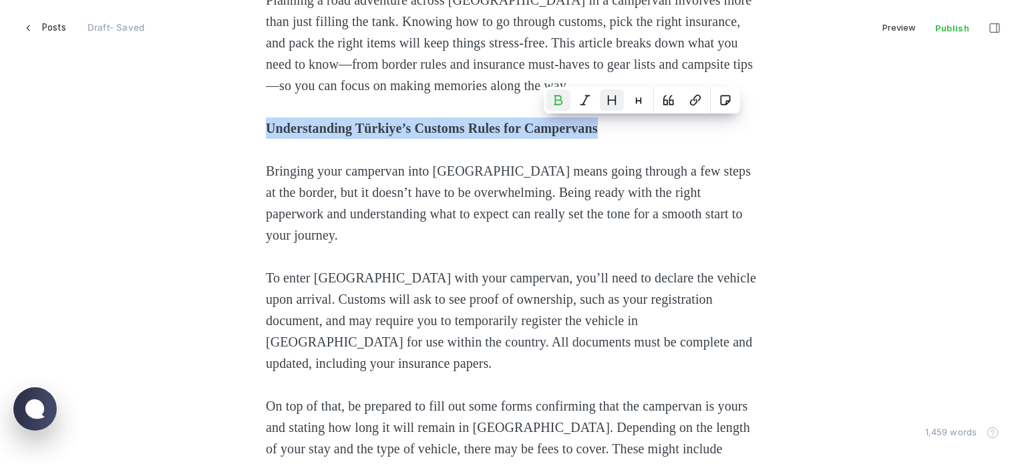
click at [619, 104] on button "Heading 2" at bounding box center [612, 100] width 24 height 21
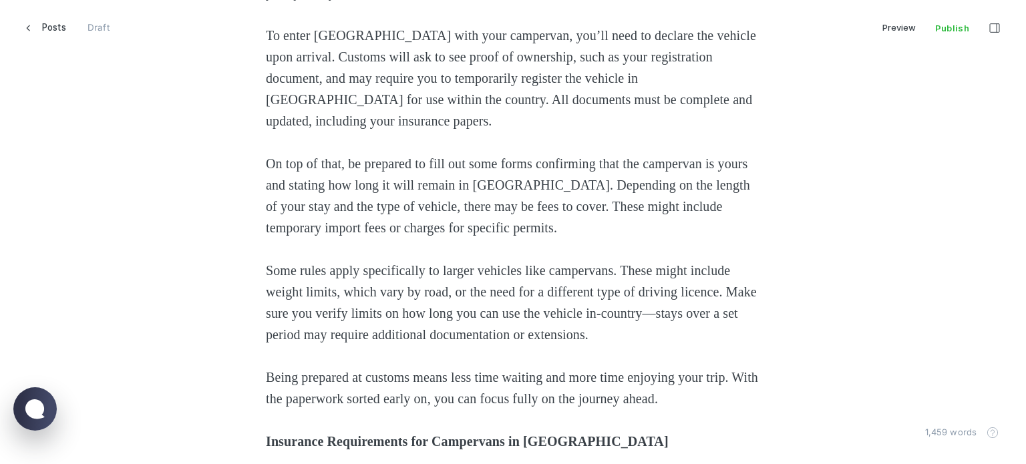
scroll to position [1260, 0]
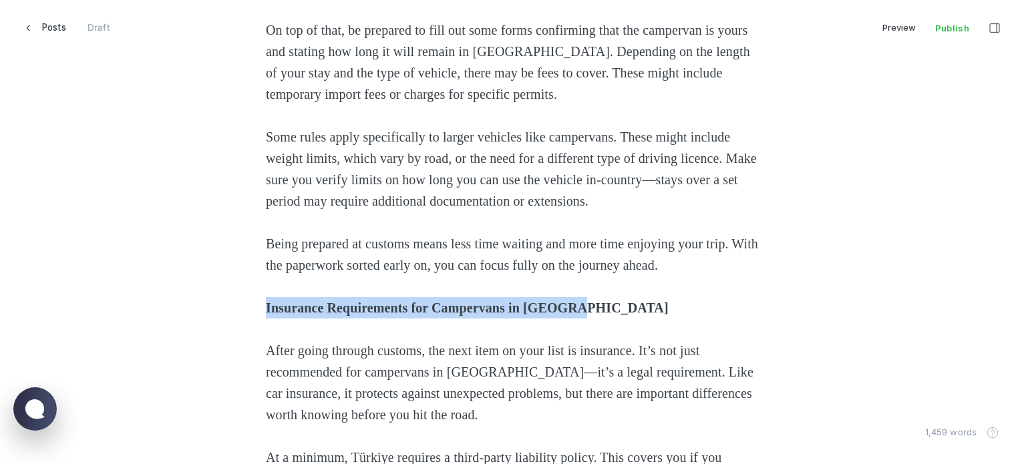
drag, startPoint x: 313, startPoint y: 305, endPoint x: 192, endPoint y: 305, distance: 120.3
click at [579, 277] on icon "Heading 2" at bounding box center [578, 280] width 11 height 11
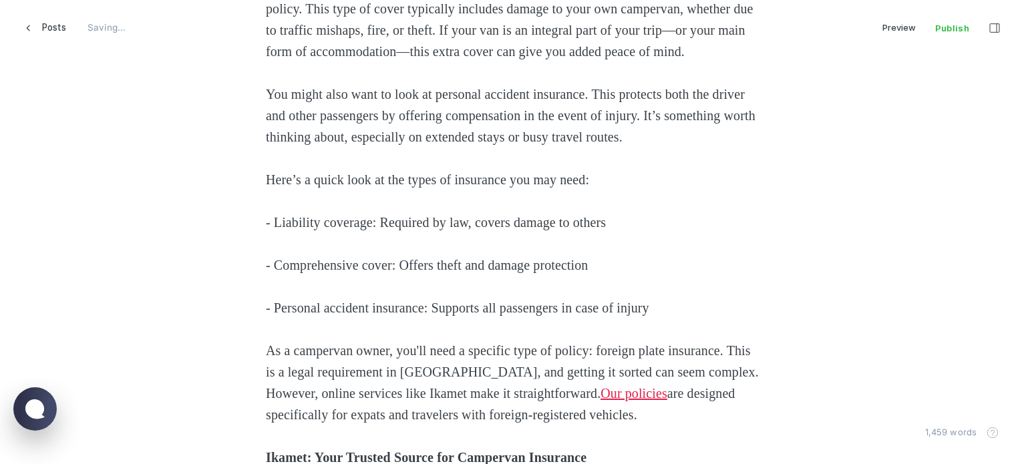
scroll to position [1928, 0]
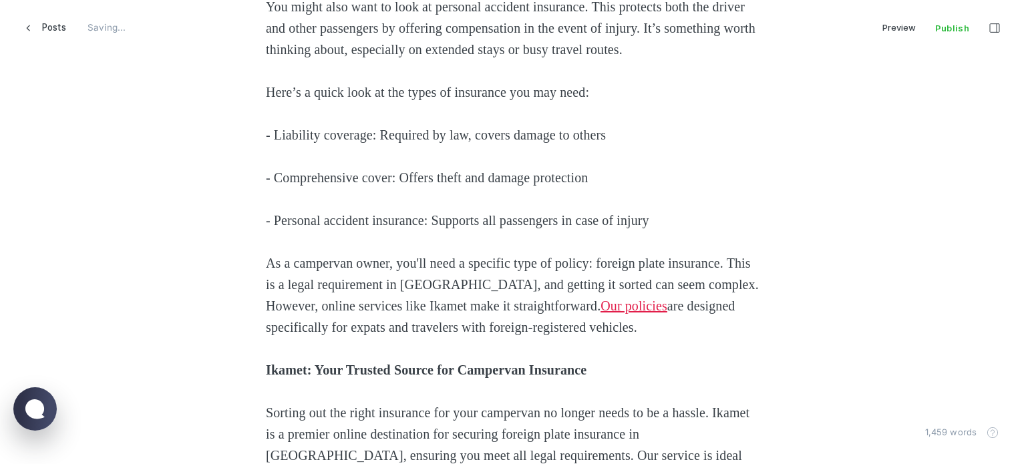
click at [281, 142] on span "- Liability coverage: Required by law, covers damage to others" at bounding box center [436, 135] width 340 height 15
click at [380, 142] on span "- Liability coverage: Required by law, covers damage to others" at bounding box center [436, 135] width 340 height 15
drag, startPoint x: 380, startPoint y: 194, endPoint x: 198, endPoint y: 198, distance: 181.8
click at [401, 185] on span "- Comprehensive cover: Offers theft and damage protection" at bounding box center [427, 177] width 322 height 15
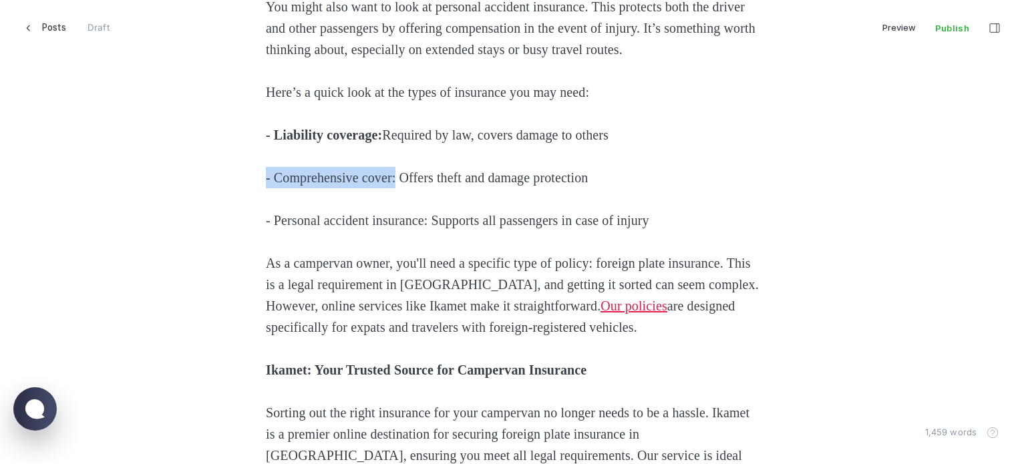
drag, startPoint x: 402, startPoint y: 246, endPoint x: 235, endPoint y: 264, distance: 168.0
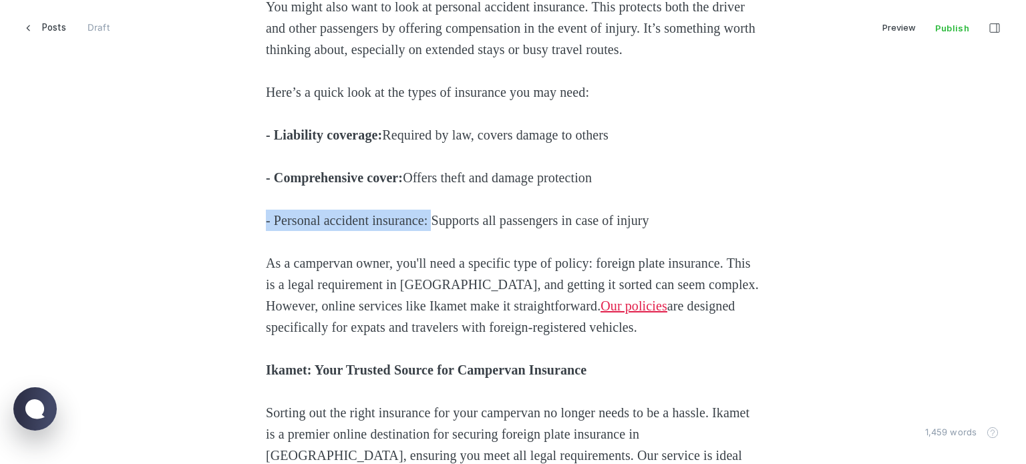
drag, startPoint x: 444, startPoint y: 285, endPoint x: 180, endPoint y: 275, distance: 263.4
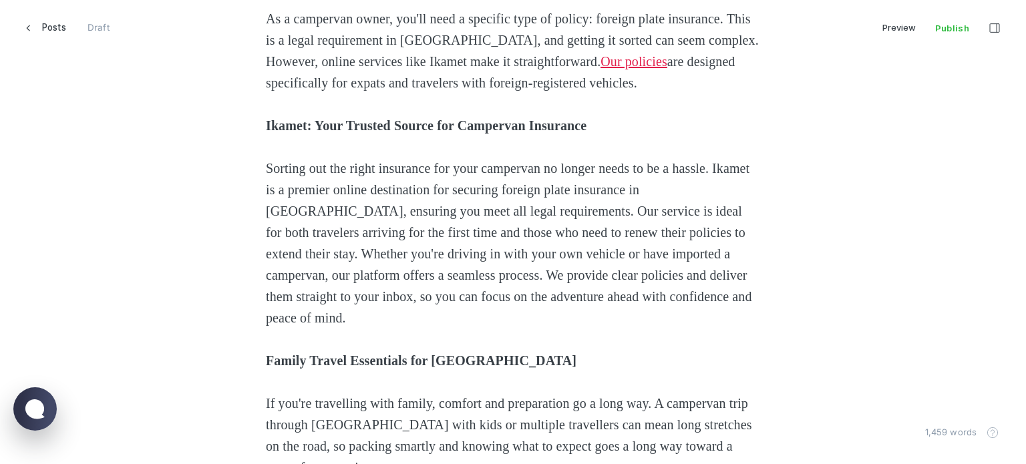
scroll to position [2262, 0]
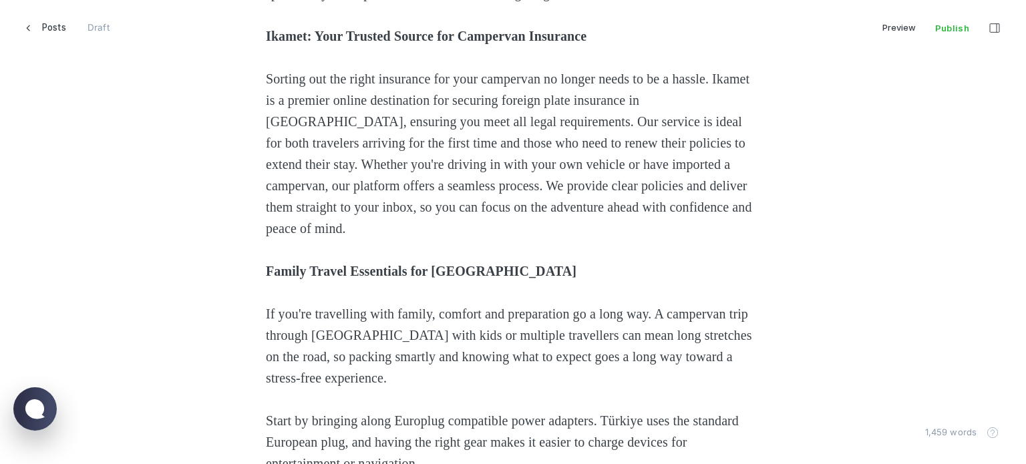
click at [489, 43] on strong "Ikamet: Your Trusted Source for Campervan Insurance" at bounding box center [426, 36] width 321 height 15
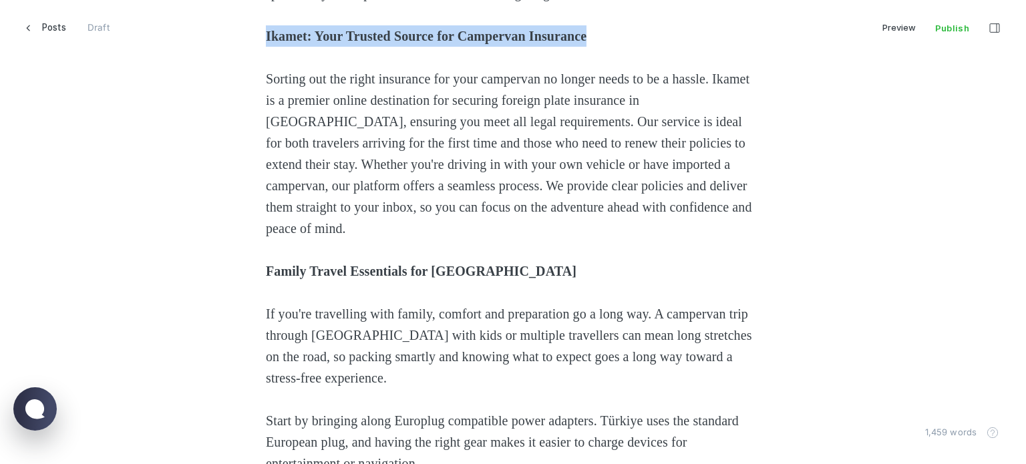
drag, startPoint x: 700, startPoint y: 122, endPoint x: 188, endPoint y: 122, distance: 511.8
click at [188, 122] on div "Travelling with a campervan in [GEOGRAPHIC_DATA] offers a thrilling and flexibl…" at bounding box center [512, 215] width 903 height 3556
click at [577, 100] on button "Heading 2" at bounding box center [582, 93] width 24 height 21
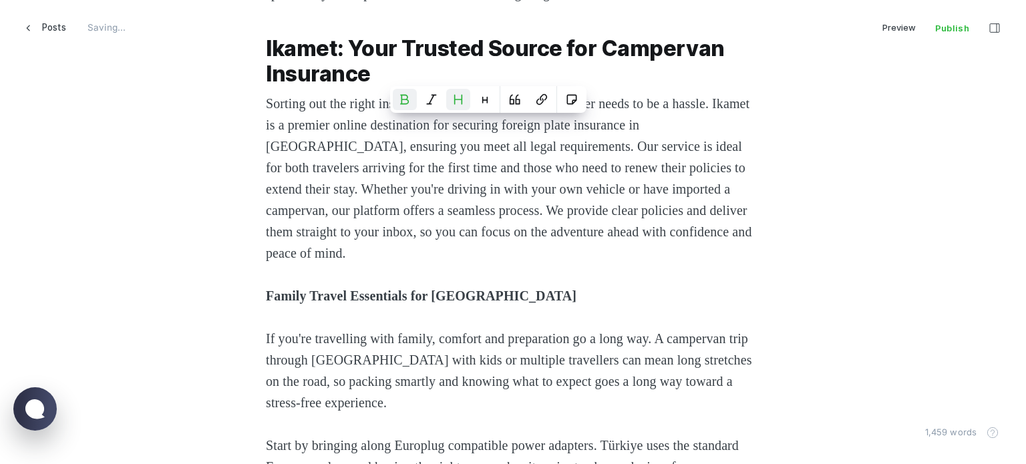
scroll to position [2396, 0]
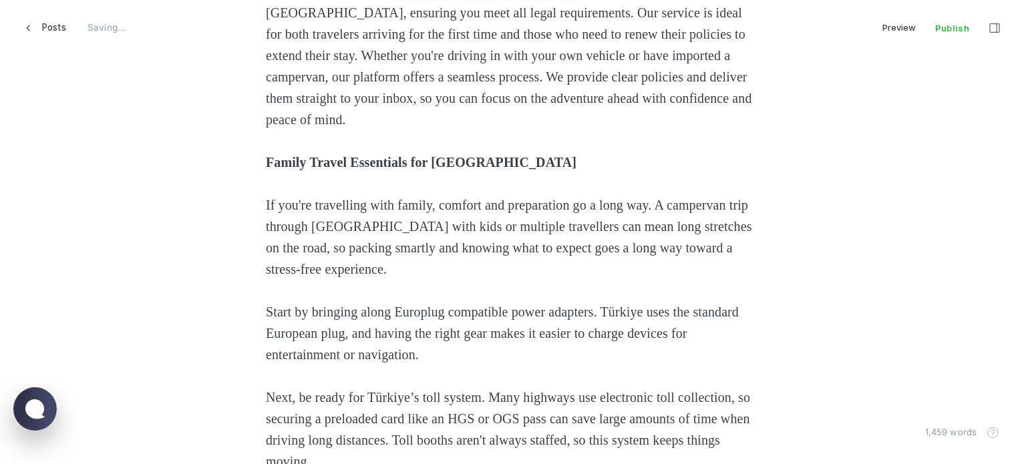
click at [473, 218] on div "Travelling with a campervan in [GEOGRAPHIC_DATA] offers a thrilling and flexibl…" at bounding box center [513, 93] width 494 height 3580
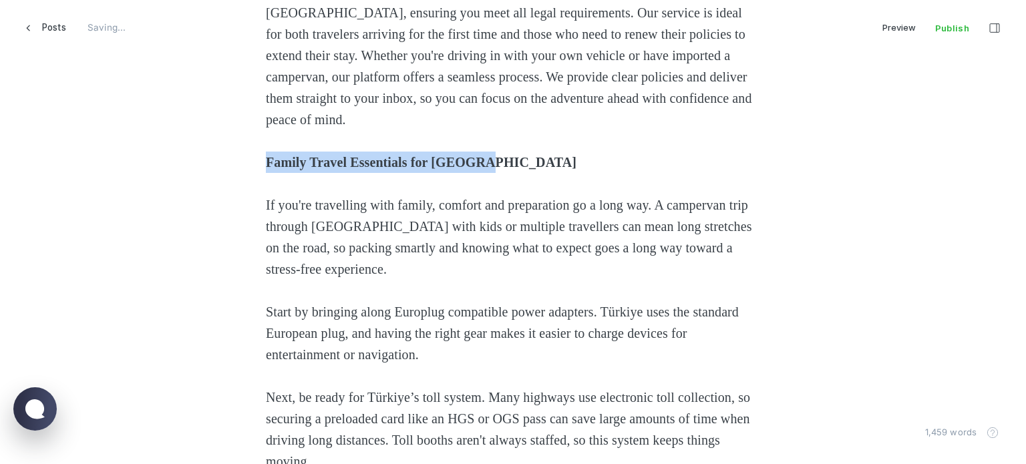
drag, startPoint x: 516, startPoint y: 243, endPoint x: 401, endPoint y: 228, distance: 115.9
click at [199, 247] on div "Travelling with a campervan in [GEOGRAPHIC_DATA] offers a thrilling and flexibl…" at bounding box center [512, 93] width 903 height 3580
click at [475, 218] on icon "Heading 2" at bounding box center [477, 219] width 11 height 11
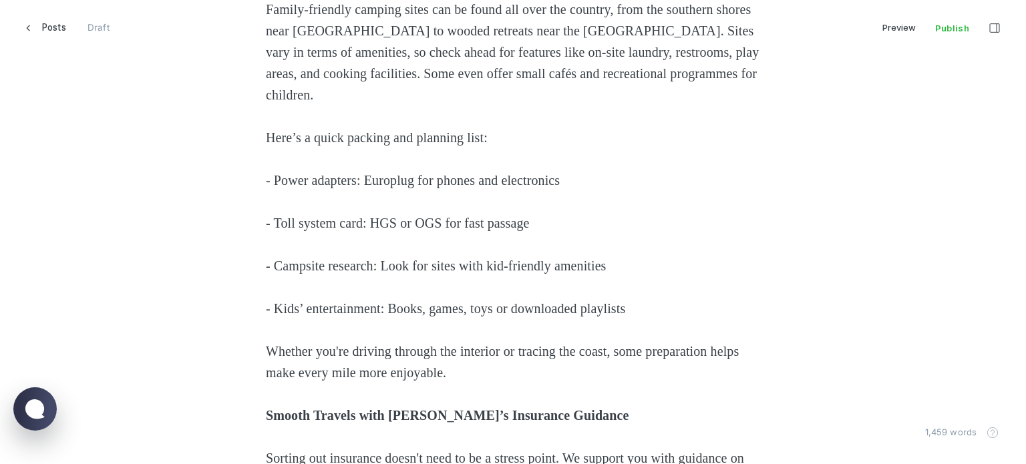
scroll to position [2931, 0]
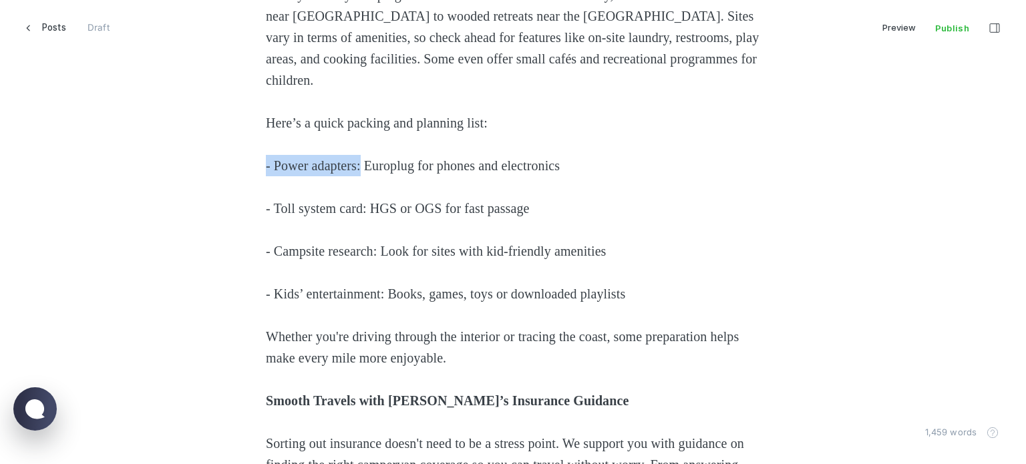
drag, startPoint x: 365, startPoint y: 224, endPoint x: 143, endPoint y: 226, distance: 222.5
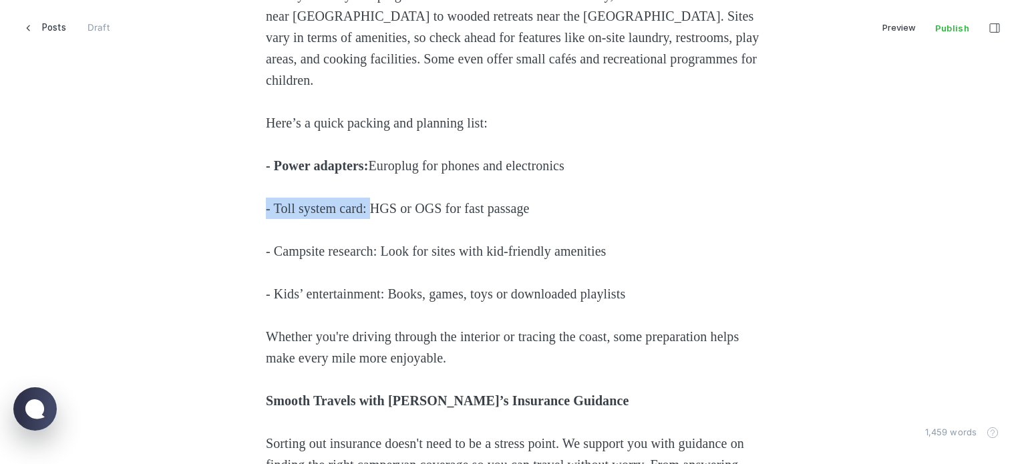
drag, startPoint x: 374, startPoint y: 267, endPoint x: 309, endPoint y: 307, distance: 76.2
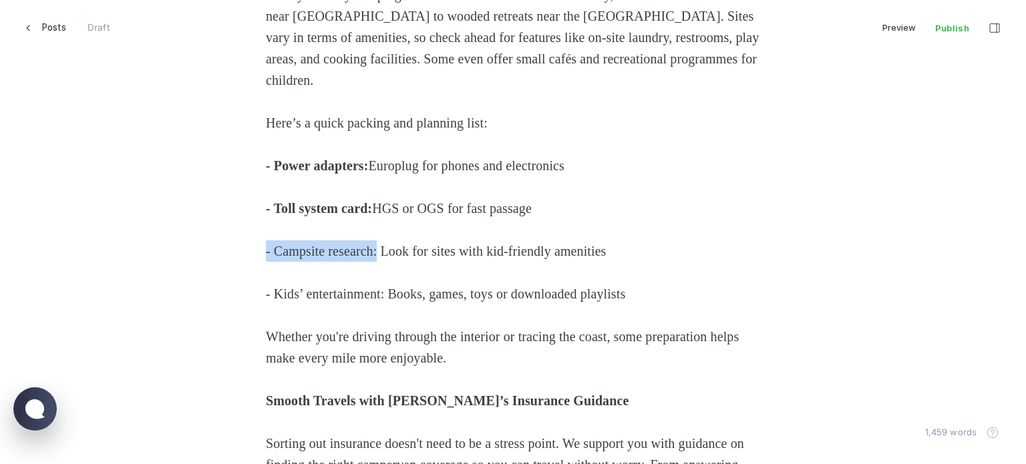
drag, startPoint x: 383, startPoint y: 308, endPoint x: 164, endPoint y: 301, distance: 218.6
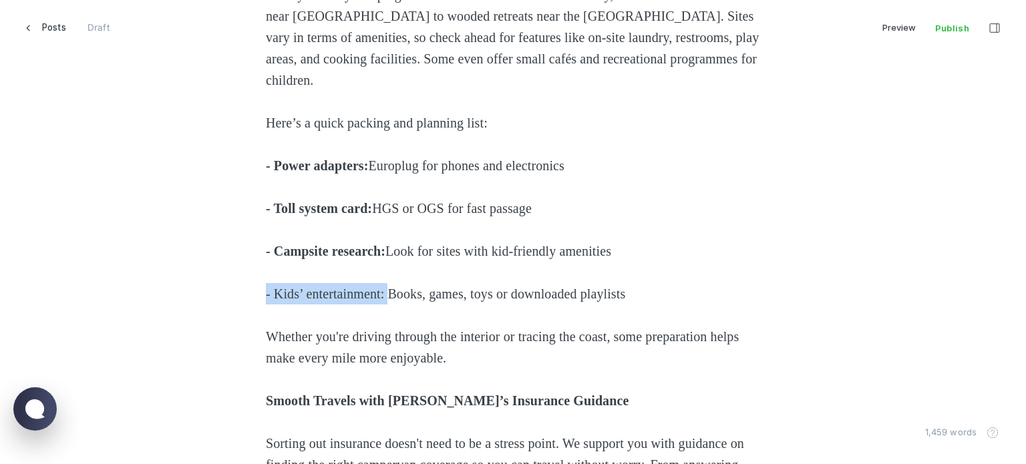
drag, startPoint x: 394, startPoint y: 356, endPoint x: 167, endPoint y: 352, distance: 227.2
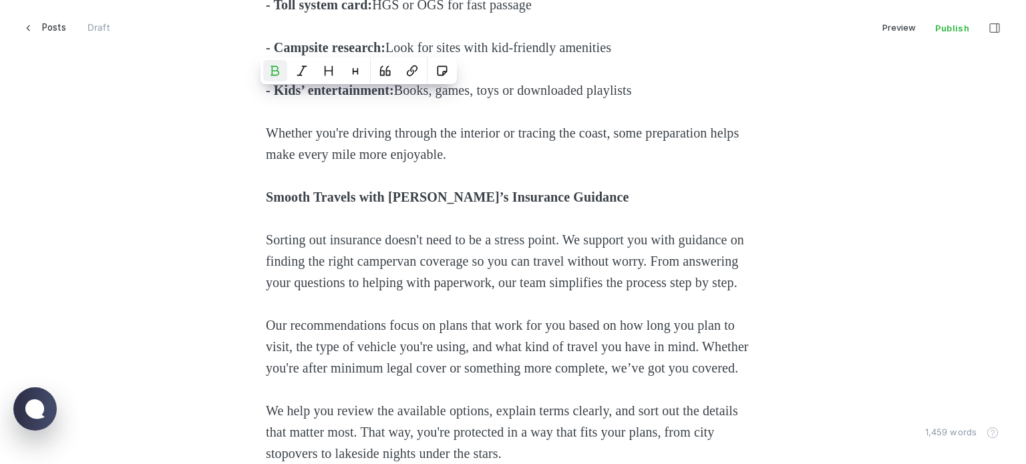
scroll to position [3198, 0]
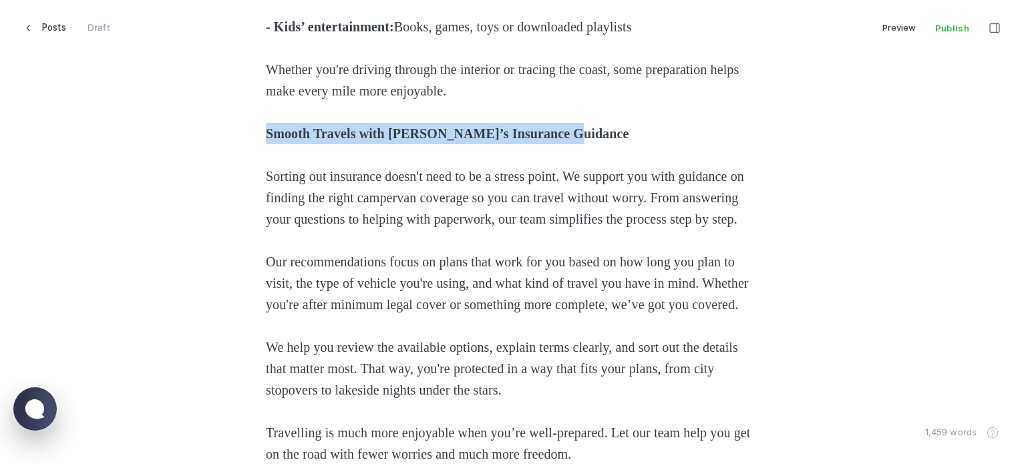
drag, startPoint x: 674, startPoint y: 190, endPoint x: 168, endPoint y: 198, distance: 505.9
click at [557, 168] on icon "Heading 2" at bounding box center [557, 165] width 11 height 11
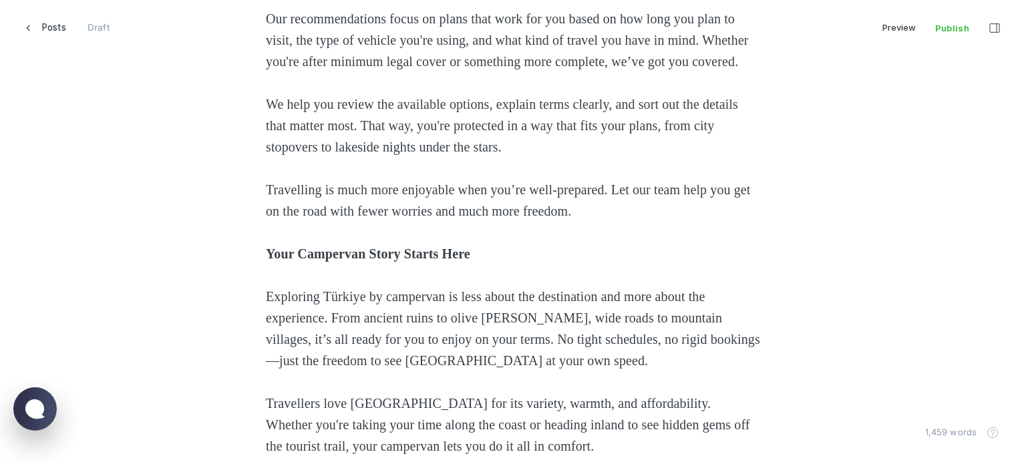
scroll to position [3599, 0]
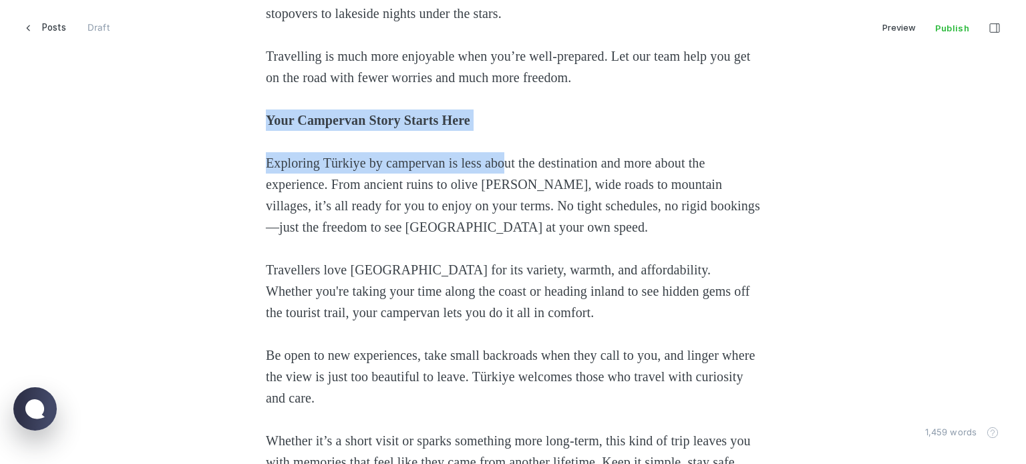
drag, startPoint x: 521, startPoint y: 235, endPoint x: 146, endPoint y: 219, distance: 375.1
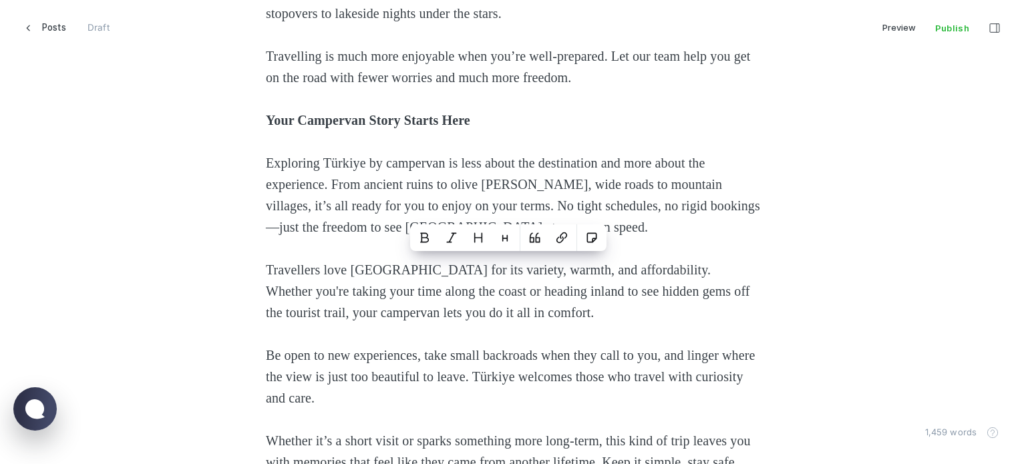
click at [488, 88] on p "Travelling is much more enjoyable when you’re well-prepared. Let our team help …" at bounding box center [513, 66] width 494 height 43
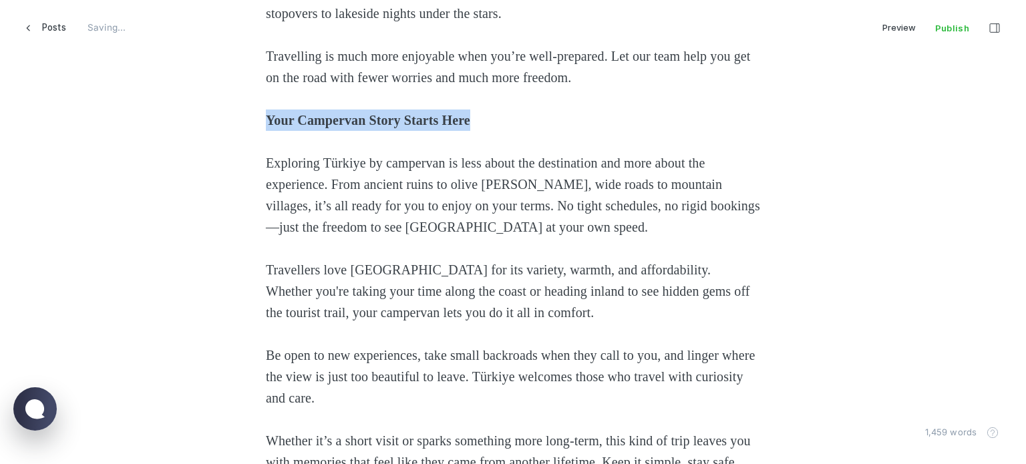
drag, startPoint x: 506, startPoint y: 216, endPoint x: 429, endPoint y: 222, distance: 77.7
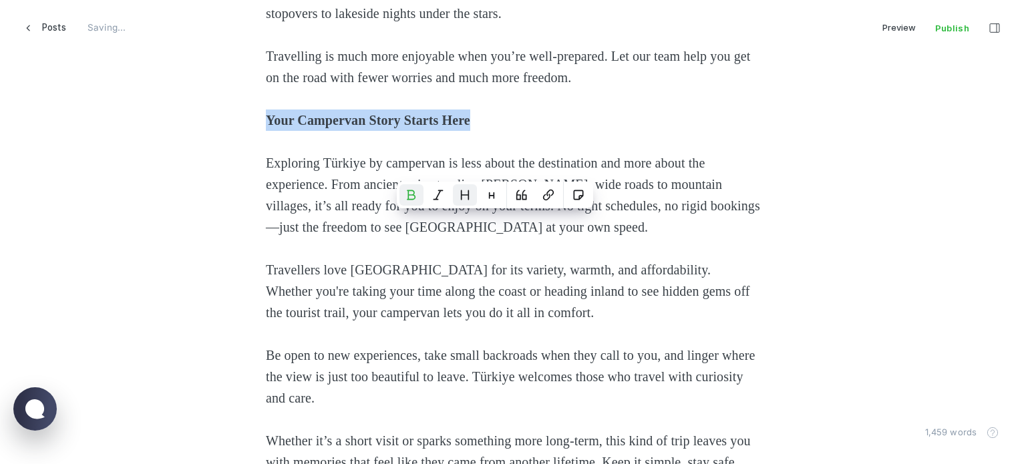
click at [465, 190] on icon "Heading 2" at bounding box center [465, 195] width 11 height 11
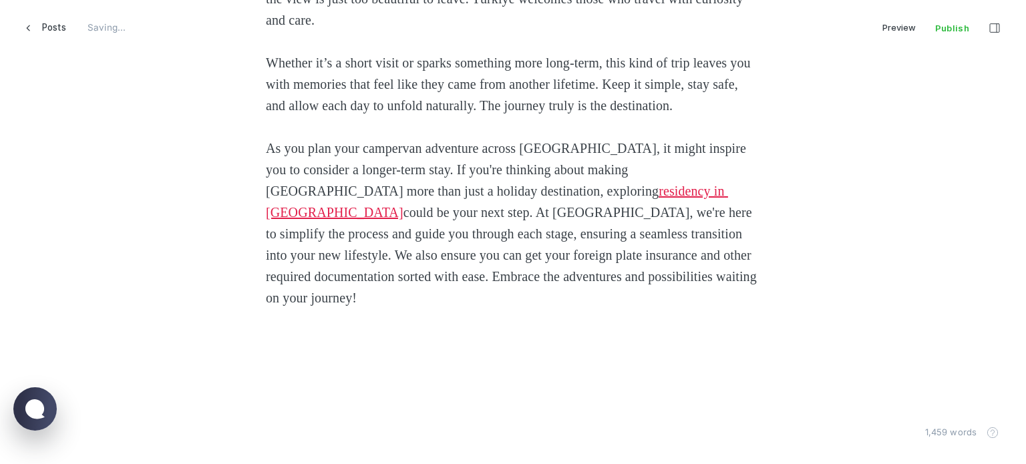
scroll to position [4078, 0]
click at [1005, 24] on span "button" at bounding box center [994, 28] width 29 height 23
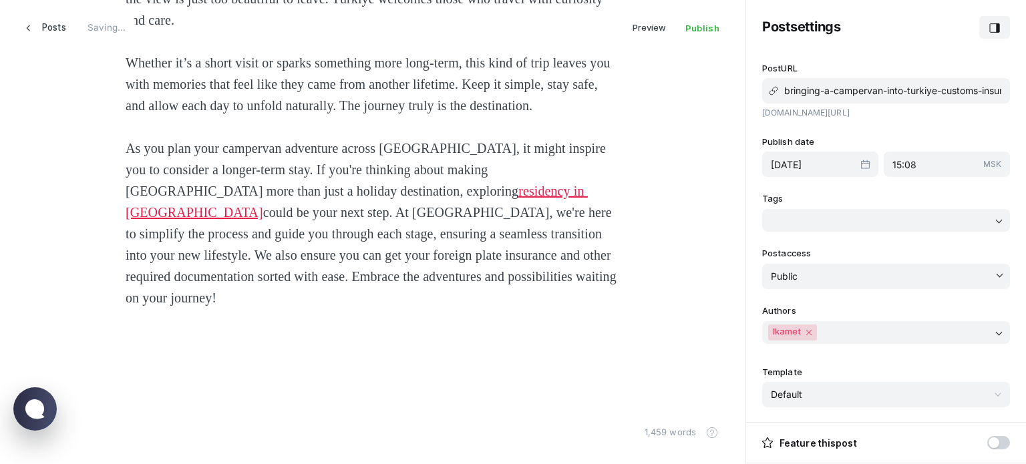
scroll to position [485, 756]
click at [835, 165] on input "[DATE]" at bounding box center [816, 164] width 90 height 11
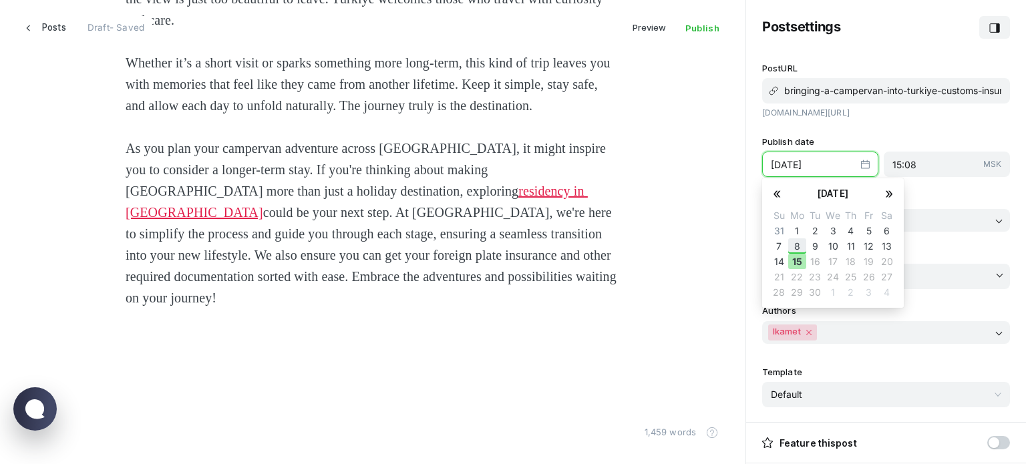
click at [789, 245] on button "8" at bounding box center [797, 246] width 18 height 15
type input "[DATE]"
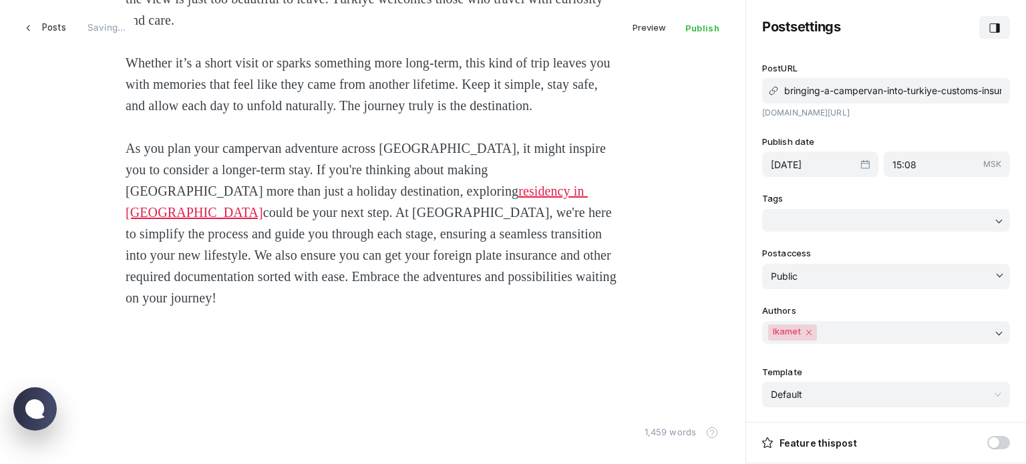
click at [827, 217] on input "Post settings" at bounding box center [836, 220] width 140 height 16
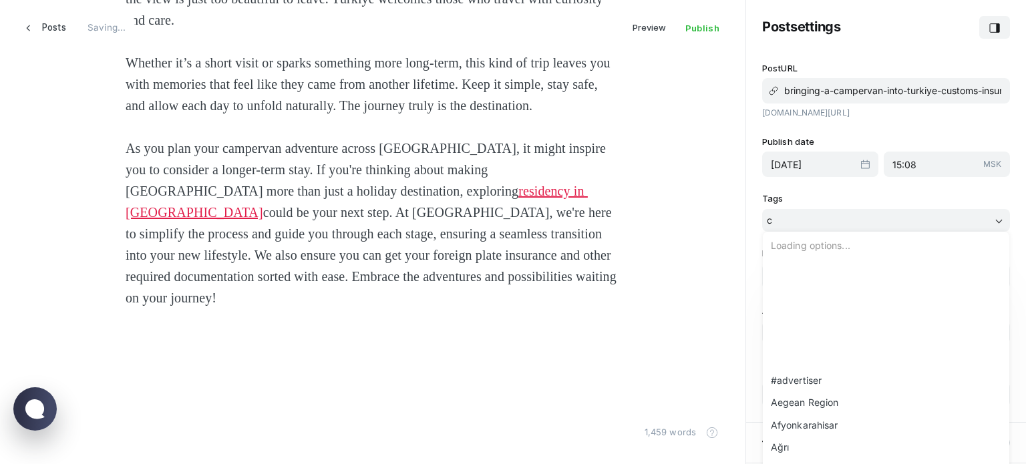
scroll to position [374, 0]
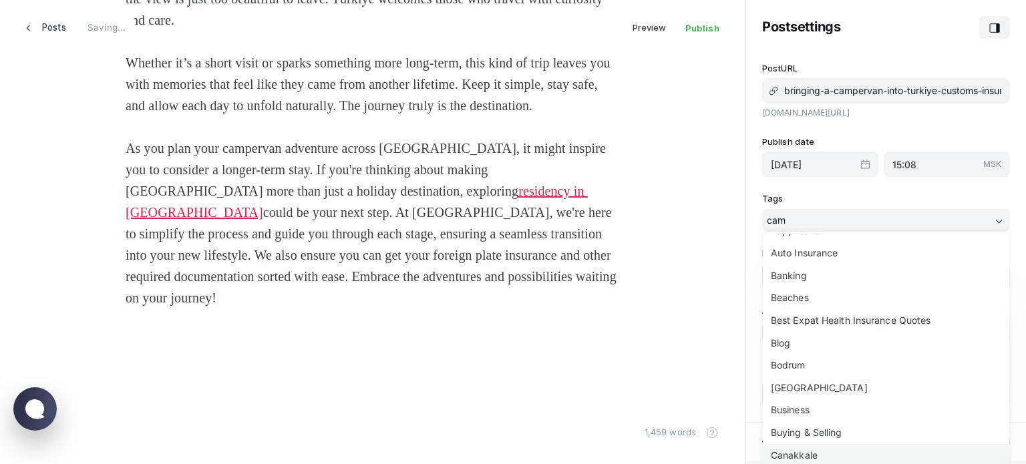
type input "camp"
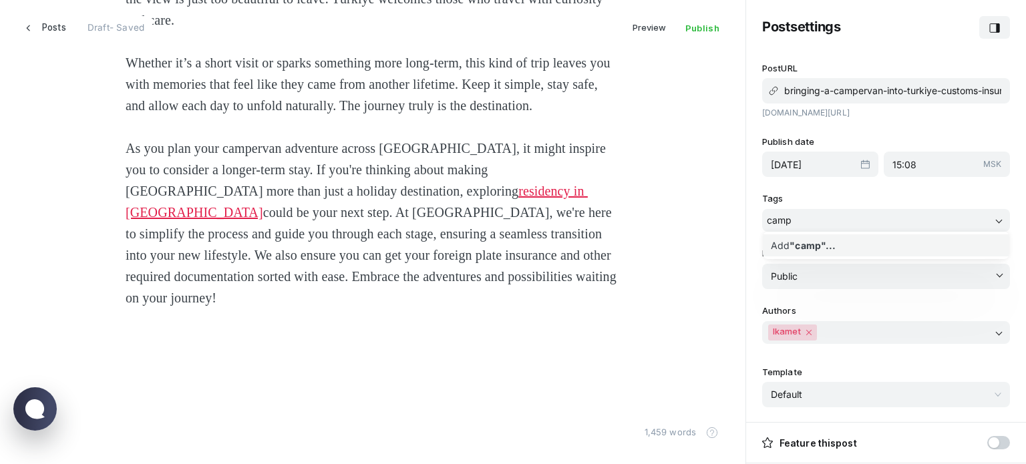
scroll to position [0, 0]
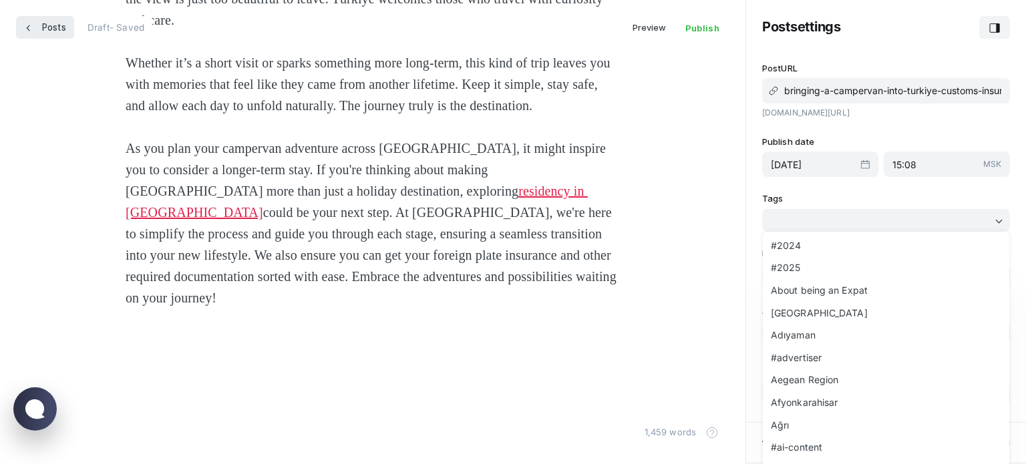
click at [35, 21] on link "Posts" at bounding box center [45, 27] width 58 height 23
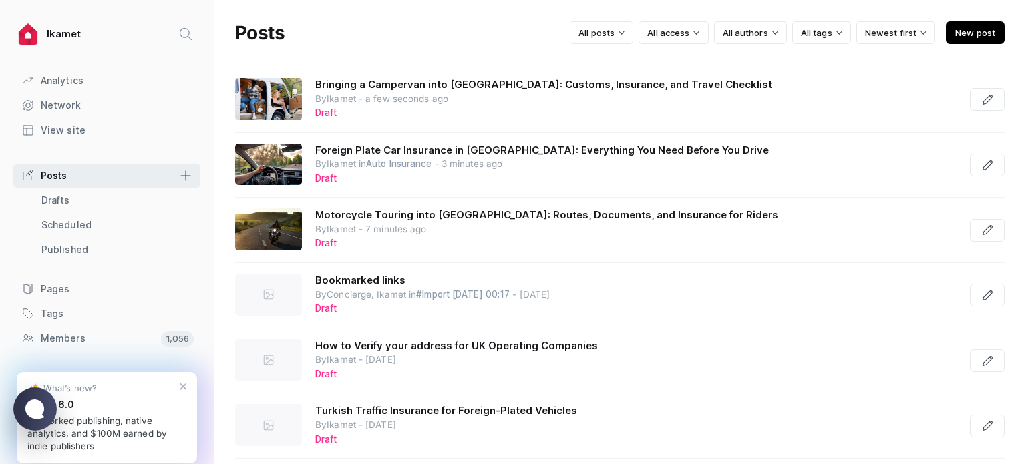
click at [980, 30] on span "New post" at bounding box center [975, 32] width 59 height 23
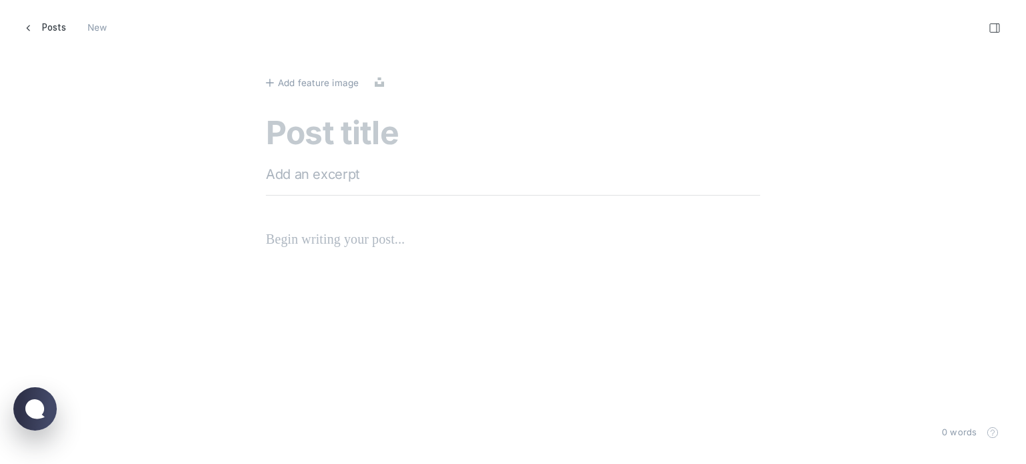
scroll to position [485, 1047]
click at [355, 129] on textarea at bounding box center [513, 135] width 494 height 38
click at [353, 125] on textarea at bounding box center [513, 135] width 494 height 38
paste textarea "Bringing Your Car from [GEOGRAPHIC_DATA] to [GEOGRAPHIC_DATA] Step-by-Step Insu…"
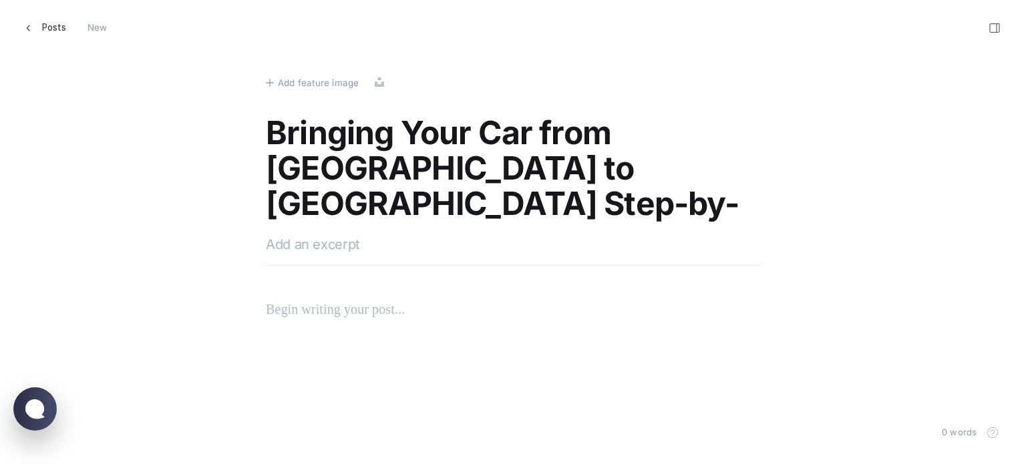
click at [431, 174] on textarea "Bringing Your Car from [GEOGRAPHIC_DATA] to [GEOGRAPHIC_DATA] Step-by-Step Insu…" at bounding box center [513, 170] width 494 height 108
type textarea "Bringing Your Car from [GEOGRAPHIC_DATA] to [GEOGRAPHIC_DATA]: Step-by-Step Ins…"
click at [351, 271] on div "Bringing Your Car from [GEOGRAPHIC_DATA] to [GEOGRAPHIC_DATA]: Step-by-Step Ins…" at bounding box center [513, 207] width 494 height 183
click at [366, 248] on textarea at bounding box center [513, 245] width 494 height 20
paste textarea "Bringing your car from [GEOGRAPHIC_DATA] to [GEOGRAPHIC_DATA] can be an excitin…"
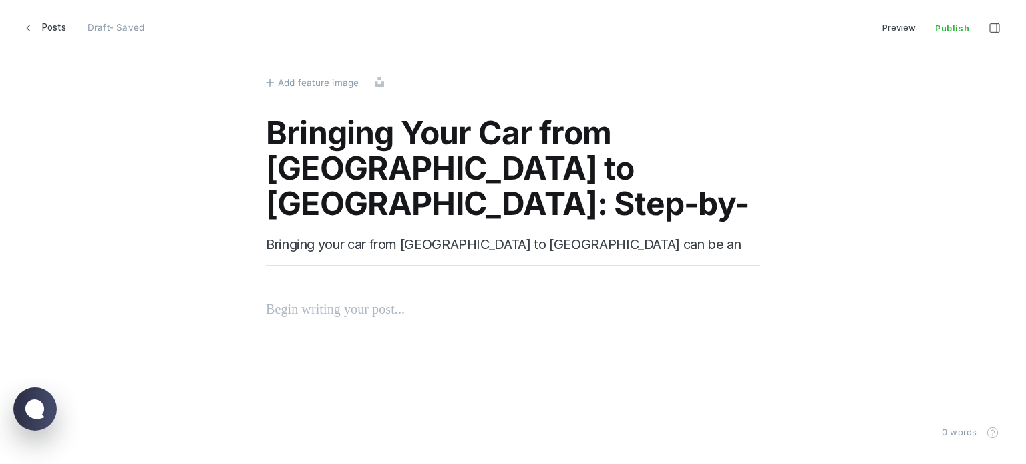
scroll to position [6, 16]
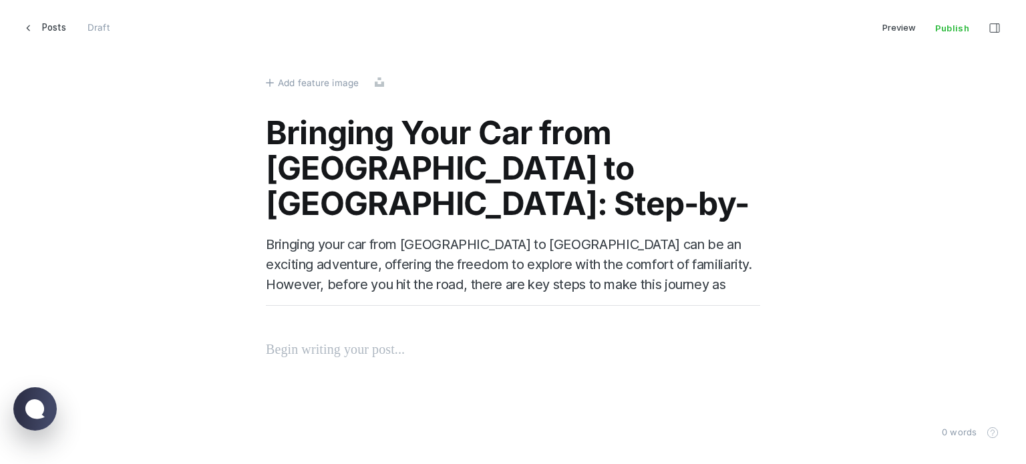
type textarea "Bringing your car from [GEOGRAPHIC_DATA] to [GEOGRAPHIC_DATA] can be an excitin…"
click at [359, 336] on div "Bringing Your Car from [GEOGRAPHIC_DATA] to [GEOGRAPHIC_DATA]: Step-by-Step Ins…" at bounding box center [513, 227] width 494 height 223
click at [361, 344] on p at bounding box center [513, 349] width 494 height 21
click at [357, 347] on p at bounding box center [513, 349] width 494 height 21
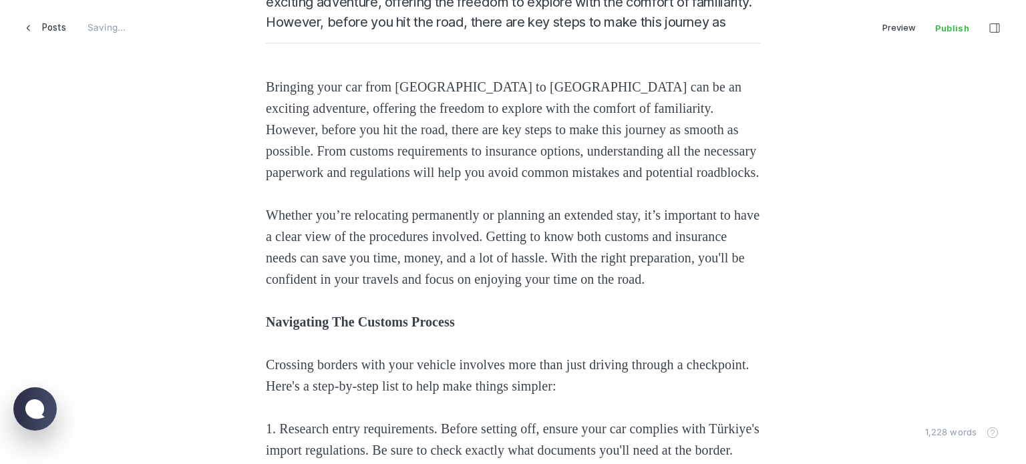
scroll to position [334, 0]
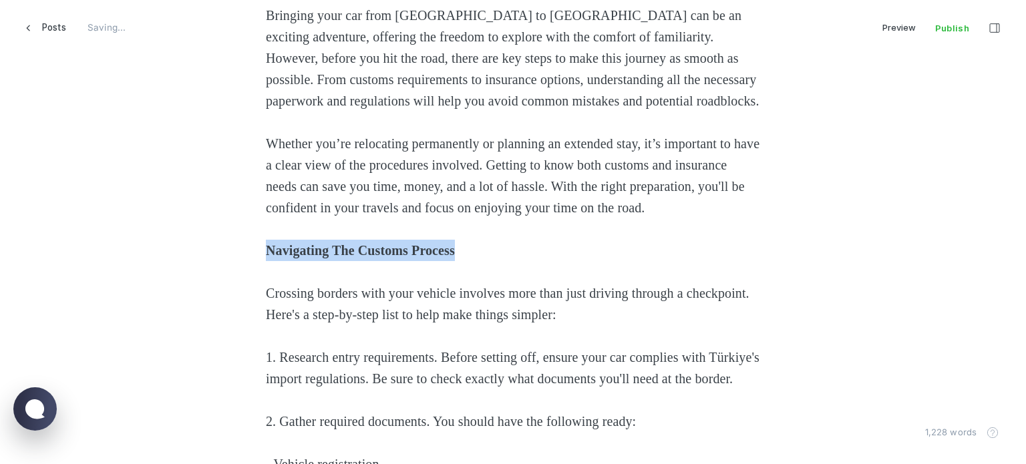
drag, startPoint x: 500, startPoint y: 289, endPoint x: 169, endPoint y: 290, distance: 330.7
click at [434, 263] on button "Heading 2" at bounding box center [445, 265] width 24 height 21
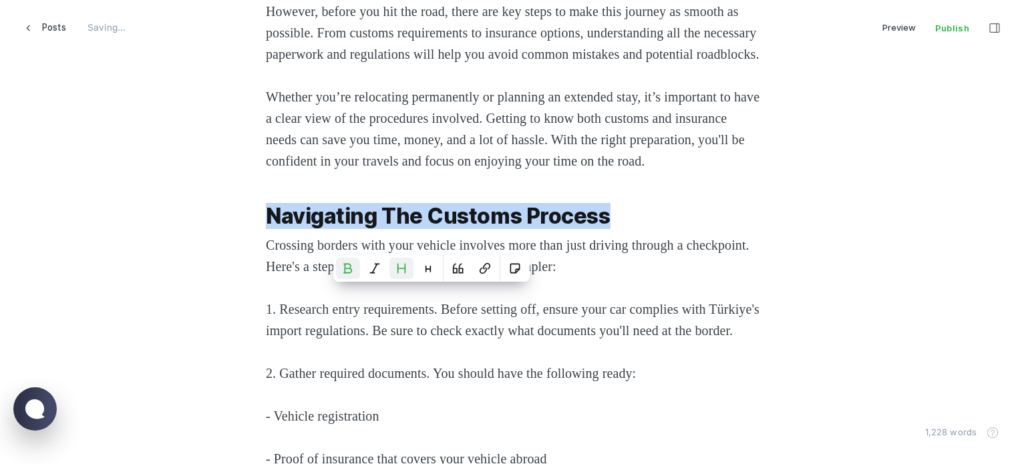
scroll to position [535, 0]
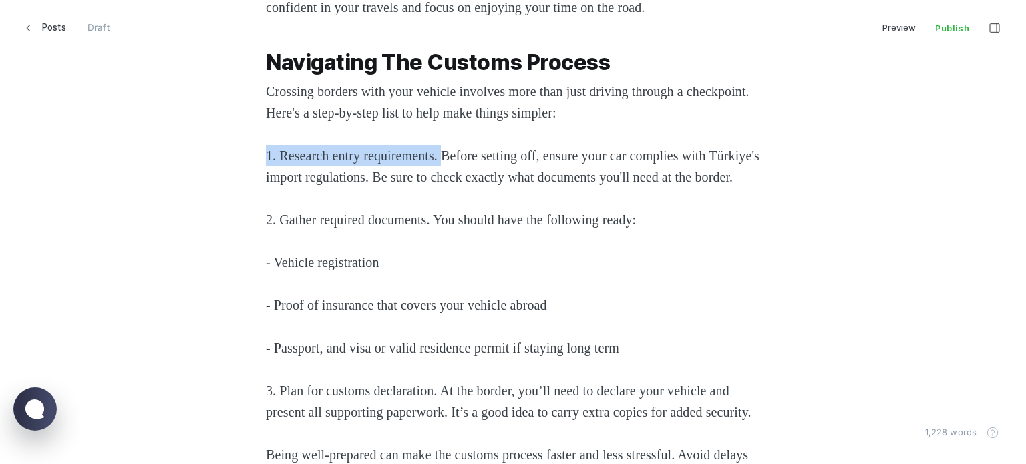
drag, startPoint x: 454, startPoint y: 198, endPoint x: 226, endPoint y: 208, distance: 228.1
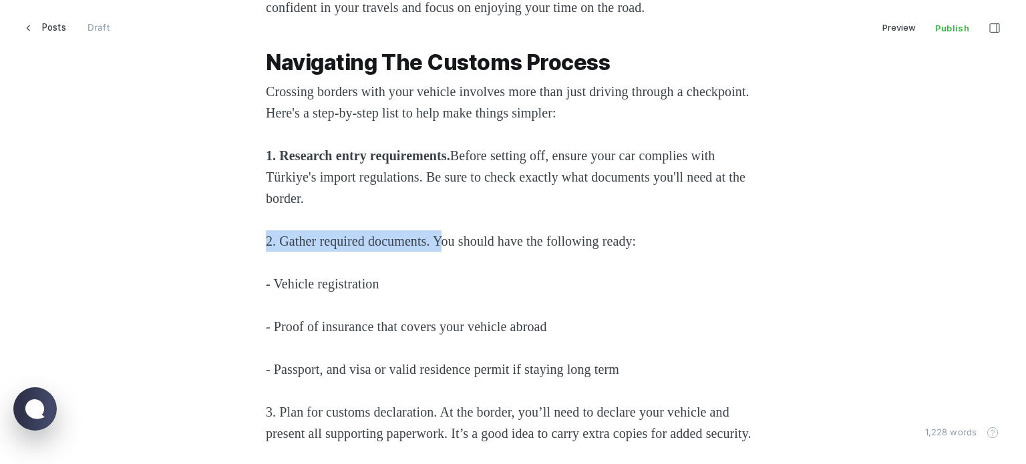
drag, startPoint x: 452, startPoint y: 279, endPoint x: 166, endPoint y: 281, distance: 286.0
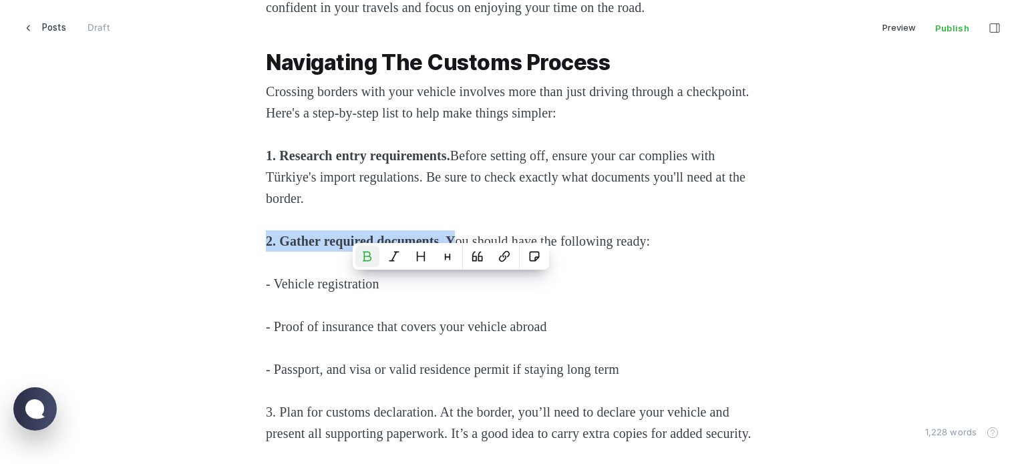
click at [455, 249] on strong "2. Gather required documents. Y" at bounding box center [360, 241] width 189 height 15
click at [477, 252] on p "2. Gather required documents. Y ou should have the following ready:" at bounding box center [513, 241] width 494 height 21
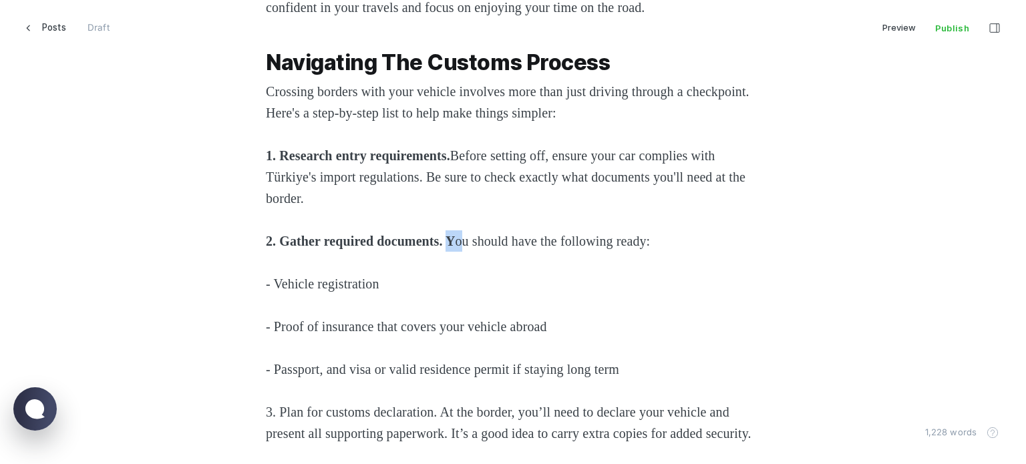
drag, startPoint x: 482, startPoint y: 282, endPoint x: 494, endPoint y: 282, distance: 12.0
click at [494, 252] on p "2. Gather required documents. Y ou should have the following ready:" at bounding box center [513, 241] width 494 height 21
click at [484, 295] on p "- Vehicle registration" at bounding box center [513, 283] width 494 height 21
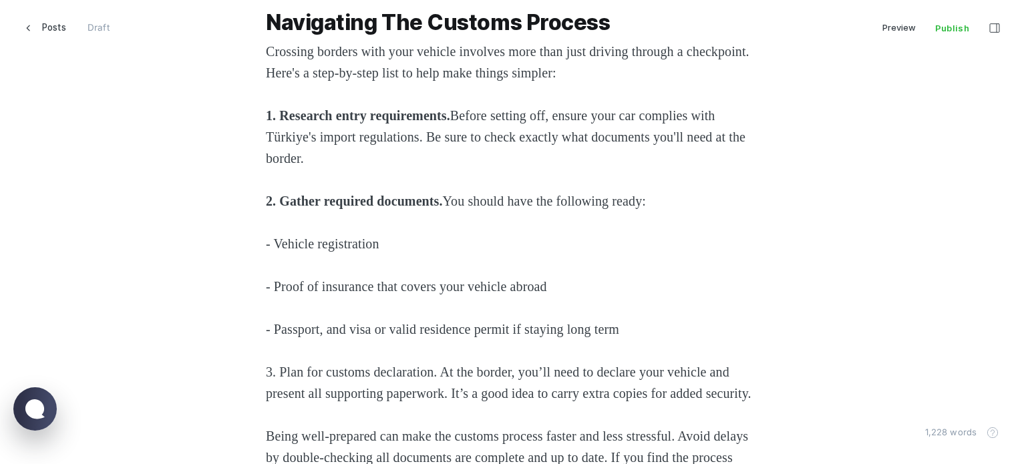
scroll to position [668, 0]
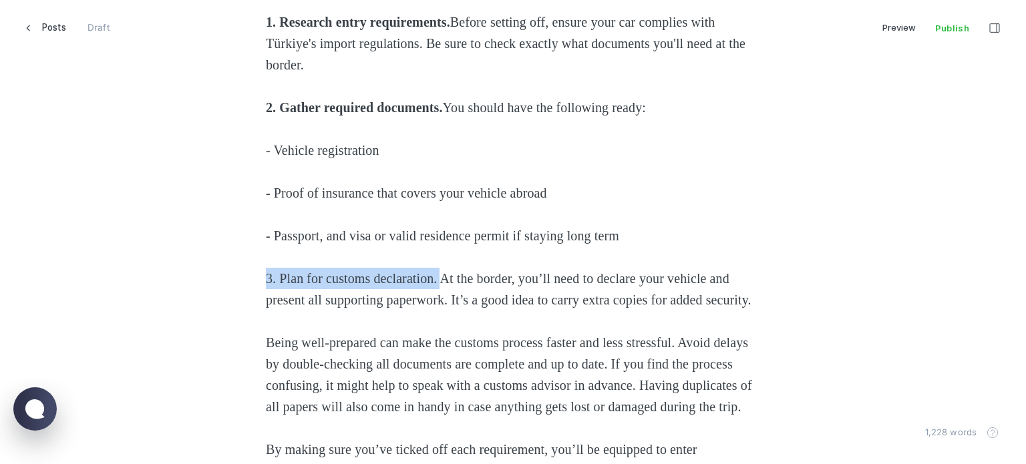
drag, startPoint x: 452, startPoint y: 327, endPoint x: 202, endPoint y: 319, distance: 249.3
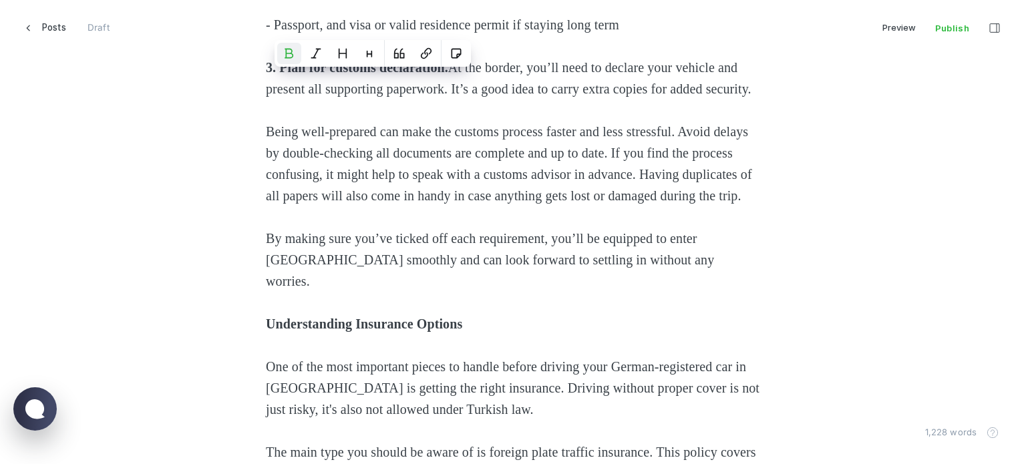
scroll to position [1002, 0]
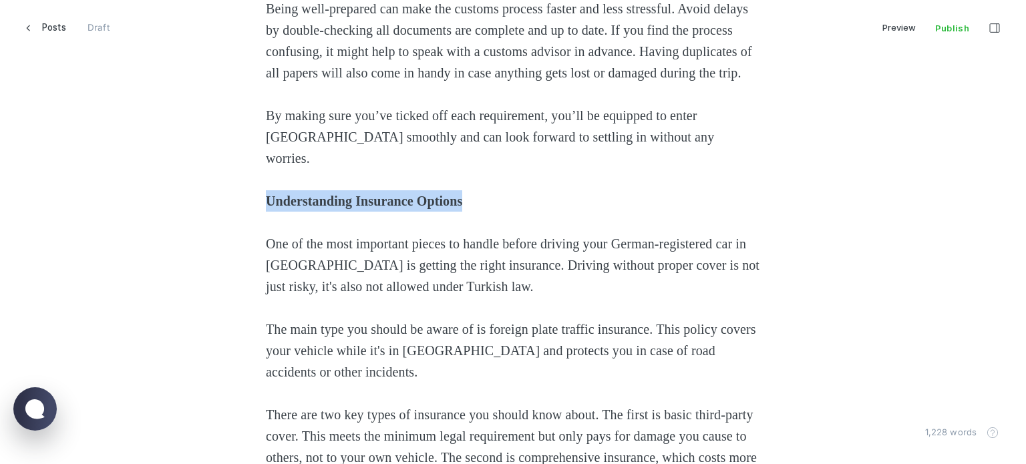
drag, startPoint x: 522, startPoint y: 263, endPoint x: 224, endPoint y: 265, distance: 298.7
click at [462, 245] on button "Heading 2" at bounding box center [460, 237] width 24 height 21
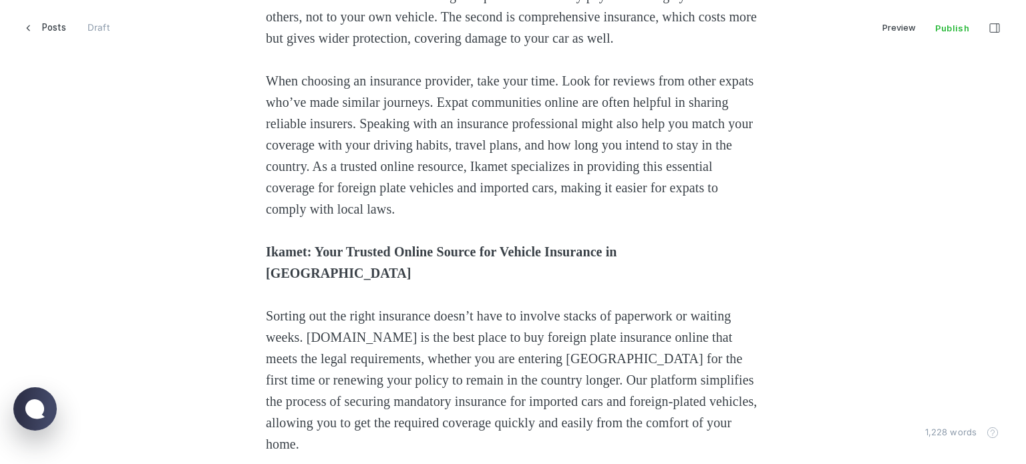
scroll to position [1537, 0]
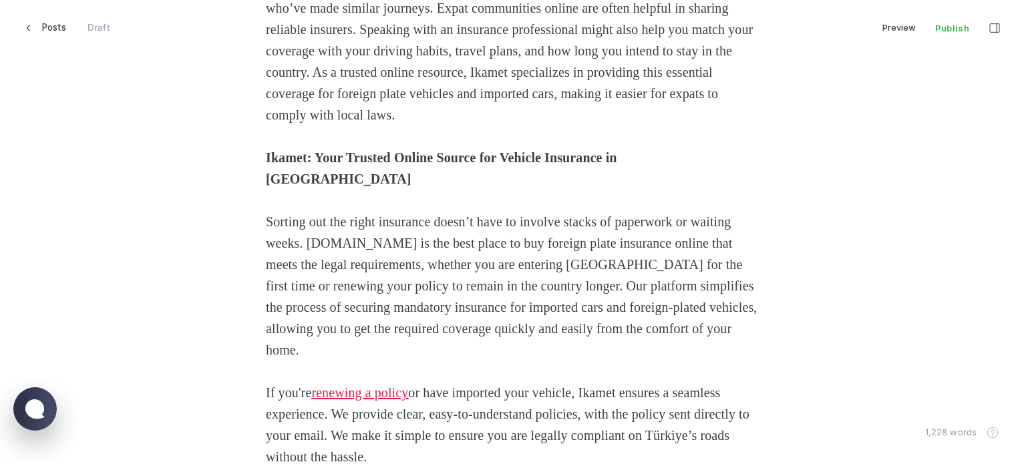
drag, startPoint x: 766, startPoint y: 239, endPoint x: 323, endPoint y: 241, distance: 443.0
click at [216, 240] on div "Bringing your car from [GEOGRAPHIC_DATA] to [GEOGRAPHIC_DATA] can be an excitin…" at bounding box center [512, 340] width 903 height 3077
drag, startPoint x: 706, startPoint y: 232, endPoint x: 730, endPoint y: 237, distance: 24.6
click at [706, 190] on p "Ikamet: Your Trusted Online Source for Vehicle Insurance in [GEOGRAPHIC_DATA]" at bounding box center [513, 168] width 494 height 43
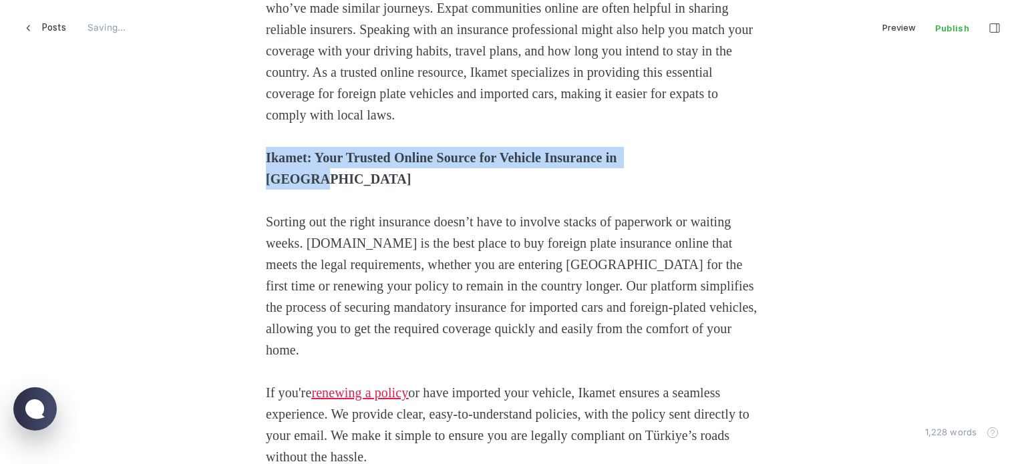
drag, startPoint x: 741, startPoint y: 243, endPoint x: 261, endPoint y: 237, distance: 480.4
click at [214, 243] on div "Bringing your car from [GEOGRAPHIC_DATA] to [GEOGRAPHIC_DATA] can be an excitin…" at bounding box center [512, 340] width 903 height 3077
click at [620, 218] on button "Heading 2" at bounding box center [627, 214] width 24 height 21
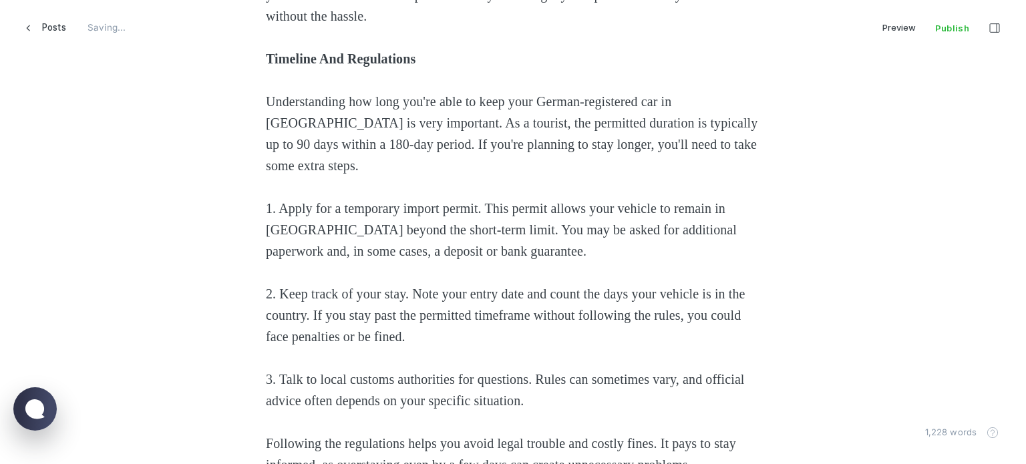
scroll to position [2004, 0]
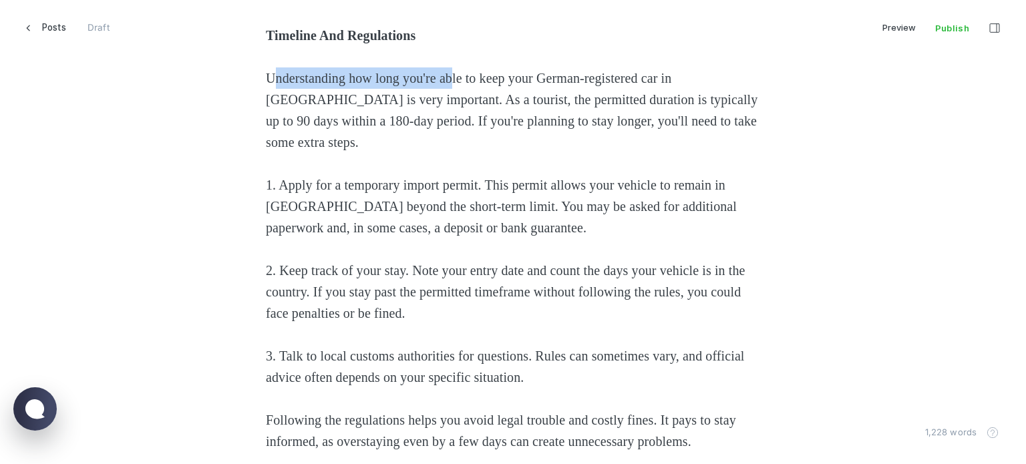
drag, startPoint x: 465, startPoint y: 140, endPoint x: 266, endPoint y: 139, distance: 199.1
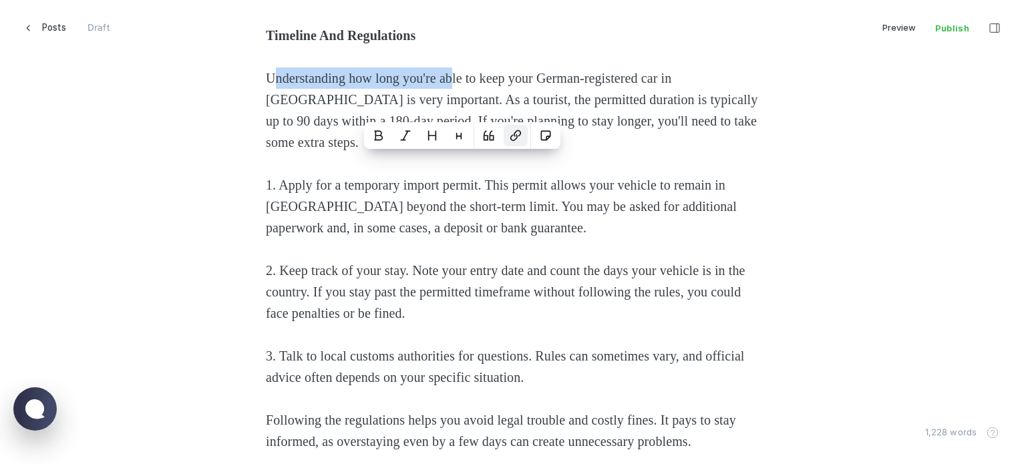
click at [515, 136] on icon "Link" at bounding box center [515, 135] width 11 height 11
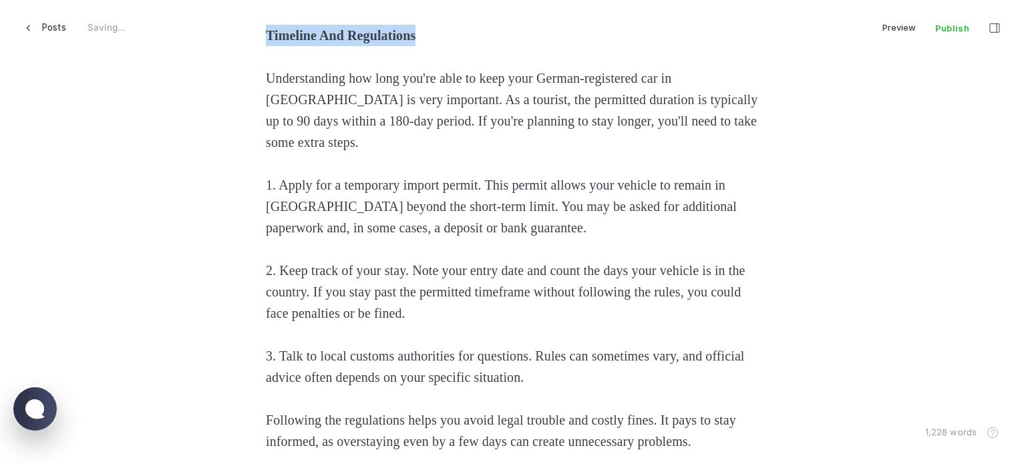
drag, startPoint x: 492, startPoint y: 120, endPoint x: 192, endPoint y: 125, distance: 299.4
click at [415, 93] on button "Heading 2" at bounding box center [408, 92] width 24 height 21
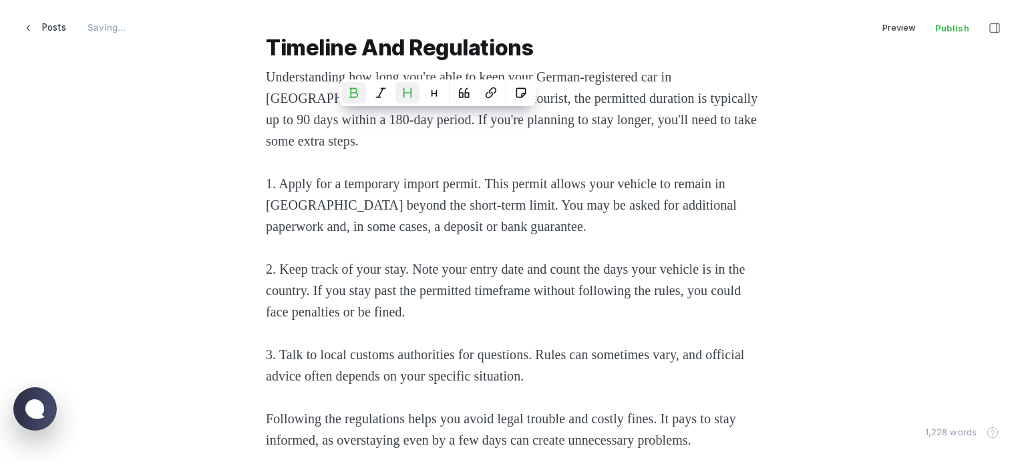
scroll to position [2138, 0]
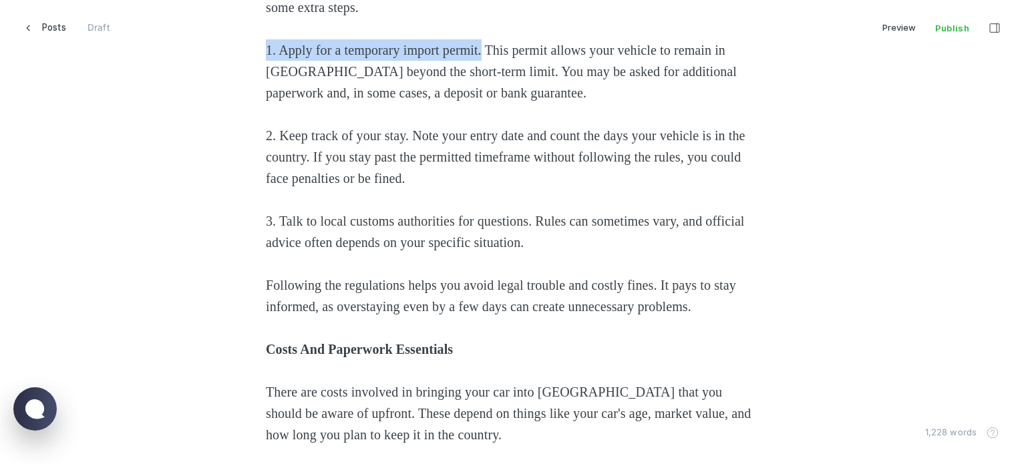
drag, startPoint x: 498, startPoint y: 136, endPoint x: 192, endPoint y: 140, distance: 305.4
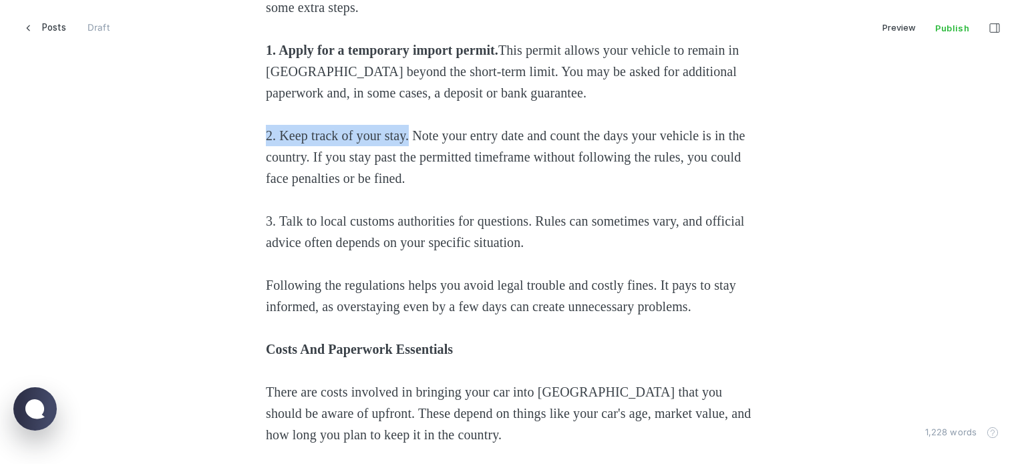
drag, startPoint x: 416, startPoint y: 218, endPoint x: 251, endPoint y: 219, distance: 165.0
click at [375, 253] on p "3. Talk to local customs authorities for questions. Rules can sometimes vary, a…" at bounding box center [513, 231] width 494 height 43
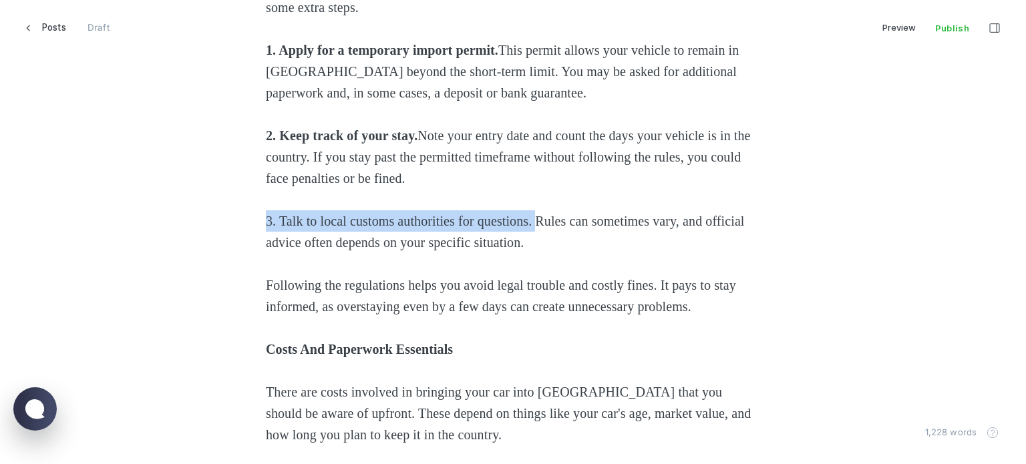
drag, startPoint x: 557, startPoint y: 304, endPoint x: 92, endPoint y: 307, distance: 465.0
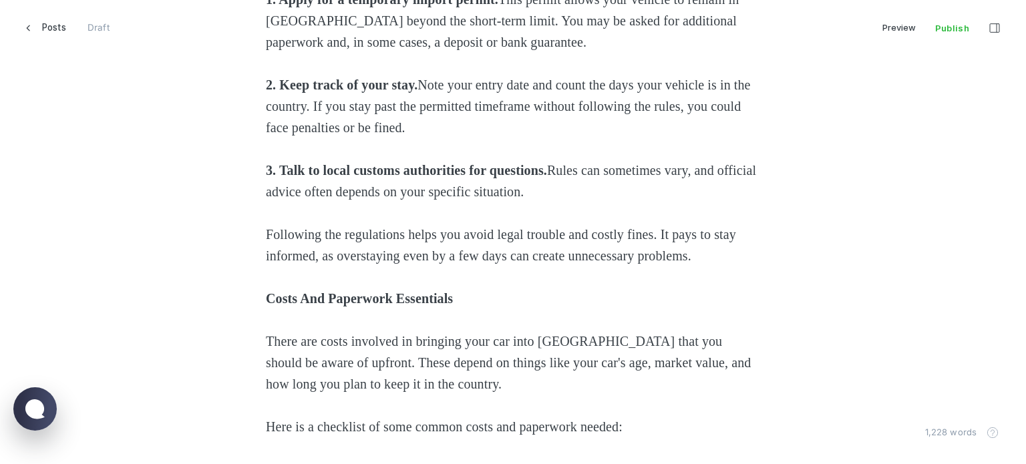
scroll to position [2272, 0]
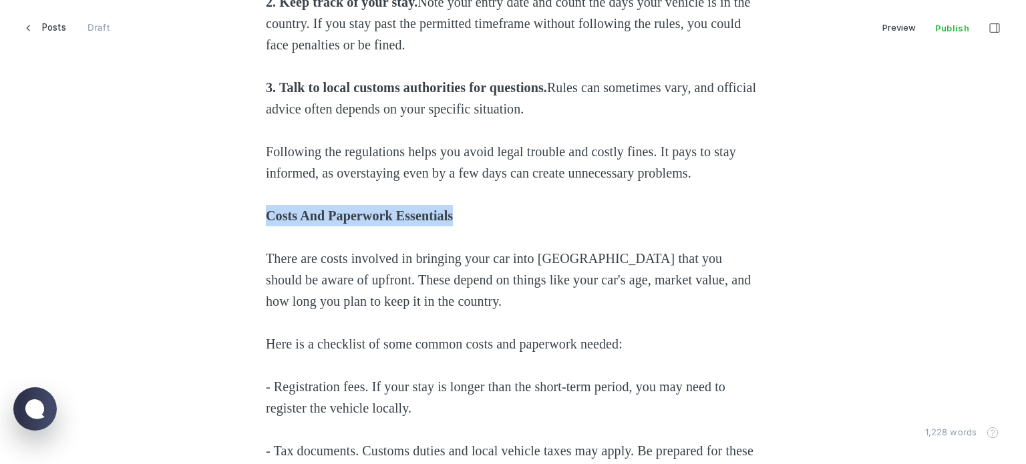
drag, startPoint x: 410, startPoint y: 303, endPoint x: 177, endPoint y: 310, distance: 232.6
click at [452, 273] on button "Heading 2" at bounding box center [444, 273] width 24 height 21
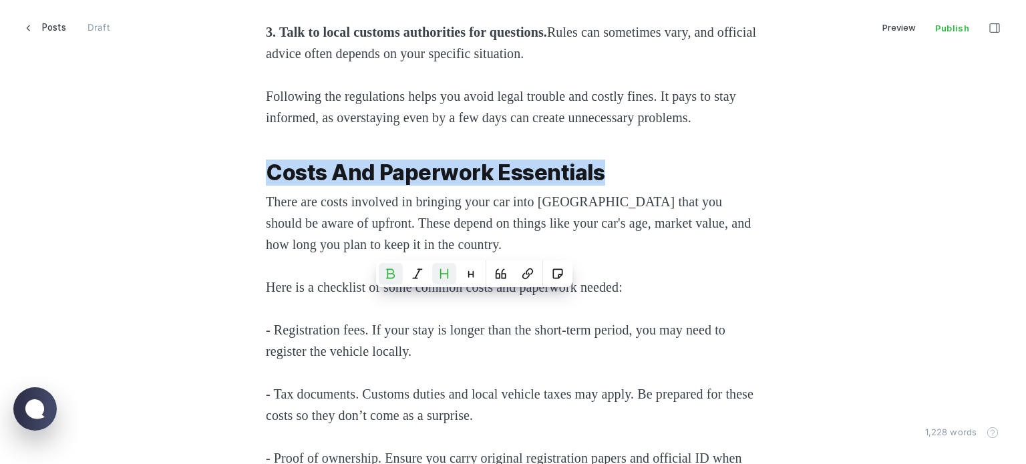
scroll to position [2405, 0]
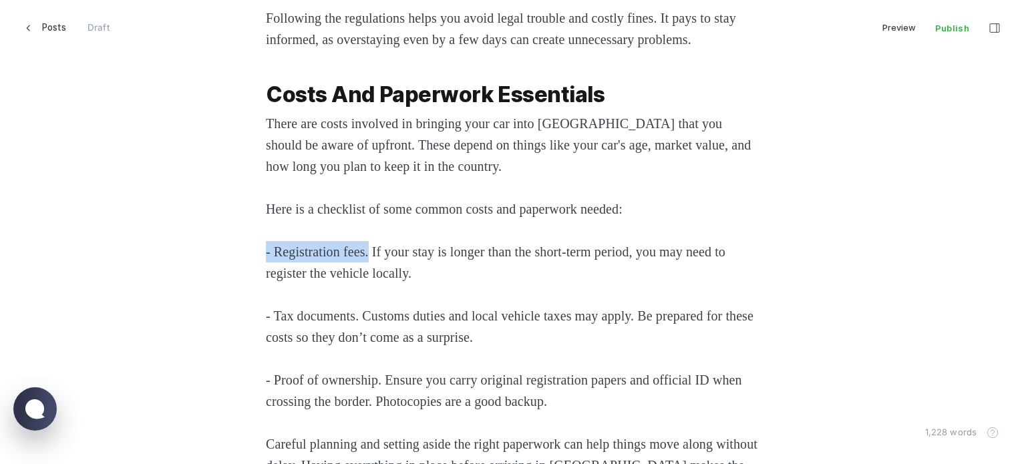
drag, startPoint x: 373, startPoint y: 334, endPoint x: 155, endPoint y: 336, distance: 218.5
drag, startPoint x: 365, startPoint y: 403, endPoint x: 200, endPoint y: 392, distance: 164.7
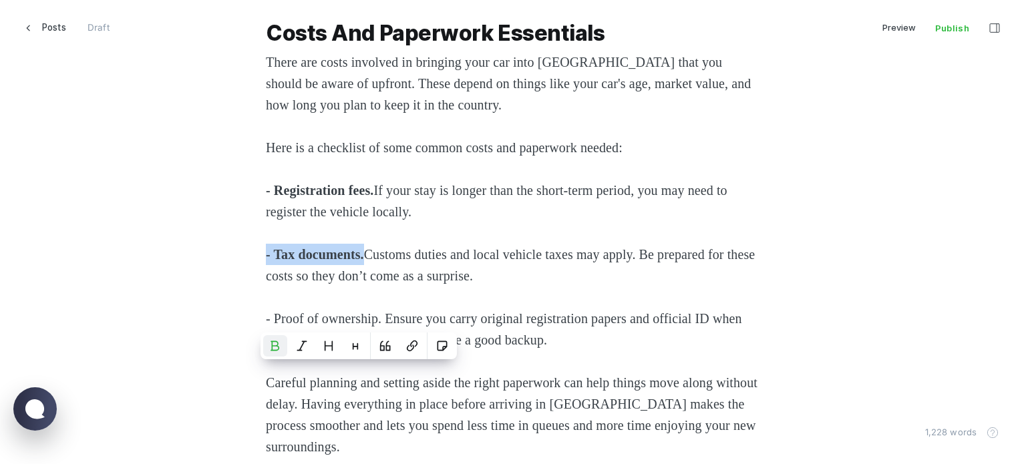
scroll to position [2606, 0]
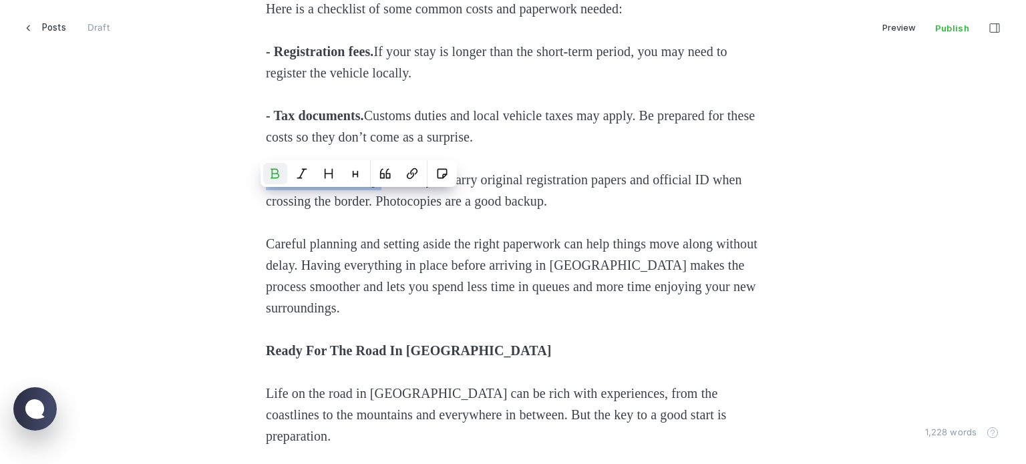
drag, startPoint x: 388, startPoint y: 263, endPoint x: 172, endPoint y: 268, distance: 215.9
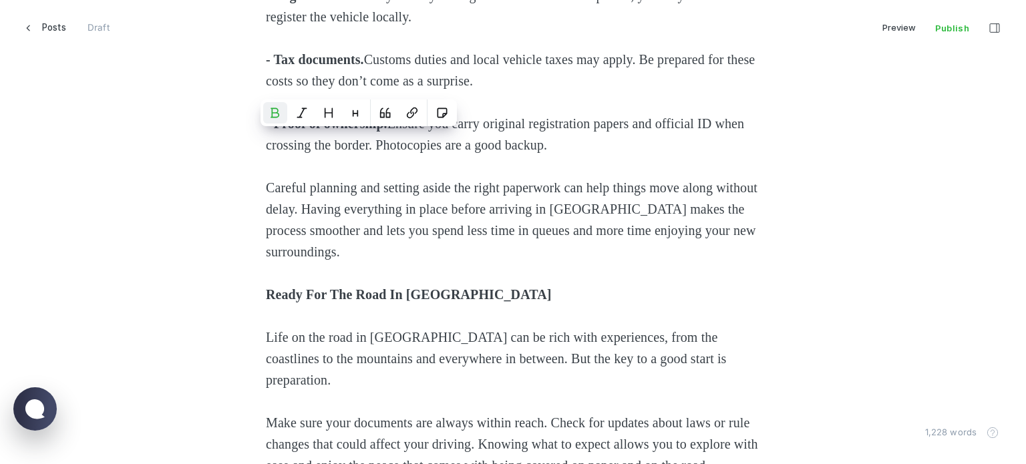
scroll to position [2739, 0]
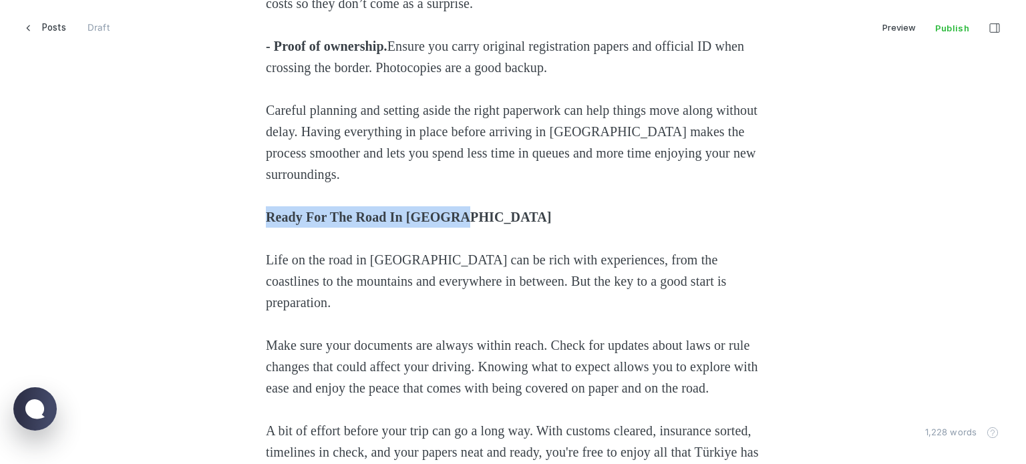
drag, startPoint x: 500, startPoint y: 293, endPoint x: 179, endPoint y: 303, distance: 320.8
click at [422, 277] on icon "Heading 2" at bounding box center [425, 275] width 11 height 11
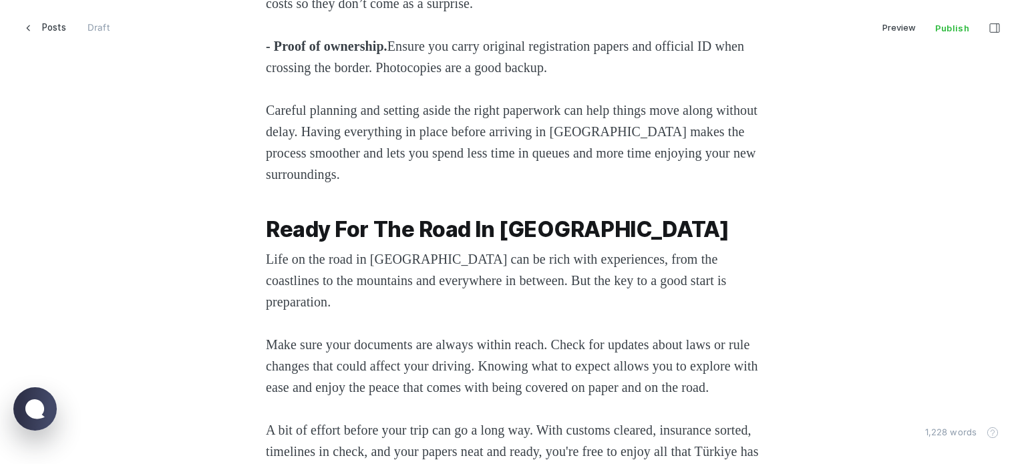
click at [385, 309] on span "Life on the road in [GEOGRAPHIC_DATA] can be rich with experiences, from the co…" at bounding box center [498, 280] width 464 height 57
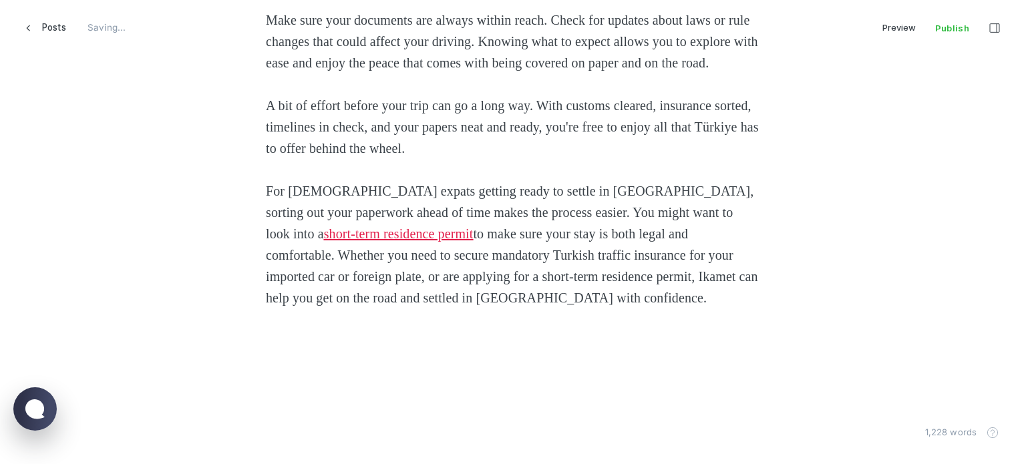
scroll to position [3098, 0]
click at [1002, 31] on span "button" at bounding box center [994, 28] width 29 height 23
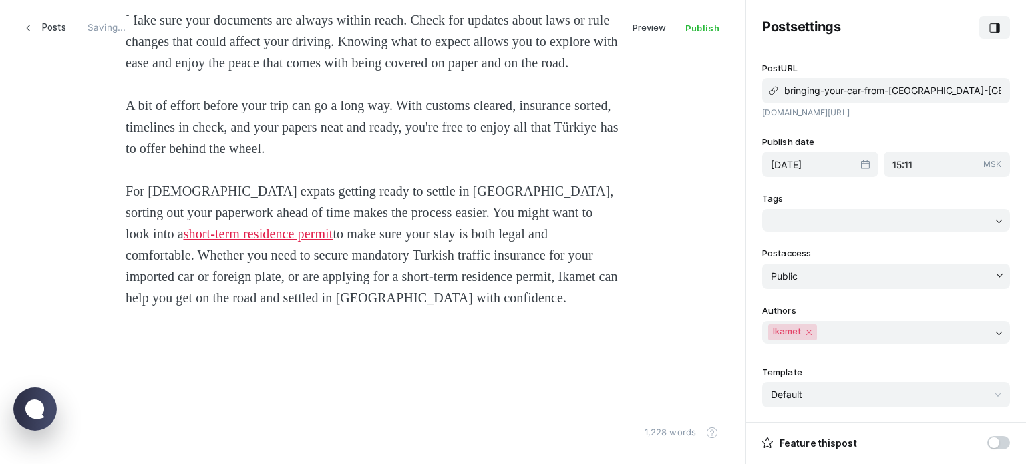
scroll to position [485, 756]
click at [814, 158] on div "[DATE]" at bounding box center [820, 164] width 116 height 25
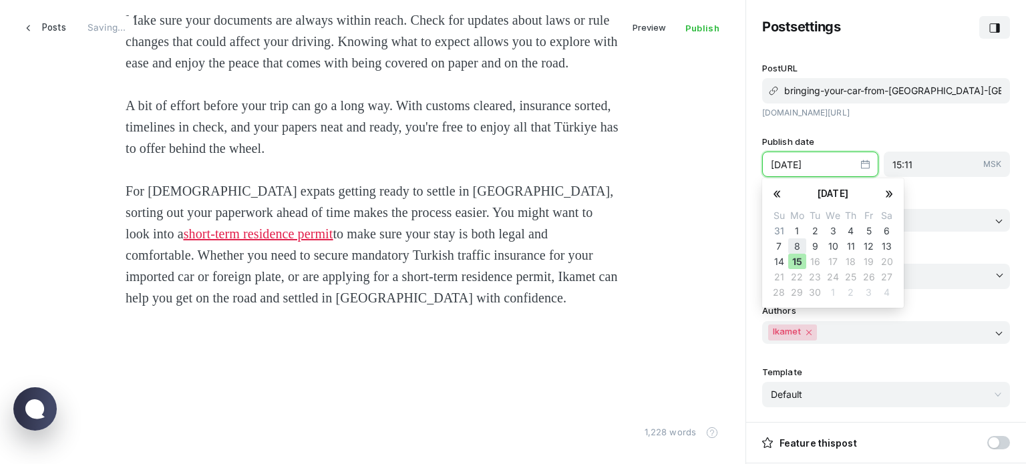
click at [802, 240] on button "8" at bounding box center [797, 246] width 18 height 15
type input "[DATE]"
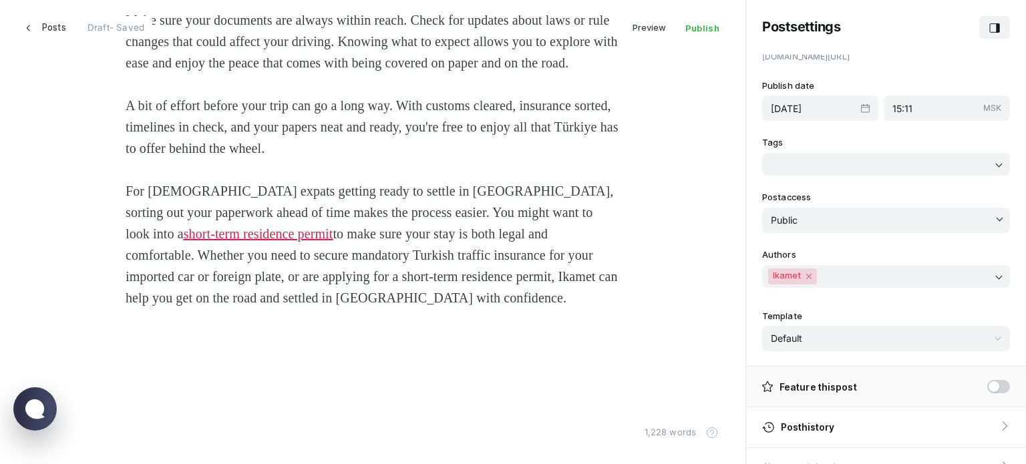
scroll to position [0, 0]
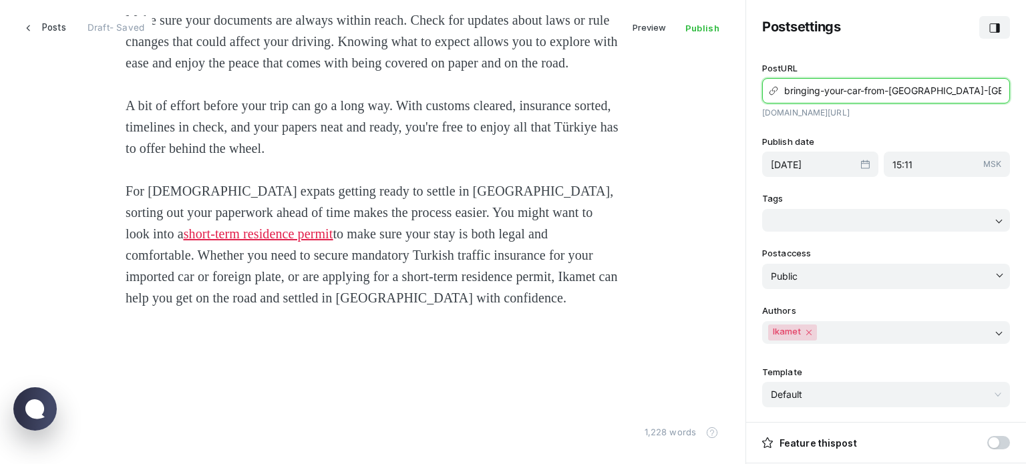
click at [934, 88] on input "bringing-your-car-from-[GEOGRAPHIC_DATA]-[GEOGRAPHIC_DATA]-turkiye-step-by-step…" at bounding box center [886, 90] width 248 height 25
drag, startPoint x: 976, startPoint y: 94, endPoint x: 1026, endPoint y: 100, distance: 50.5
click at [1026, 100] on div "Post settings Post URL bringing-your-car-from-[GEOGRAPHIC_DATA]-to-turkiye-step…" at bounding box center [886, 232] width 280 height 464
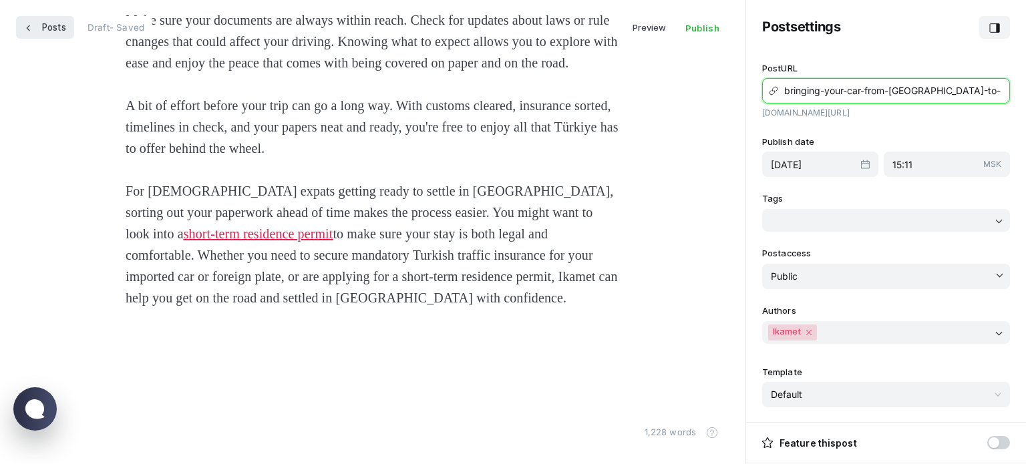
type input "bringing-your-car-from-[GEOGRAPHIC_DATA]-to-[GEOGRAPHIC_DATA]"
click at [33, 19] on link "Posts" at bounding box center [45, 27] width 58 height 23
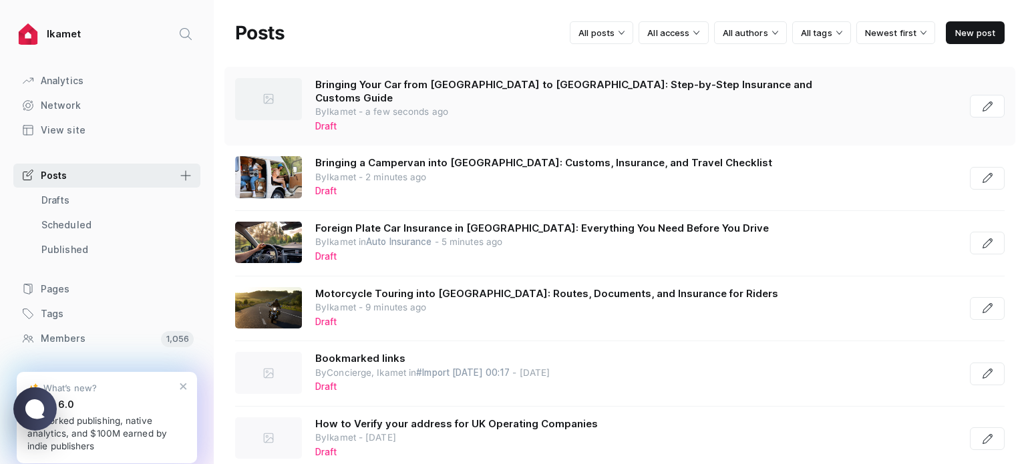
click at [983, 102] on icon "Go to Editor .pen_svg__a{fill:none;stroke:currentColor;stroke-linecap:round;str…" at bounding box center [988, 107] width 10 height 10
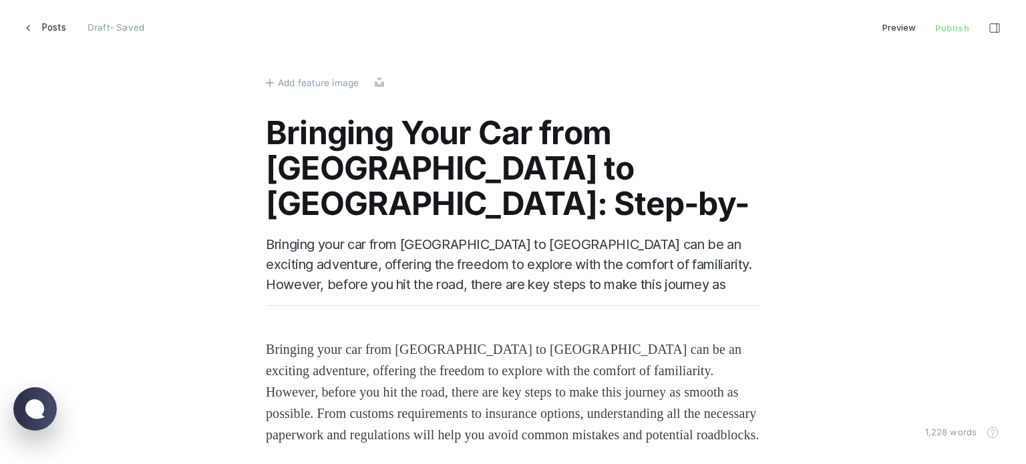
scroll to position [485, 1037]
click at [325, 80] on span "Add feature image" at bounding box center [318, 83] width 81 height 15
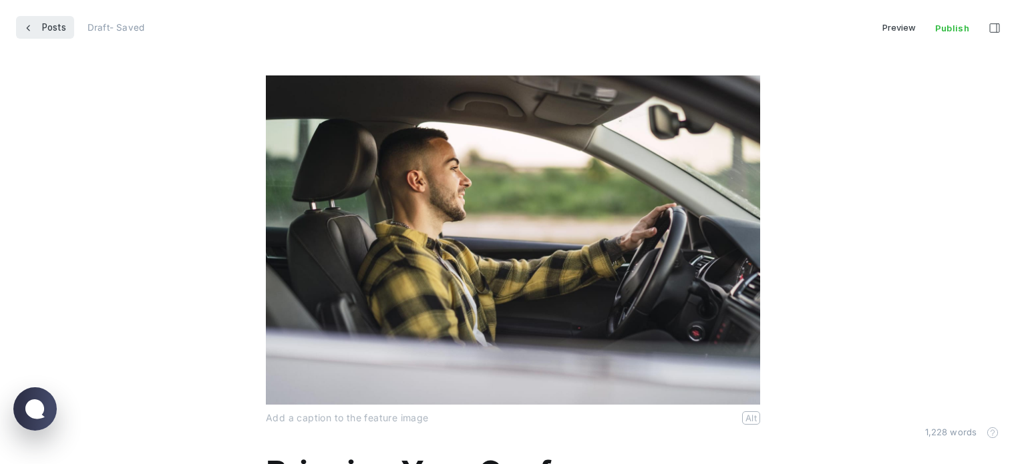
click at [55, 28] on span "Posts" at bounding box center [54, 27] width 24 height 23
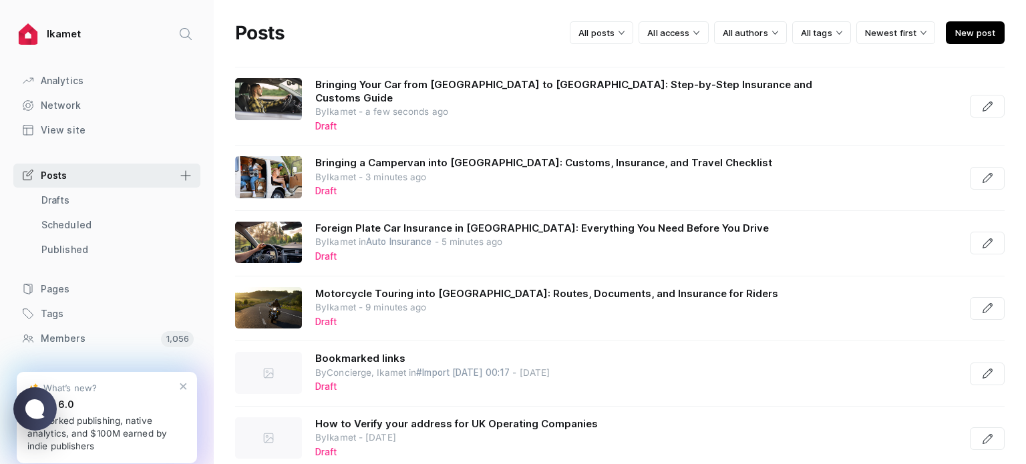
click at [963, 41] on span "New post" at bounding box center [975, 32] width 59 height 23
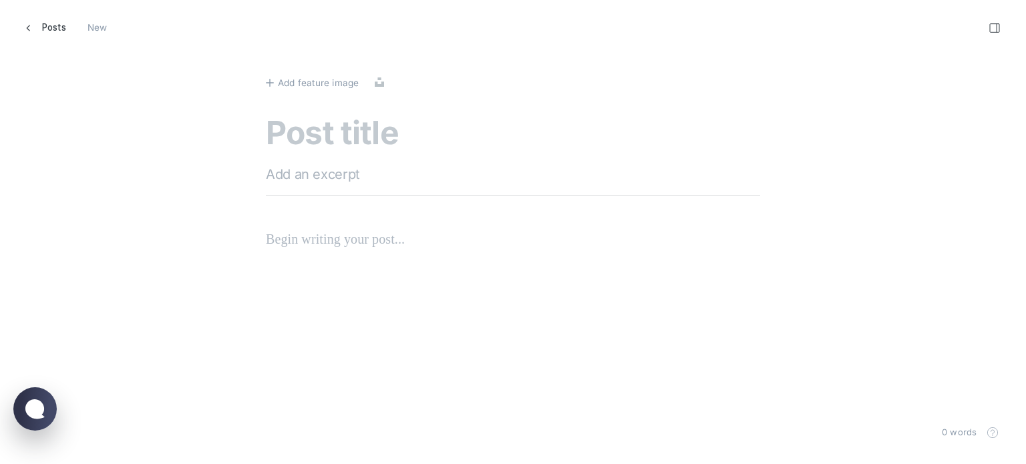
scroll to position [485, 1047]
paste textarea "Driving from the [GEOGRAPHIC_DATA] to [GEOGRAPHIC_DATA] Best Routes, Borders, a…"
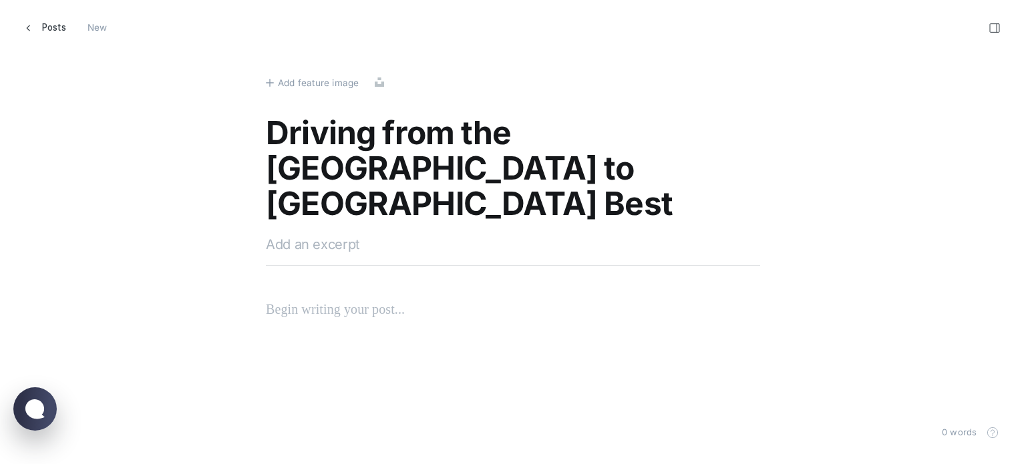
click at [730, 126] on textarea "Driving from the [GEOGRAPHIC_DATA] to [GEOGRAPHIC_DATA] Best Routes, Borders, a…" at bounding box center [513, 170] width 494 height 108
type textarea "Driving from the [GEOGRAPHIC_DATA] to [GEOGRAPHIC_DATA]: Best Routes, Borders, …"
click at [298, 86] on span "Add feature image" at bounding box center [318, 83] width 81 height 15
click at [329, 76] on span "Add feature image" at bounding box center [318, 83] width 81 height 15
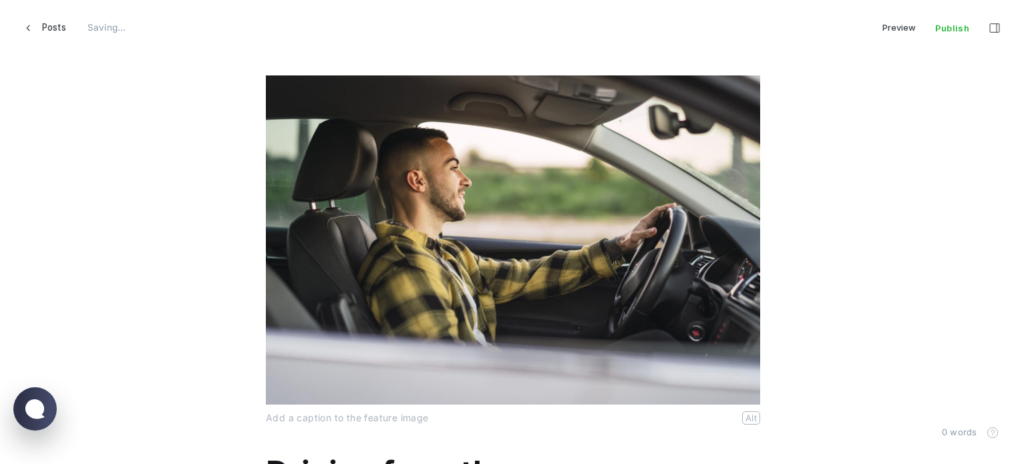
scroll to position [6, 16]
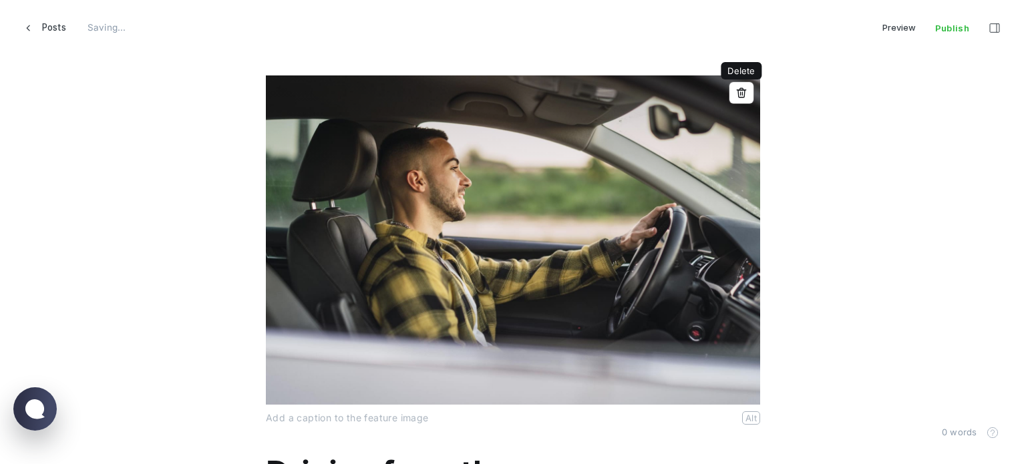
click at [739, 93] on icon "button" at bounding box center [741, 93] width 11 height 11
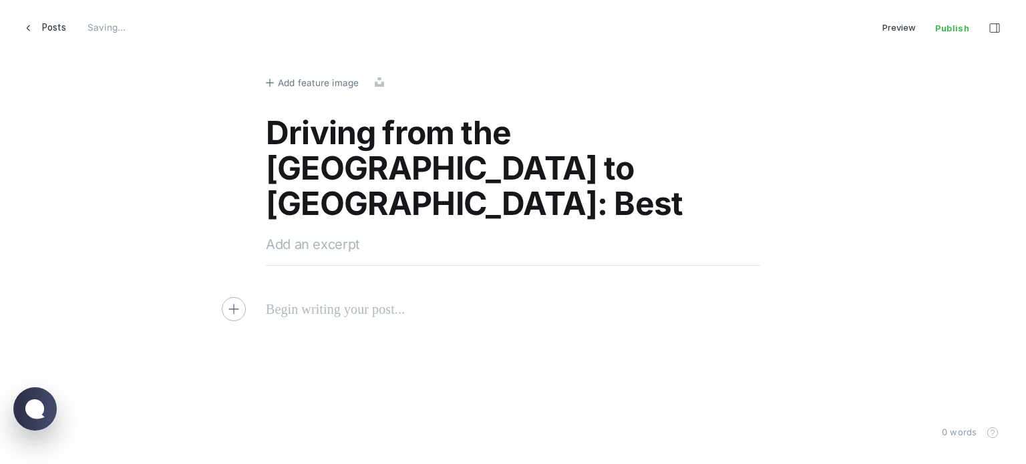
click at [349, 76] on span "Add feature image" at bounding box center [318, 83] width 81 height 15
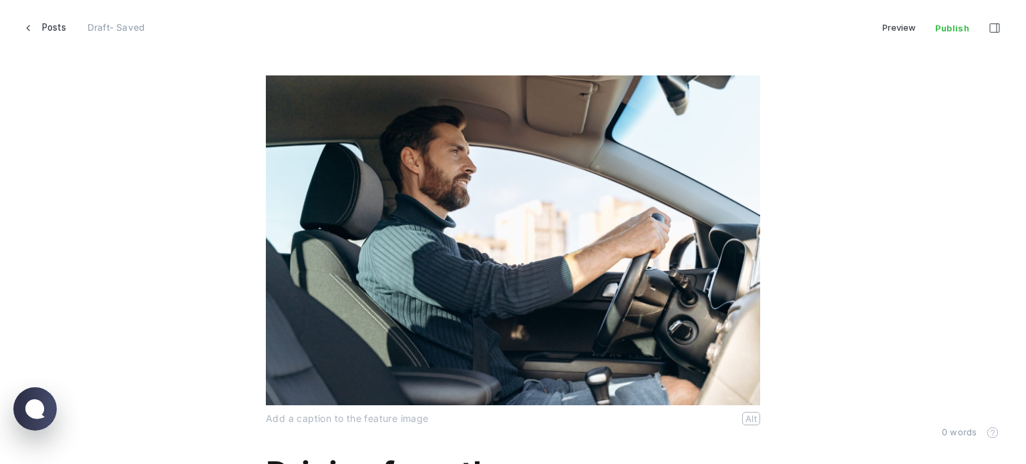
scroll to position [200, 0]
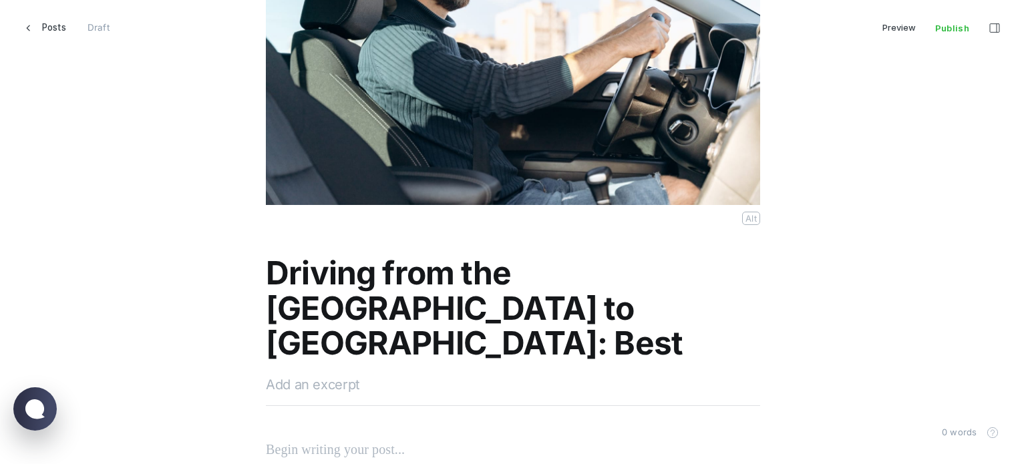
click at [380, 222] on p at bounding box center [492, 218] width 452 height 16
click at [323, 379] on textarea at bounding box center [513, 385] width 494 height 20
paste textarea "Imagine setting off on a journey across [GEOGRAPHIC_DATA] from the [GEOGRAPHIC_…"
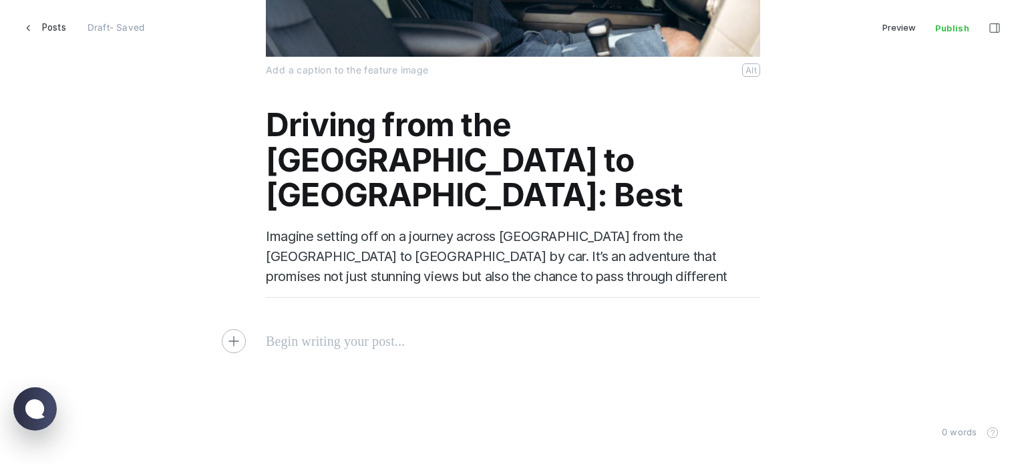
click at [412, 335] on p at bounding box center [513, 341] width 494 height 21
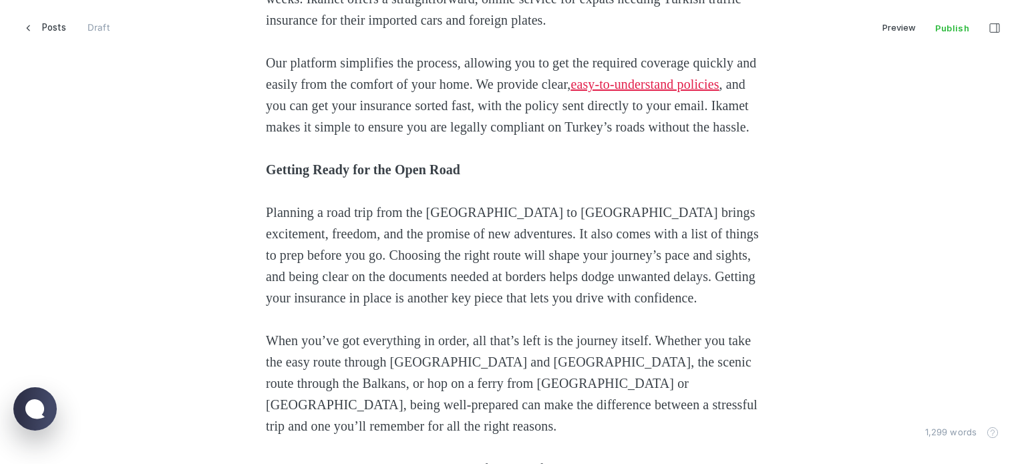
scroll to position [2697, 0]
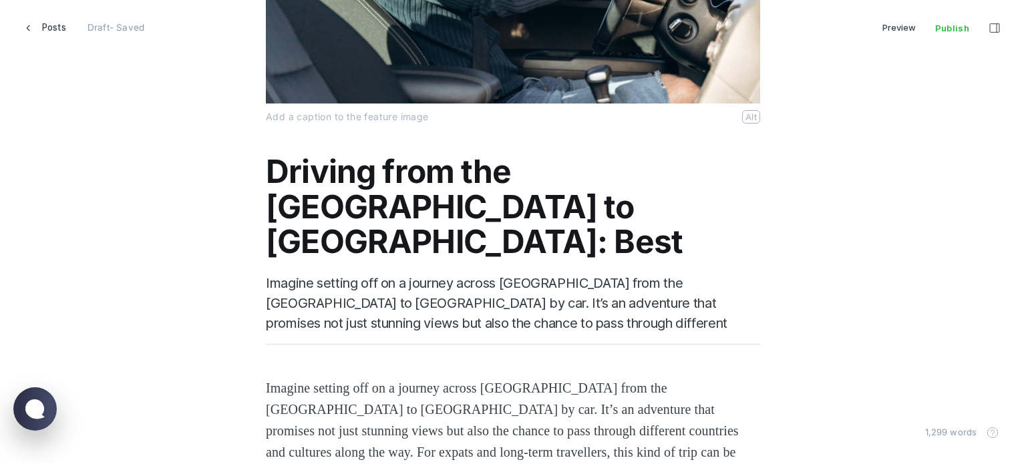
click at [421, 317] on textarea "Imagine setting off on a journey across [GEOGRAPHIC_DATA] from the [GEOGRAPHIC_…" at bounding box center [513, 303] width 494 height 60
paste textarea "Discover main routes, border documents, and insurance needs for driving from th…"
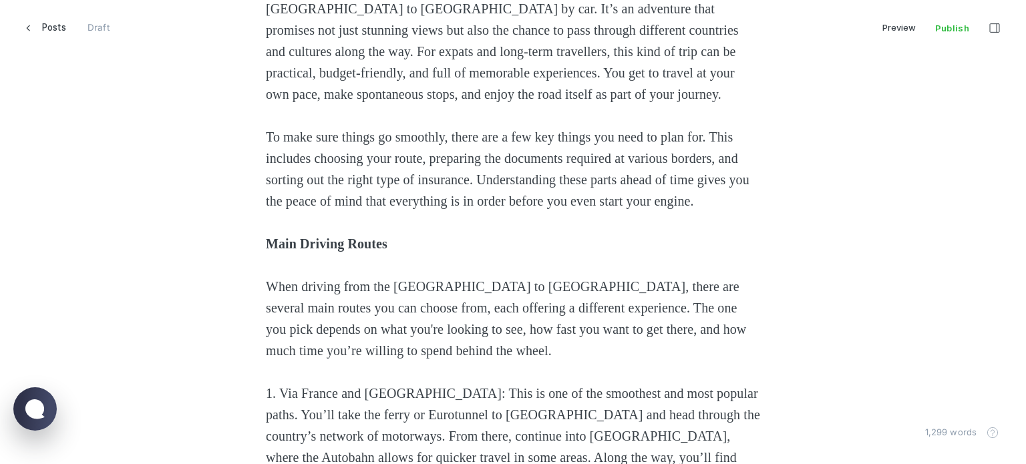
scroll to position [770, 0]
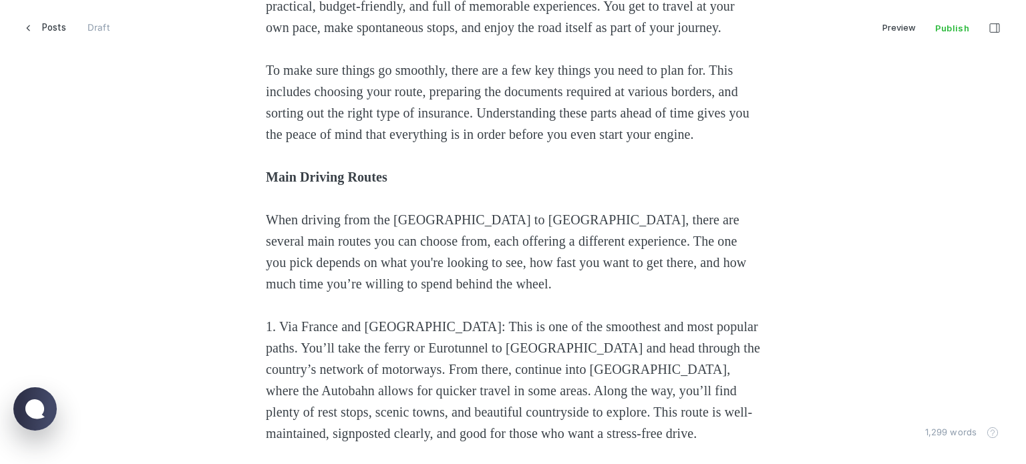
type textarea "Discover main routes, border documents, and insurance needs for driving from th…"
drag, startPoint x: 418, startPoint y: 192, endPoint x: 201, endPoint y: 197, distance: 216.5
click at [372, 173] on icon "Heading 2" at bounding box center [370, 170] width 11 height 11
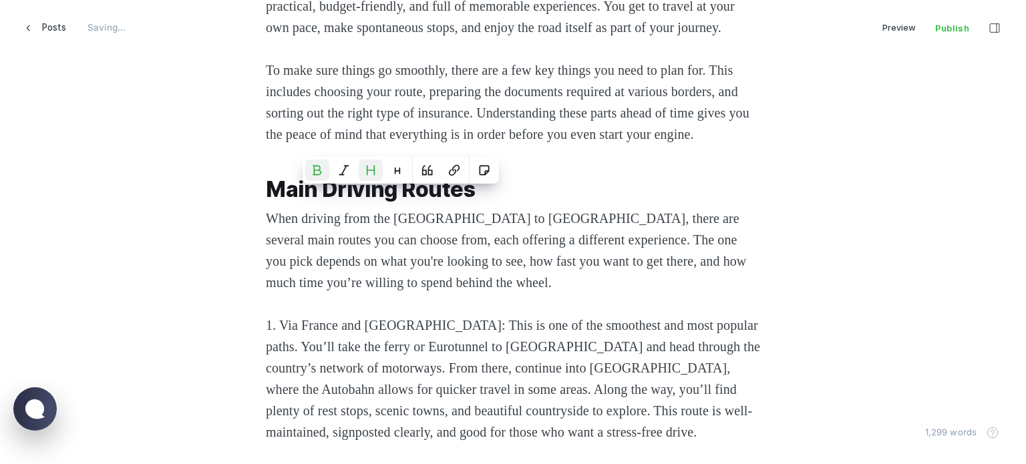
click at [402, 344] on span "1. Via France and [GEOGRAPHIC_DATA]: This is one of the smoothest and most popu…" at bounding box center [515, 379] width 498 height 122
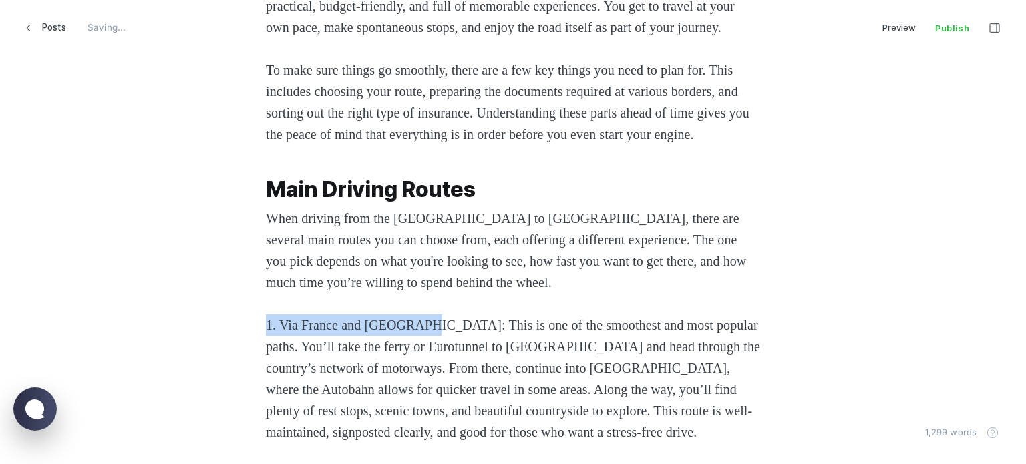
drag, startPoint x: 430, startPoint y: 349, endPoint x: 191, endPoint y: 342, distance: 238.6
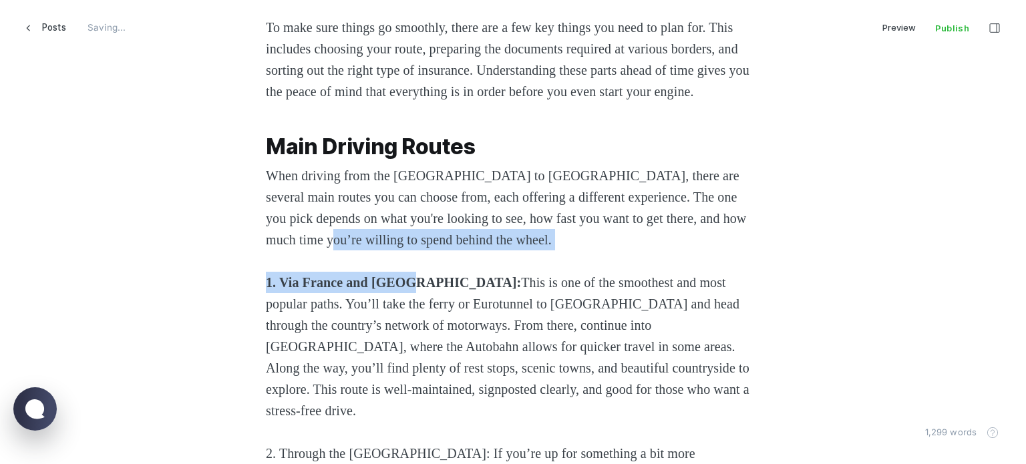
drag, startPoint x: 428, startPoint y: 302, endPoint x: 433, endPoint y: 310, distance: 9.6
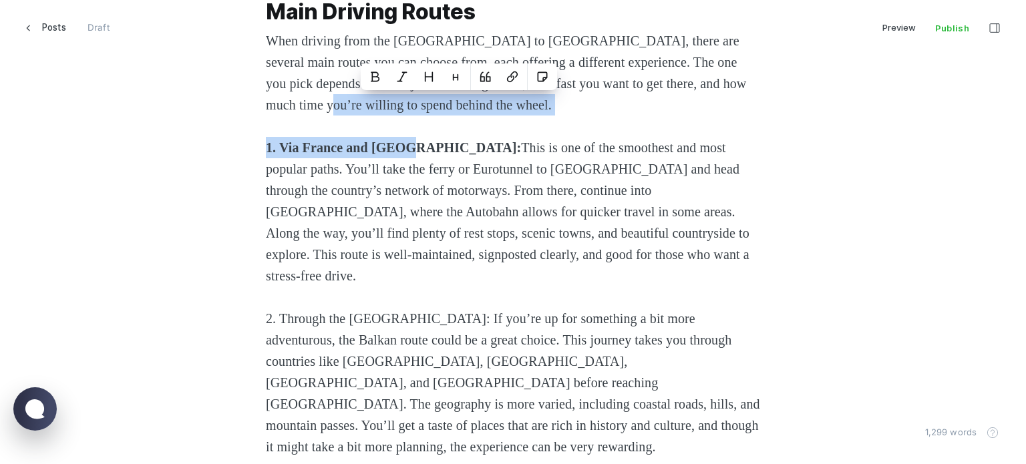
scroll to position [970, 0]
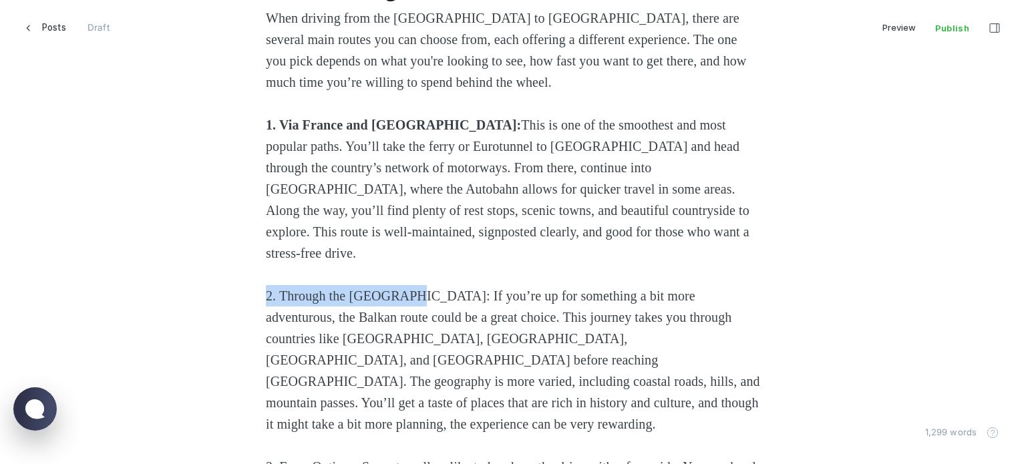
drag, startPoint x: 407, startPoint y: 301, endPoint x: 216, endPoint y: 300, distance: 191.1
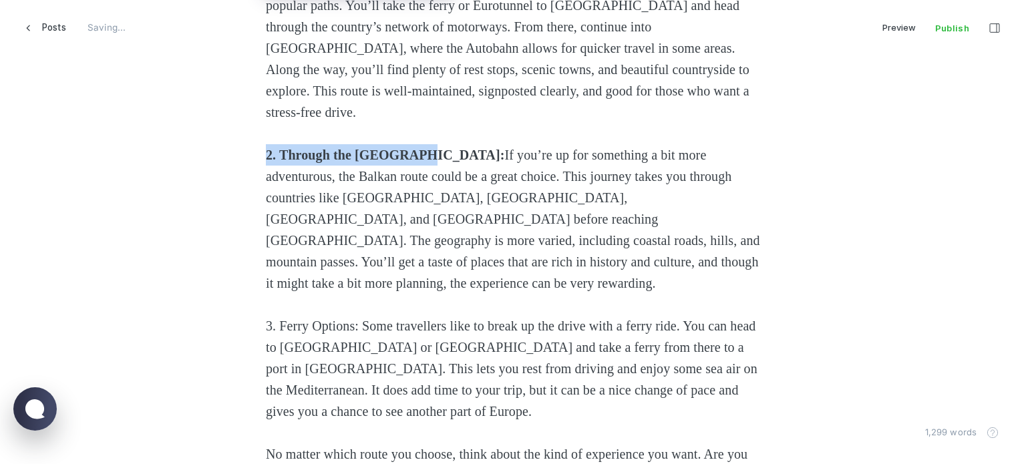
scroll to position [1104, 0]
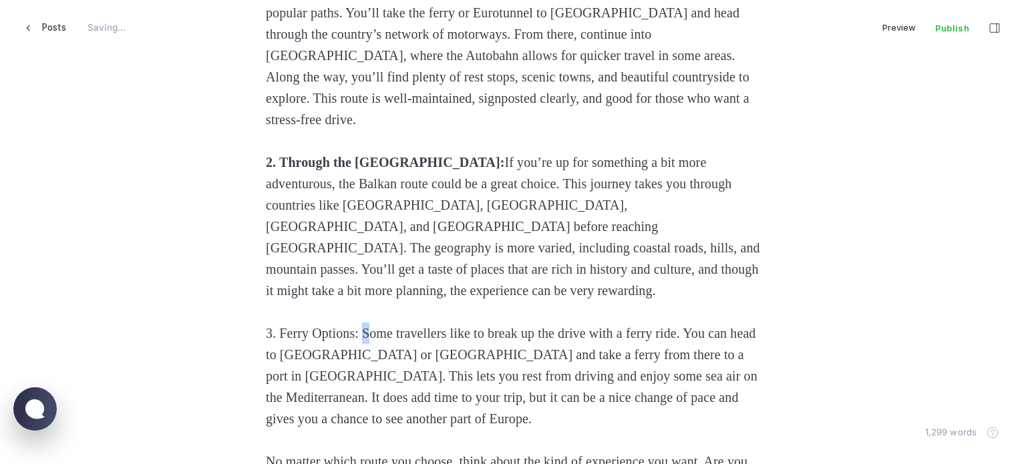
click at [366, 326] on span "3. Ferry Options: Some travellers like to break up the drive with a ferry ride.…" at bounding box center [513, 376] width 495 height 100
click at [363, 326] on span "3. Ferry Options: Some travellers like to break up the drive with a ferry ride.…" at bounding box center [513, 376] width 495 height 100
drag, startPoint x: 363, startPoint y: 309, endPoint x: 227, endPoint y: 310, distance: 135.6
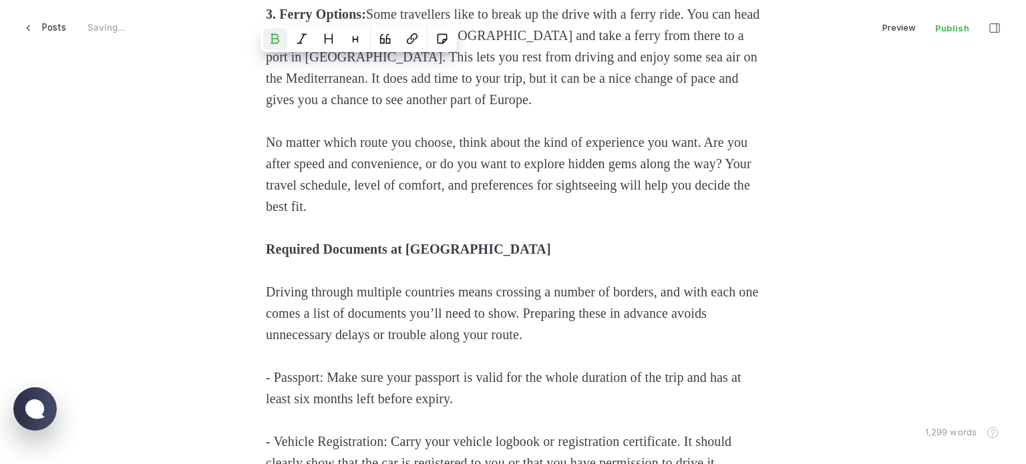
scroll to position [1438, 0]
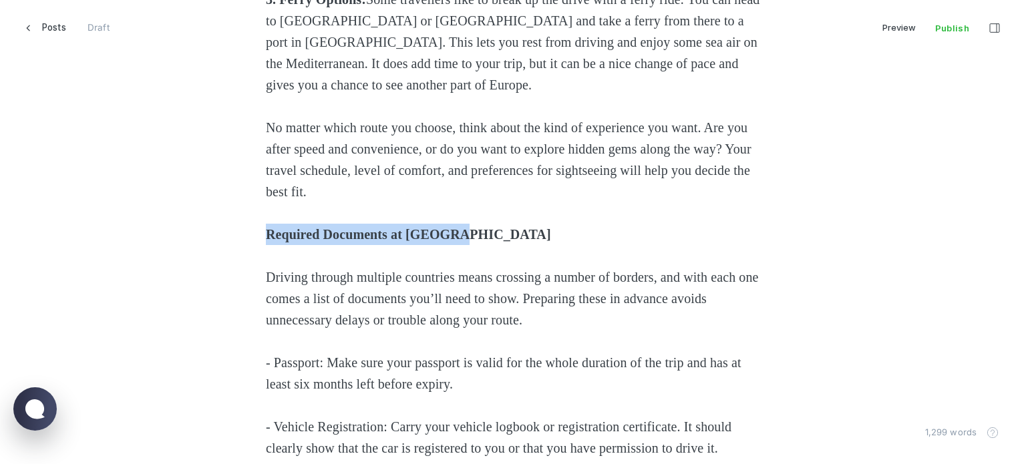
drag, startPoint x: 390, startPoint y: 218, endPoint x: 220, endPoint y: 221, distance: 169.7
click at [455, 183] on icon "Heading 2" at bounding box center [451, 185] width 11 height 11
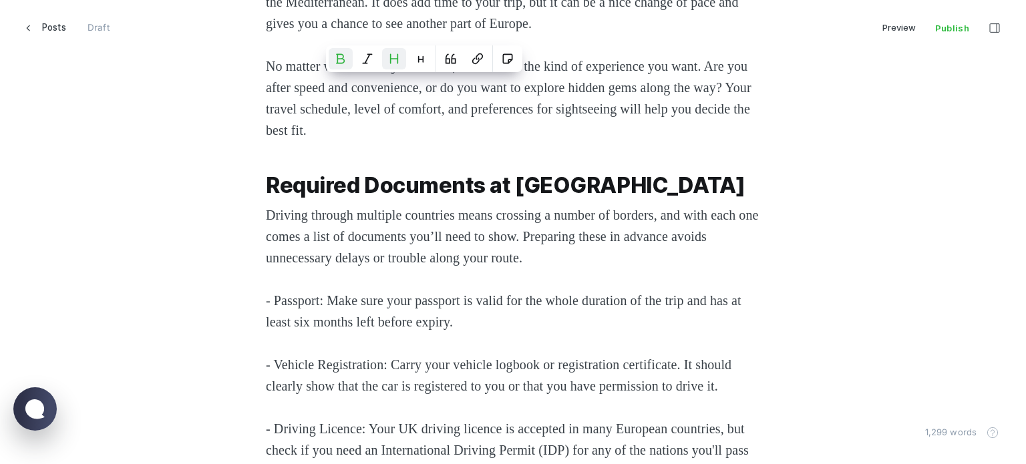
scroll to position [1571, 0]
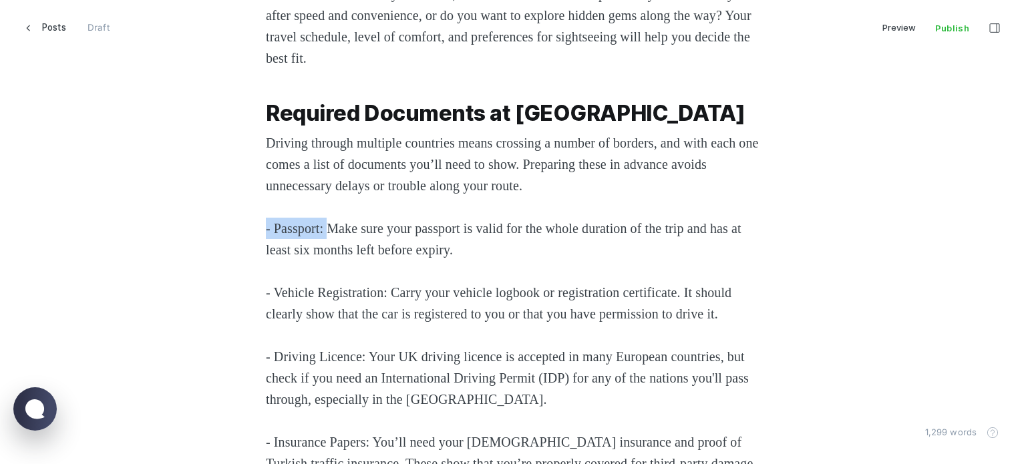
drag, startPoint x: 309, startPoint y: 202, endPoint x: 192, endPoint y: 202, distance: 117.6
drag, startPoint x: 398, startPoint y: 272, endPoint x: 118, endPoint y: 267, distance: 280.7
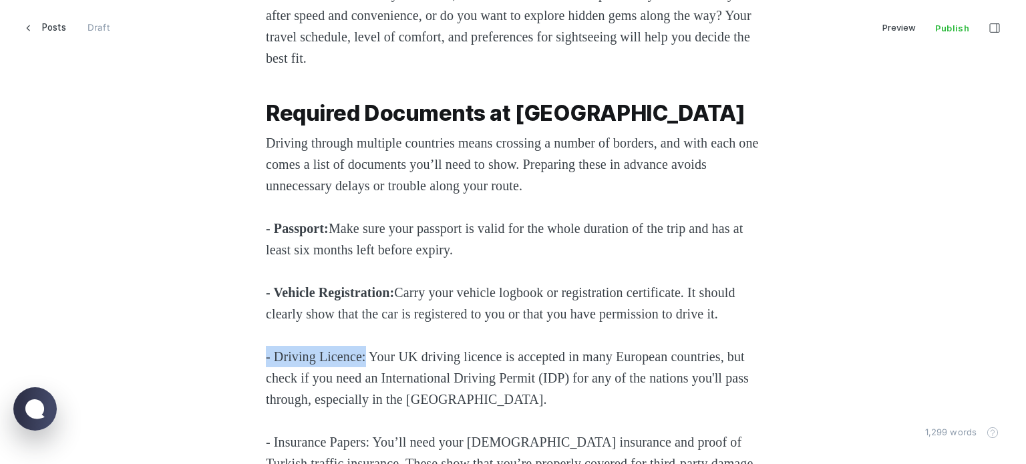
drag, startPoint x: 363, startPoint y: 359, endPoint x: 216, endPoint y: 353, distance: 147.1
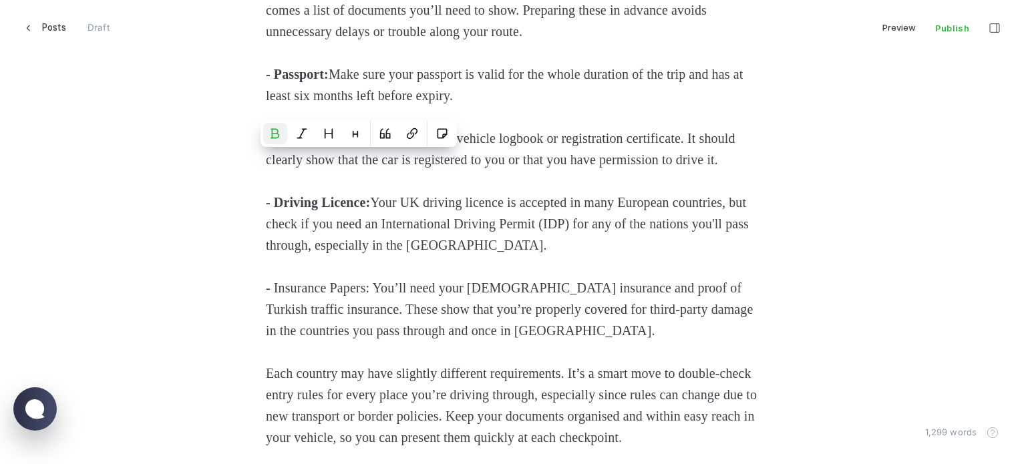
scroll to position [1772, 0]
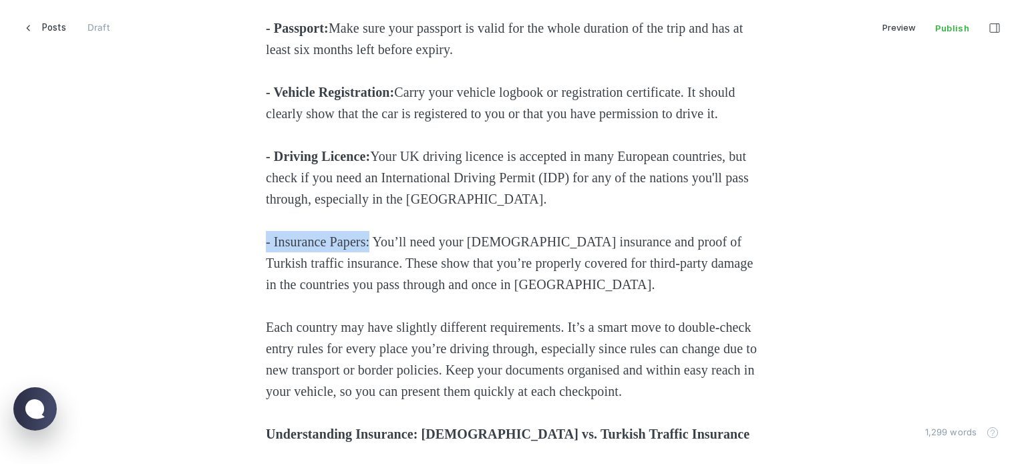
drag, startPoint x: 376, startPoint y: 241, endPoint x: 200, endPoint y: 242, distance: 175.7
click at [198, 241] on div "Imagine setting off on a journey across [GEOGRAPHIC_DATA] from the [GEOGRAPHIC_…" at bounding box center [512, 329] width 903 height 2842
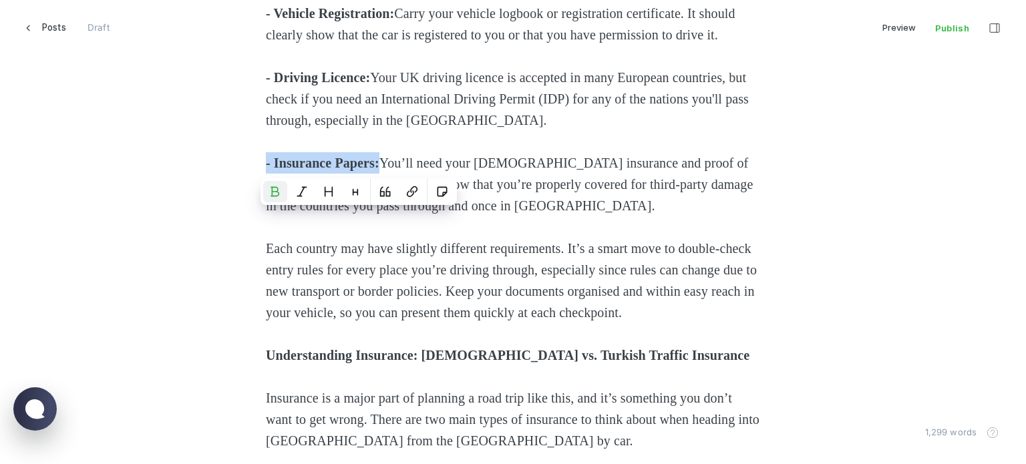
scroll to position [1906, 0]
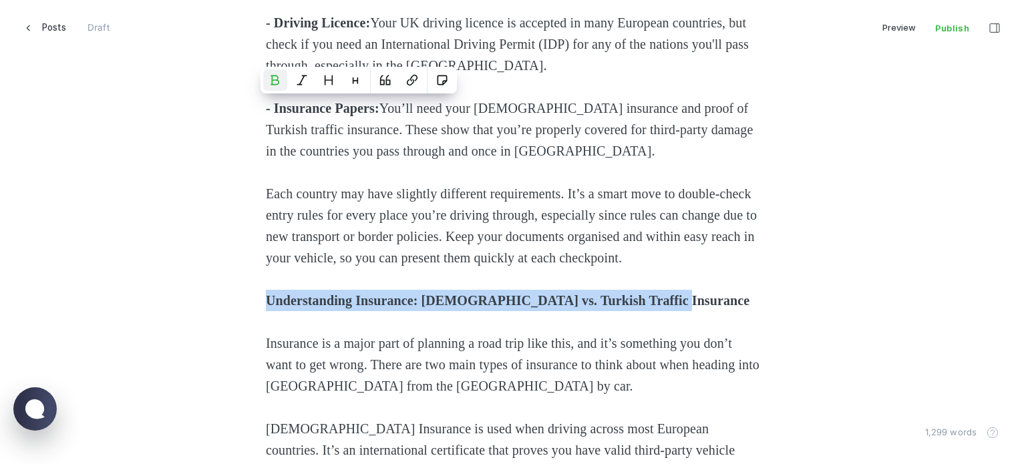
drag, startPoint x: 527, startPoint y: 311, endPoint x: 160, endPoint y: 318, distance: 366.9
click at [160, 318] on div "Imagine setting off on a journey across [GEOGRAPHIC_DATA] from the [GEOGRAPHIC_…" at bounding box center [512, 195] width 903 height 2842
click at [329, 81] on icon "Heading 2" at bounding box center [328, 80] width 11 height 11
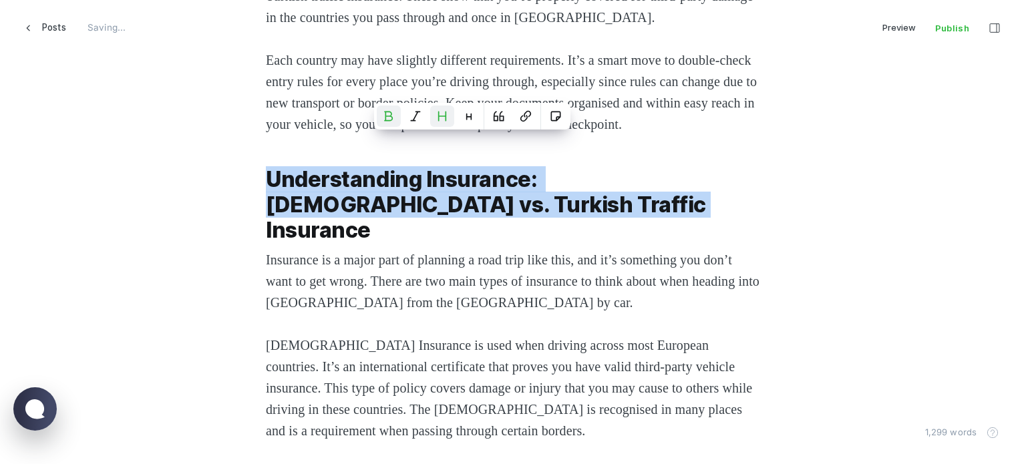
scroll to position [2240, 0]
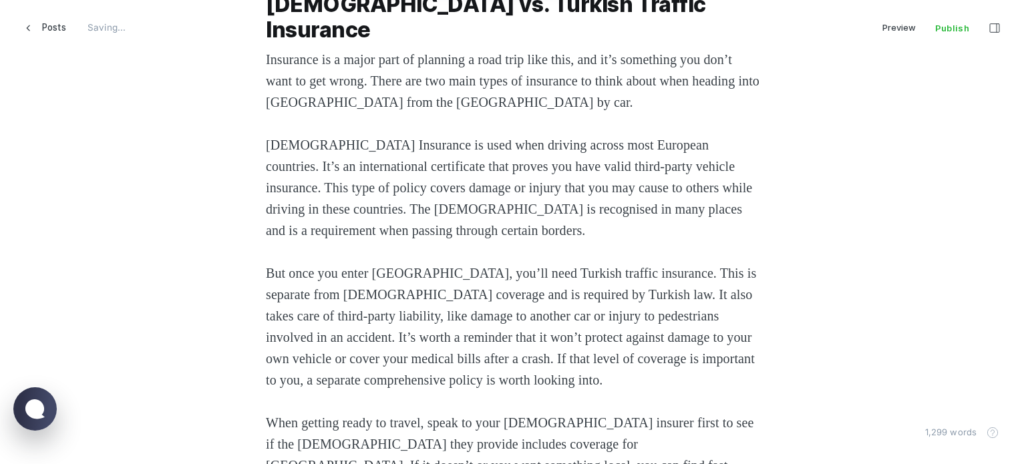
click at [395, 274] on span "But once you enter [GEOGRAPHIC_DATA], you’ll need Turkish traffic insurance. Th…" at bounding box center [513, 327] width 494 height 122
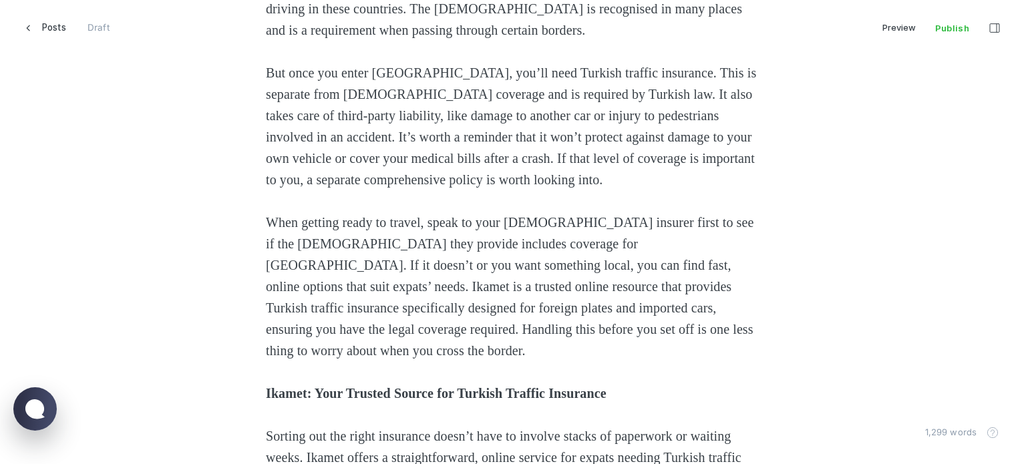
scroll to position [2507, 0]
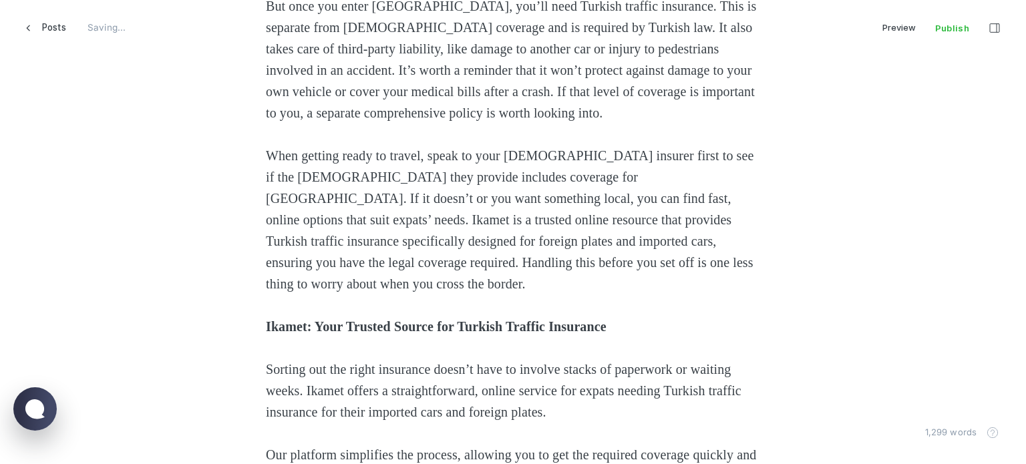
drag, startPoint x: 682, startPoint y: 323, endPoint x: 216, endPoint y: 336, distance: 465.9
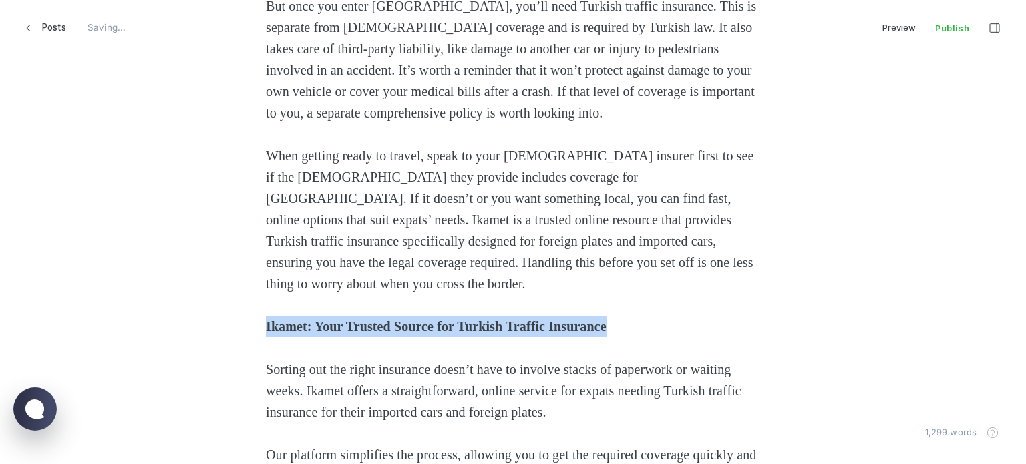
drag, startPoint x: 633, startPoint y: 319, endPoint x: 231, endPoint y: 321, distance: 402.2
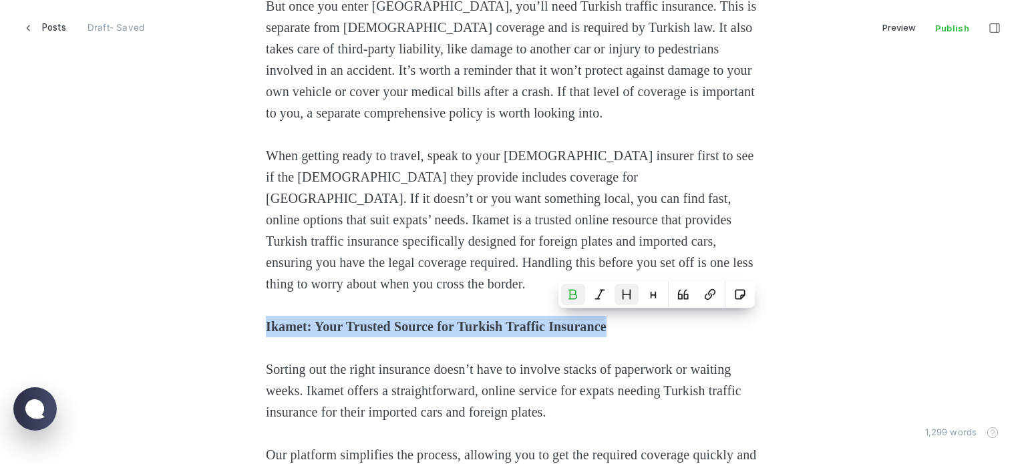
click at [626, 287] on button "Heading 2" at bounding box center [627, 294] width 24 height 21
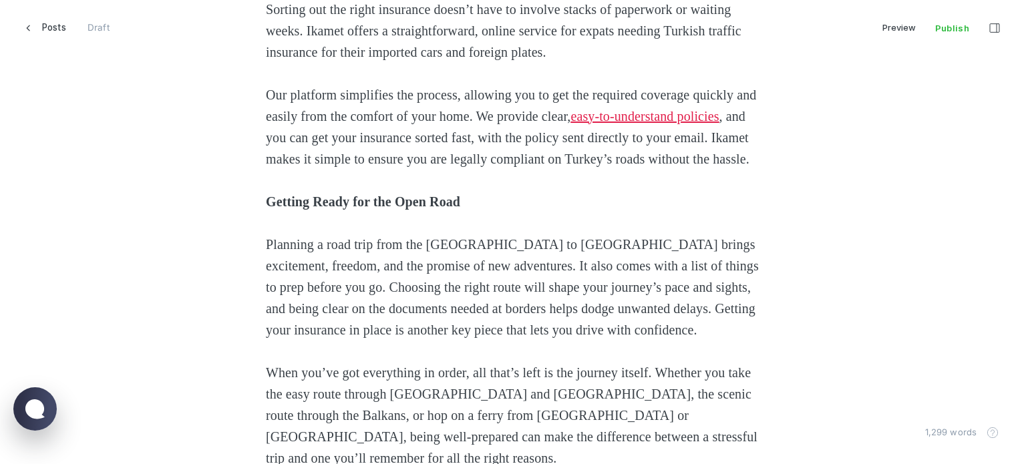
scroll to position [2975, 0]
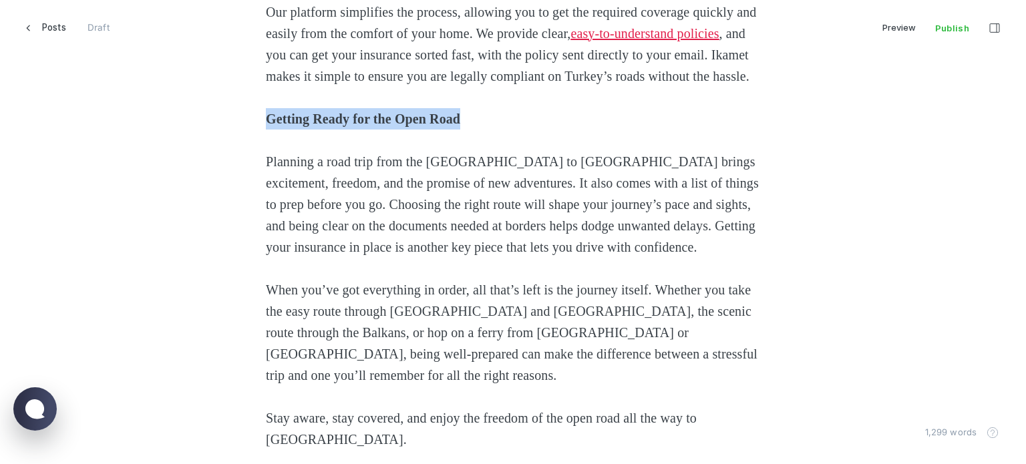
drag, startPoint x: 408, startPoint y: 134, endPoint x: 219, endPoint y: 136, distance: 188.4
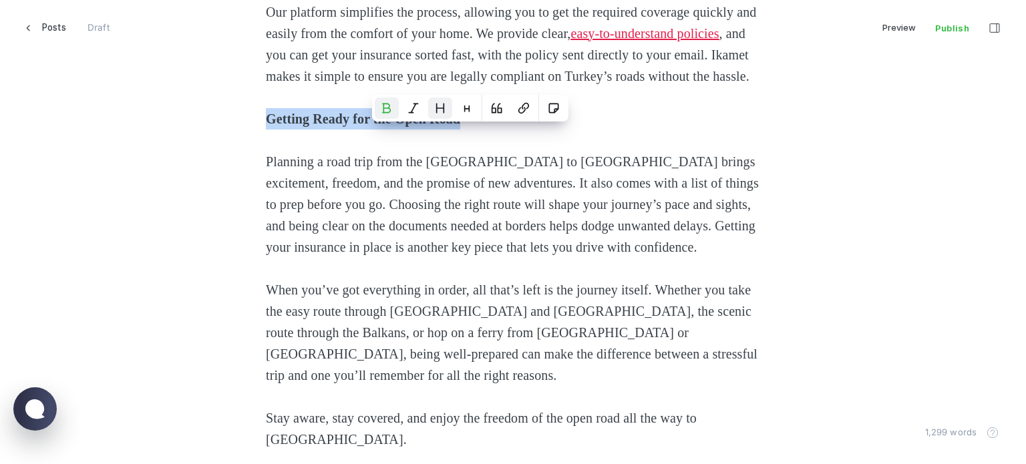
click at [436, 113] on icon "Heading 2" at bounding box center [440, 108] width 11 height 11
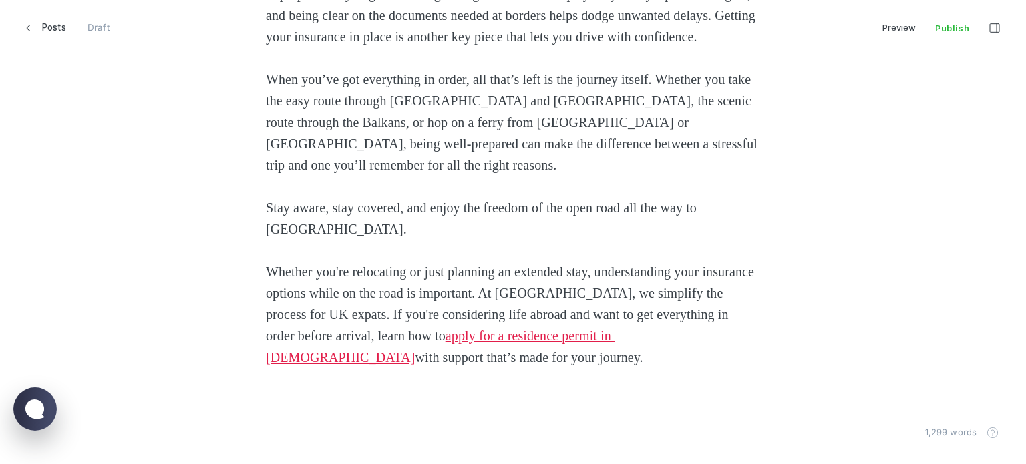
scroll to position [3242, 0]
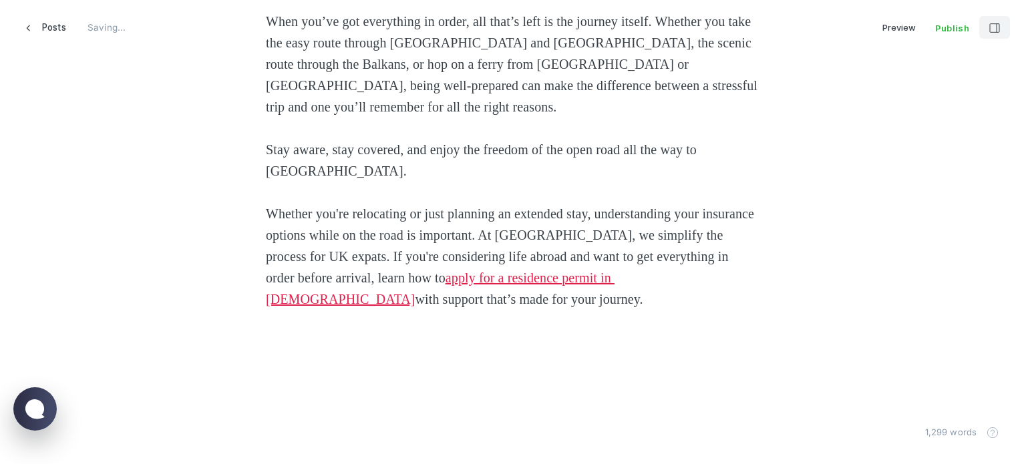
click at [1000, 25] on icon "button" at bounding box center [995, 28] width 11 height 11
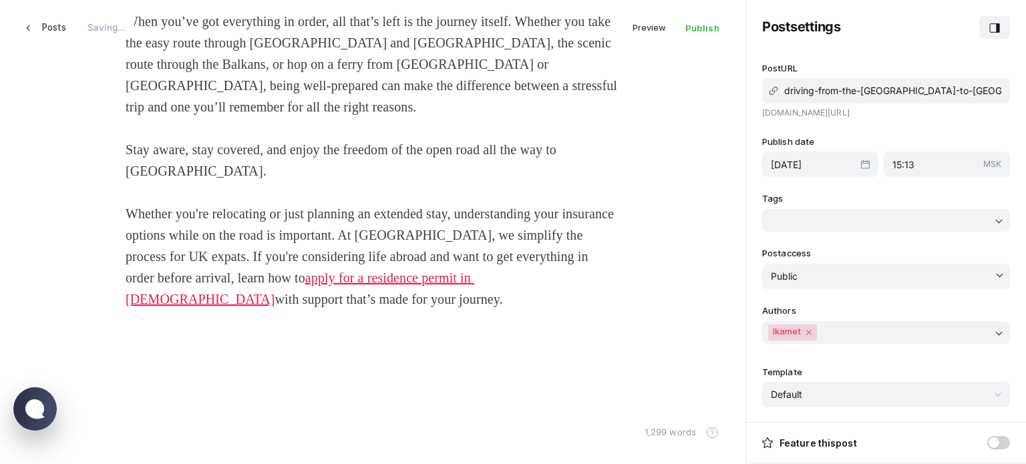
scroll to position [485, 756]
click at [874, 98] on input "driving-from-the-[GEOGRAPHIC_DATA]-to-[GEOGRAPHIC_DATA]-best-routes-borders-and…" at bounding box center [886, 90] width 248 height 25
drag, startPoint x: 827, startPoint y: 90, endPoint x: 1026, endPoint y: 93, distance: 198.5
click at [1026, 93] on div "Post settings Post URL driving-from-the-[GEOGRAPHIC_DATA]-to-[GEOGRAPHIC_DATA]-…" at bounding box center [886, 232] width 280 height 464
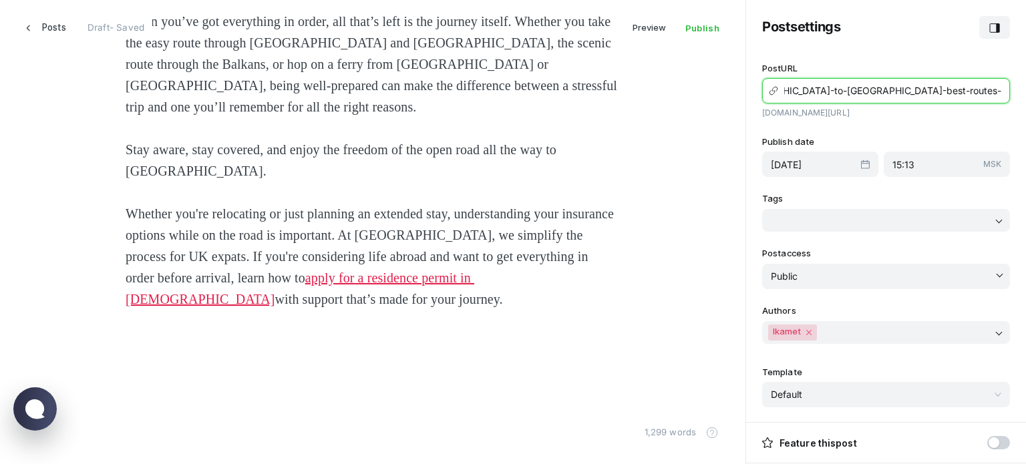
scroll to position [0, 0]
type input "driving-from-the-[GEOGRAPHIC_DATA]-to-[GEOGRAPHIC_DATA]-best-routes"
click at [815, 163] on input "[DATE]" at bounding box center [816, 164] width 90 height 11
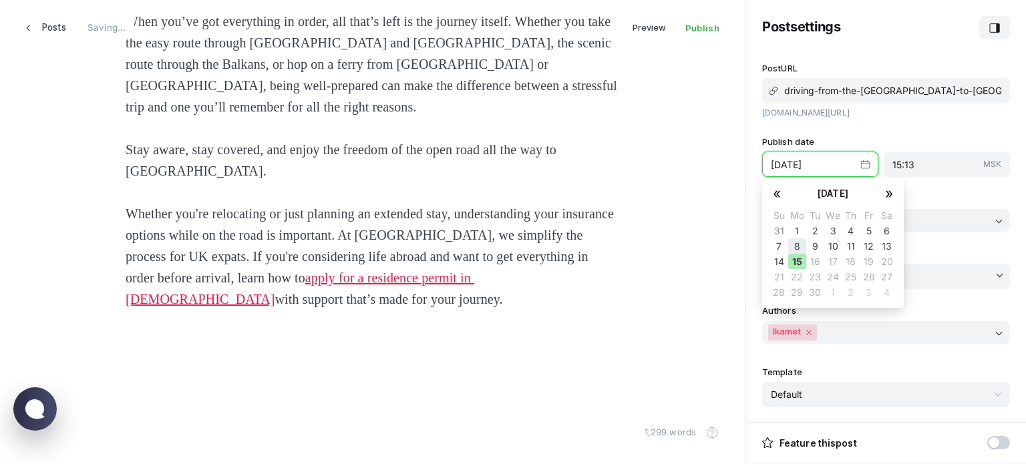
click at [797, 243] on button "8" at bounding box center [797, 246] width 18 height 15
type input "[DATE]"
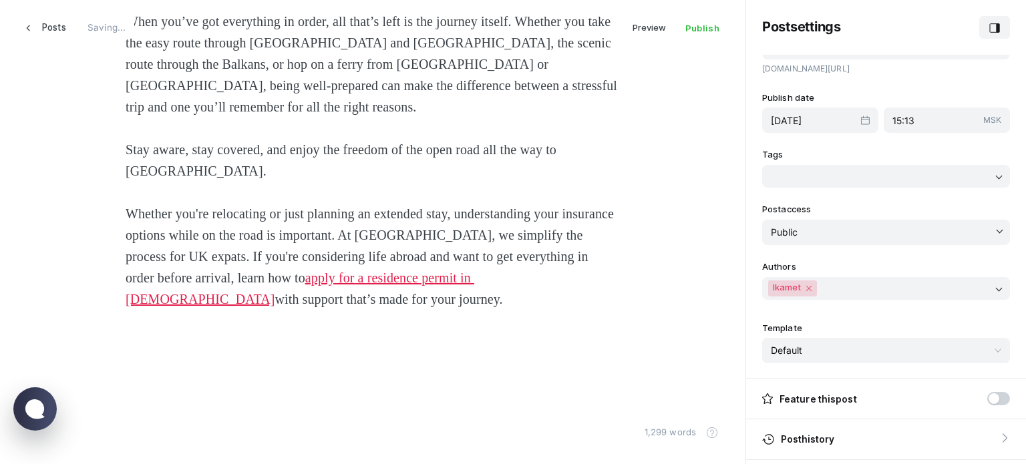
scroll to position [134, 0]
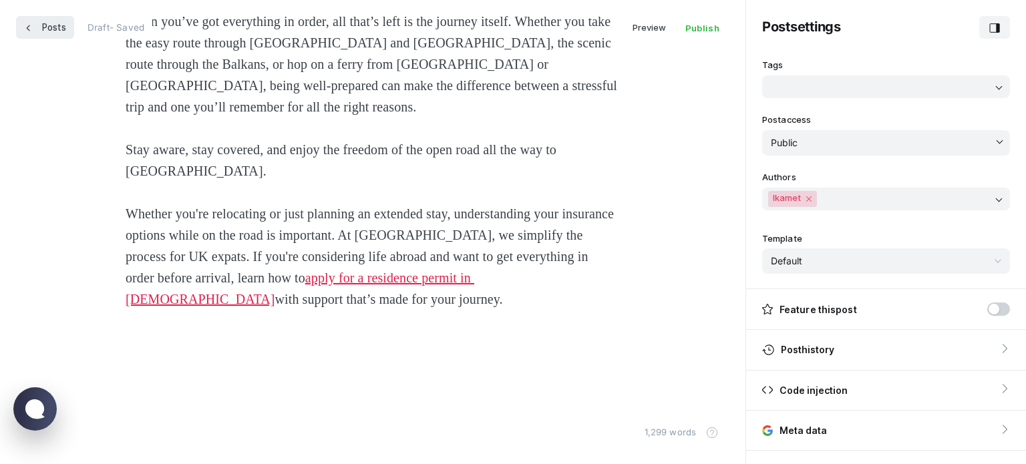
click at [45, 27] on span "Posts" at bounding box center [54, 27] width 24 height 23
